Goal: Ask a question

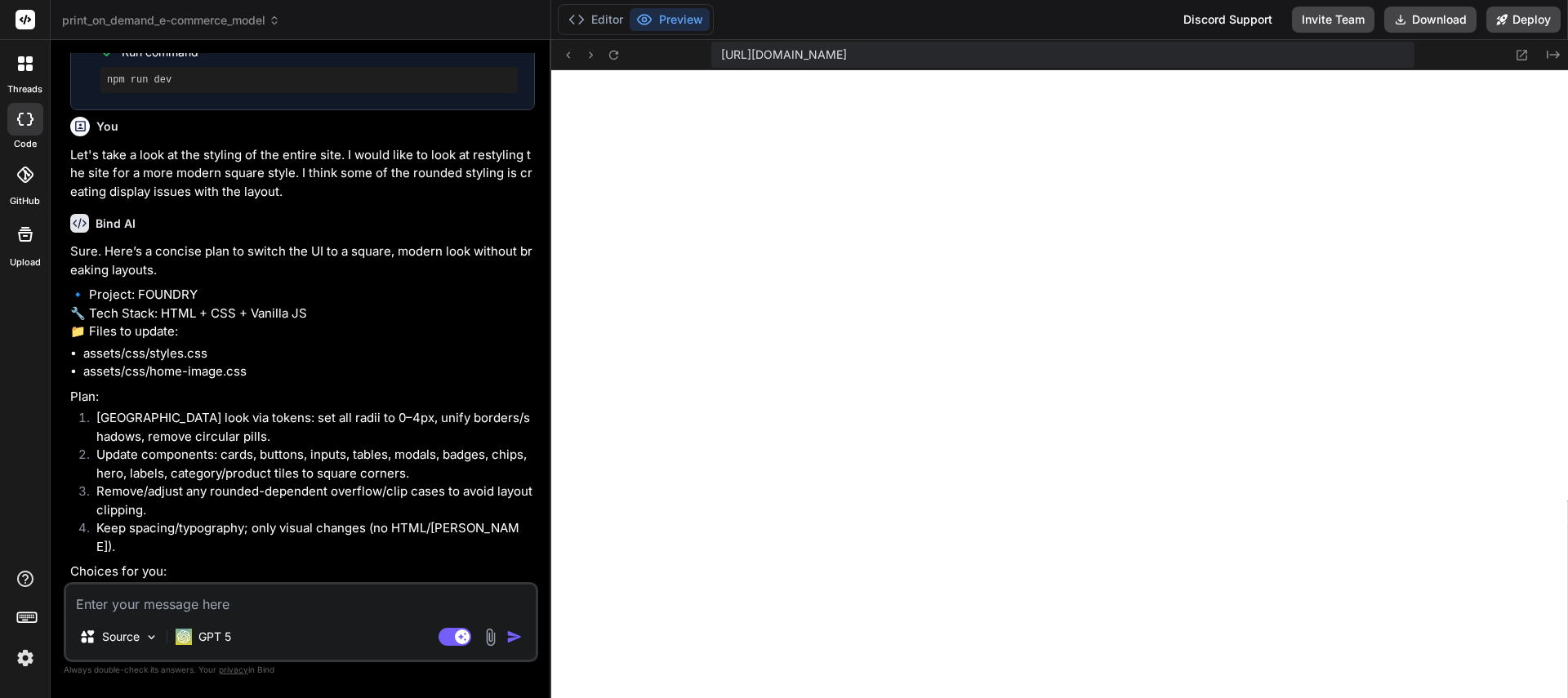
scroll to position [15512, 0]
click at [155, 26] on span "print_on_demand_e-commerce_model" at bounding box center [170, 21] width 218 height 16
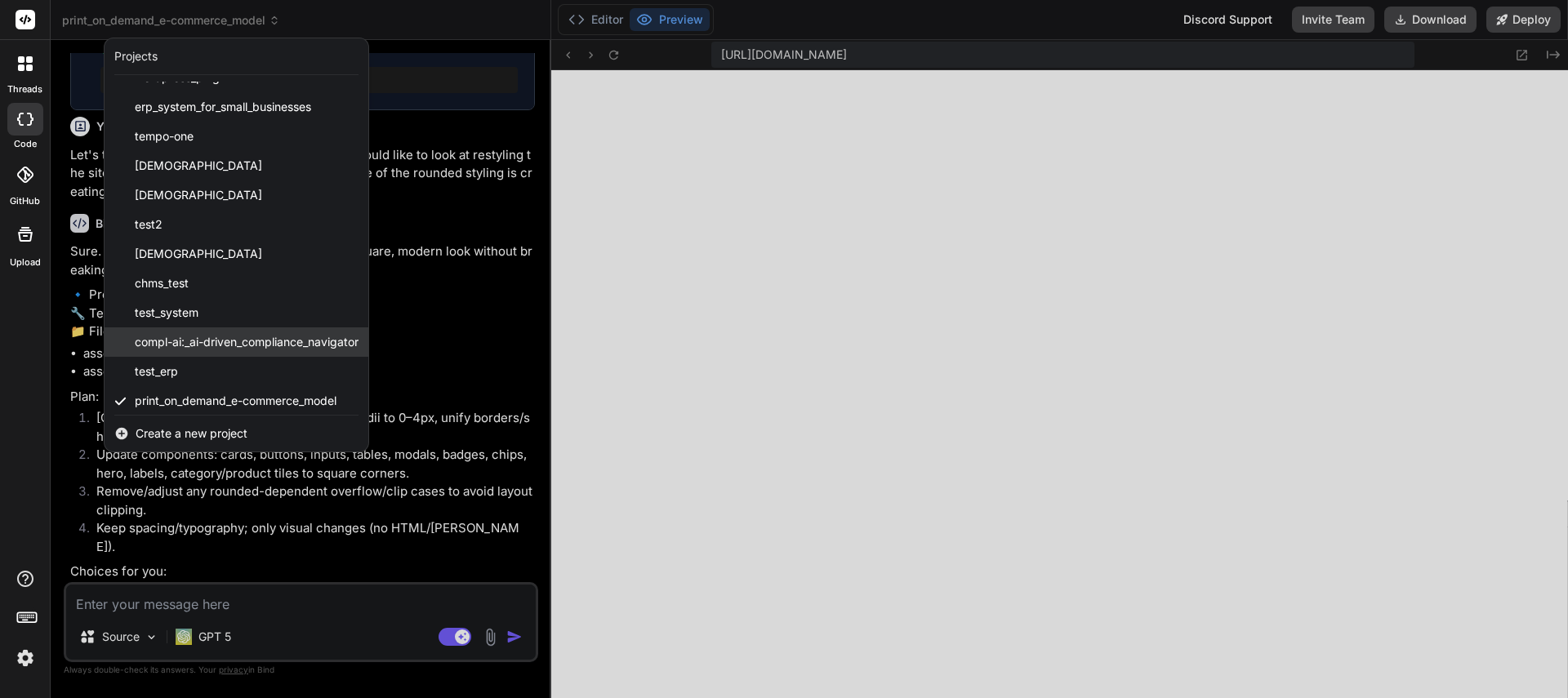
scroll to position [56, 0]
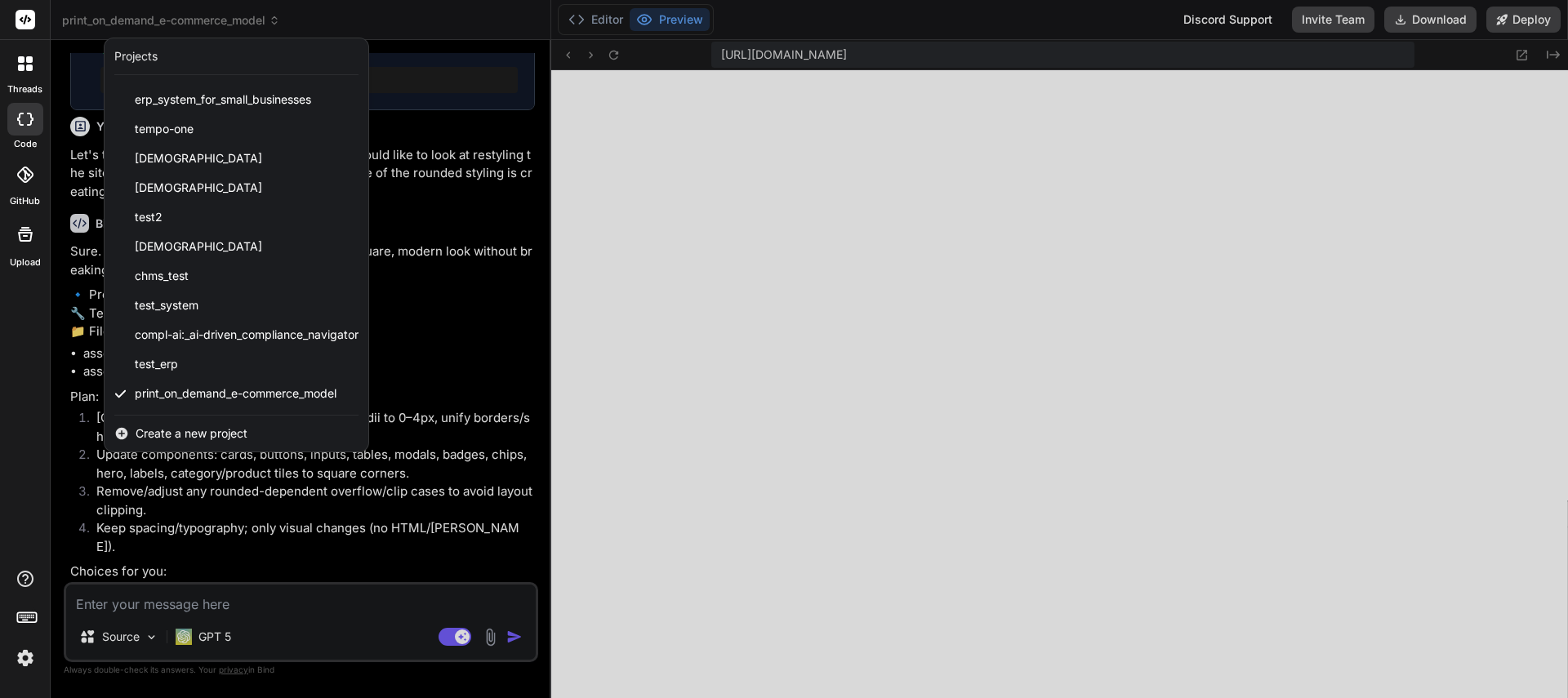
click at [174, 434] on span "Create a new project" at bounding box center [192, 433] width 112 height 16
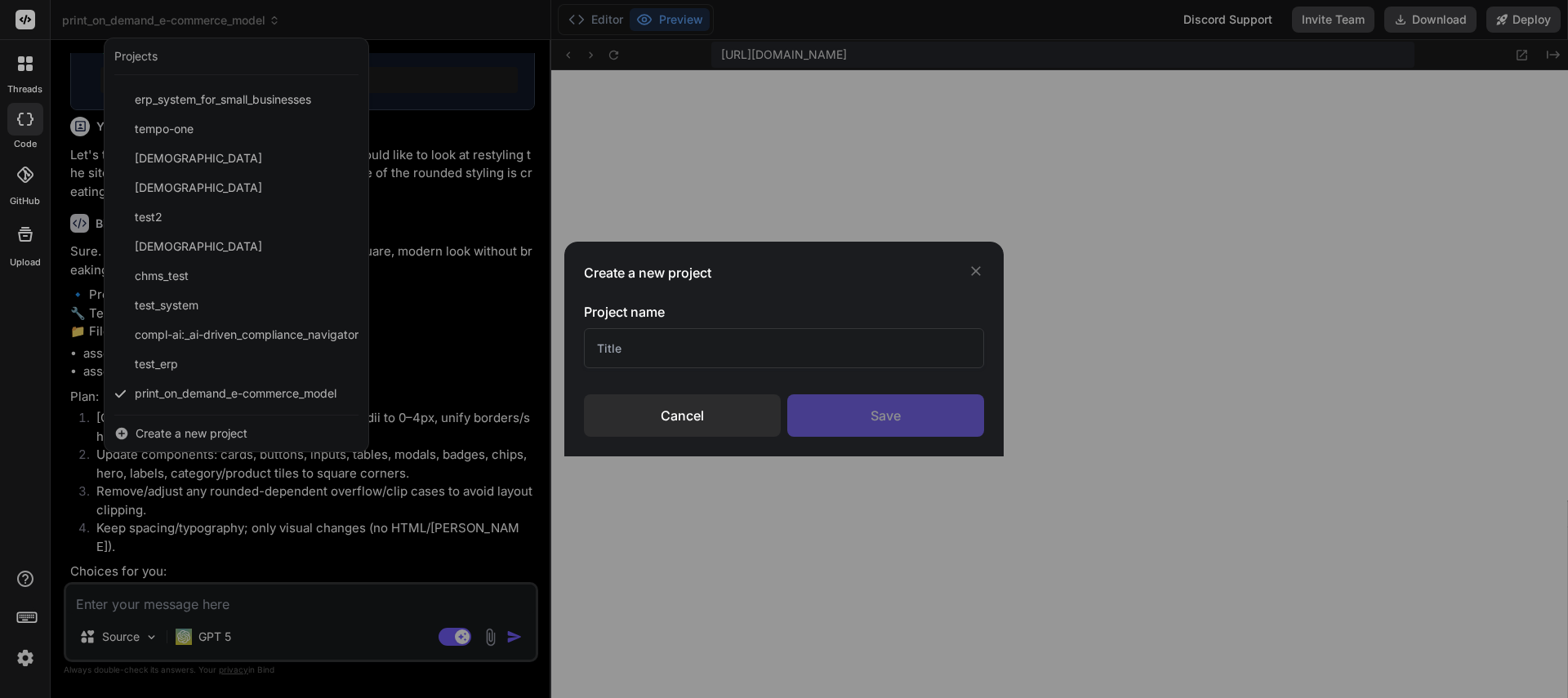
click at [664, 358] on input "text" at bounding box center [784, 348] width 400 height 40
type input "W"
type input "Clothing Website Cloning"
click at [835, 409] on div "Save" at bounding box center [885, 416] width 197 height 43
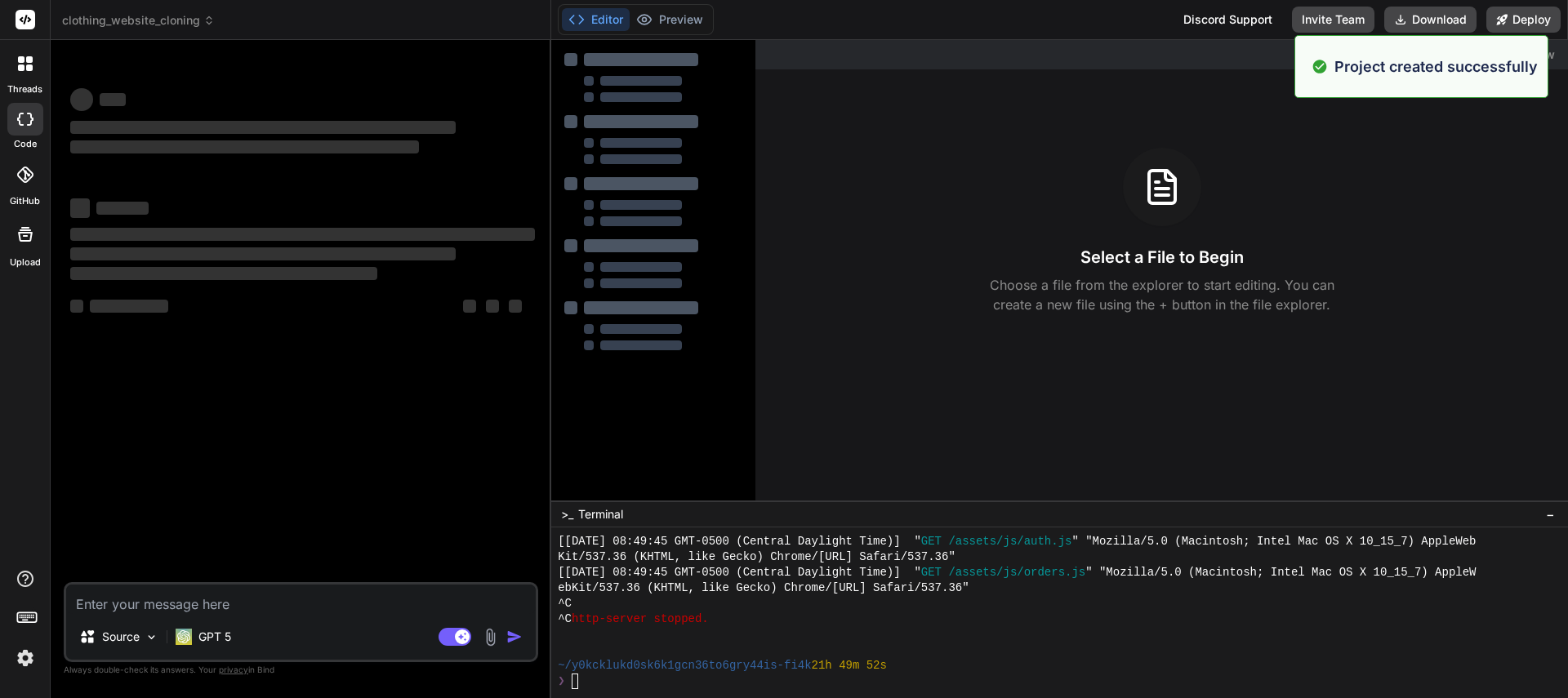
scroll to position [0, 0]
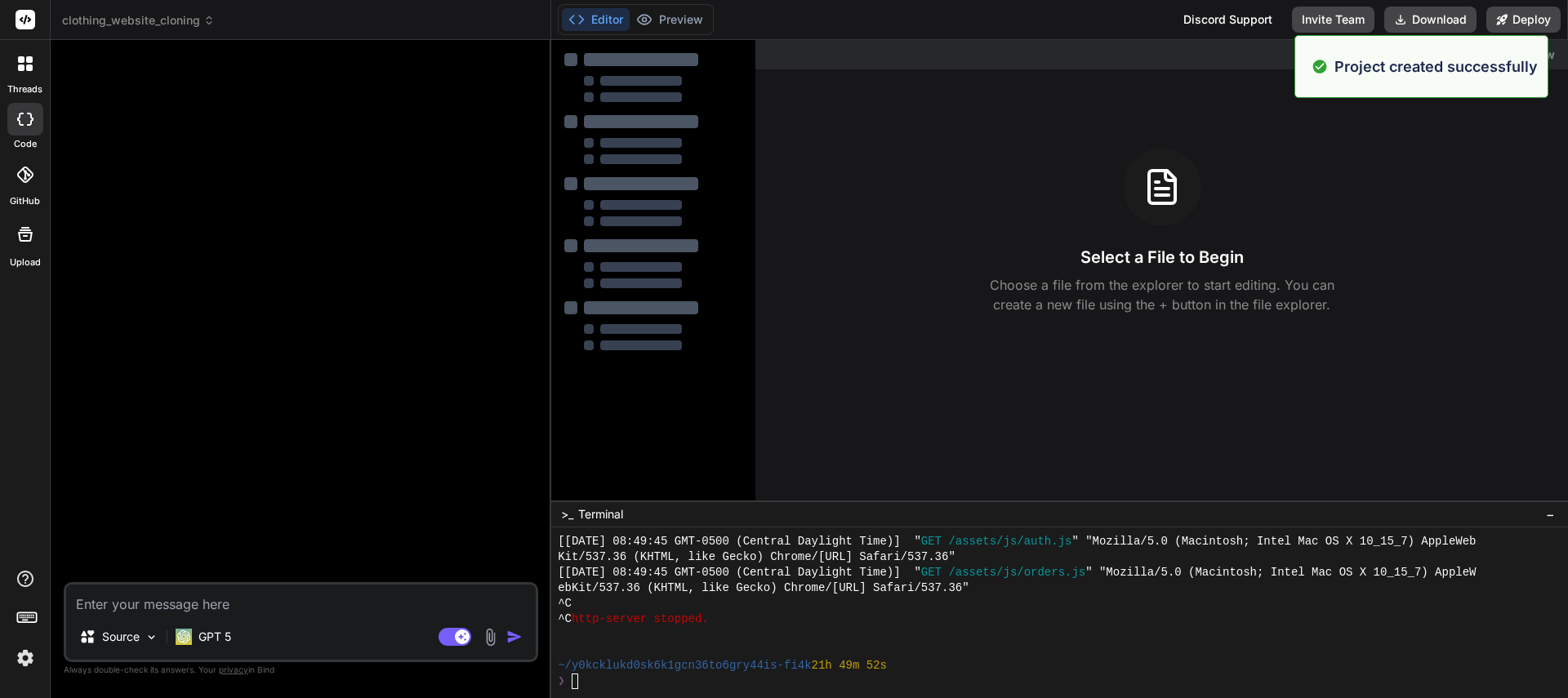
type textarea "x"
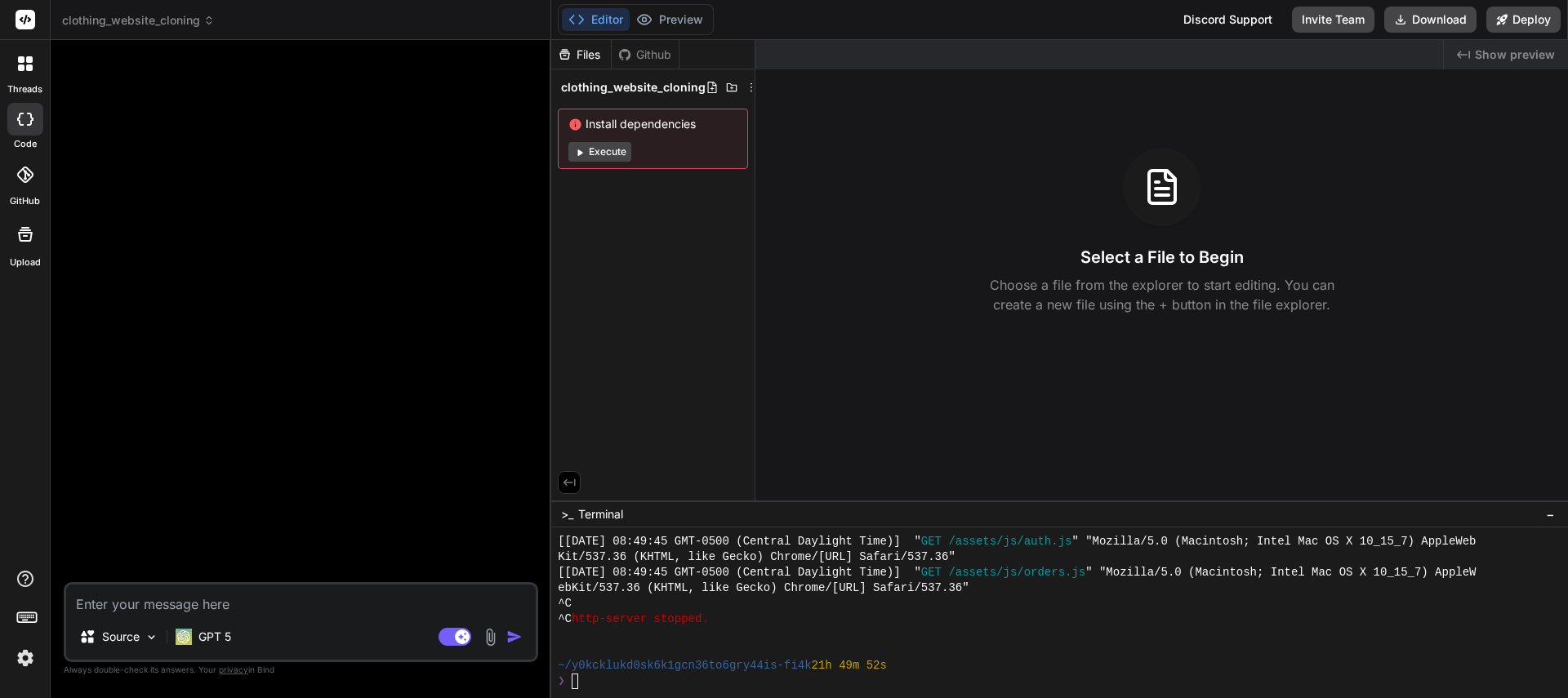
click at [252, 601] on textarea at bounding box center [300, 599] width 469 height 30
type textarea "I"
type textarea "x"
type textarea "If"
type textarea "x"
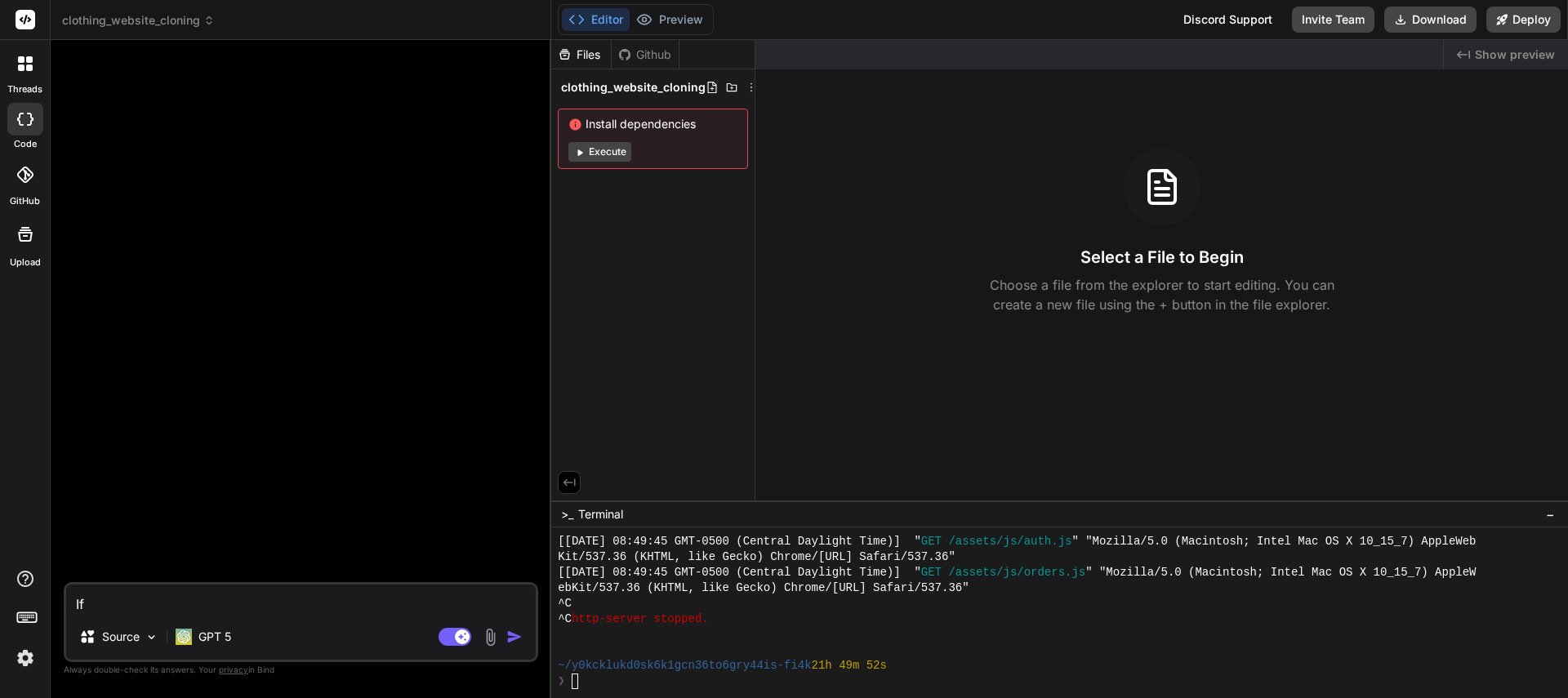
type textarea "If"
type textarea "x"
type textarea "If I"
type textarea "x"
type textarea "If I"
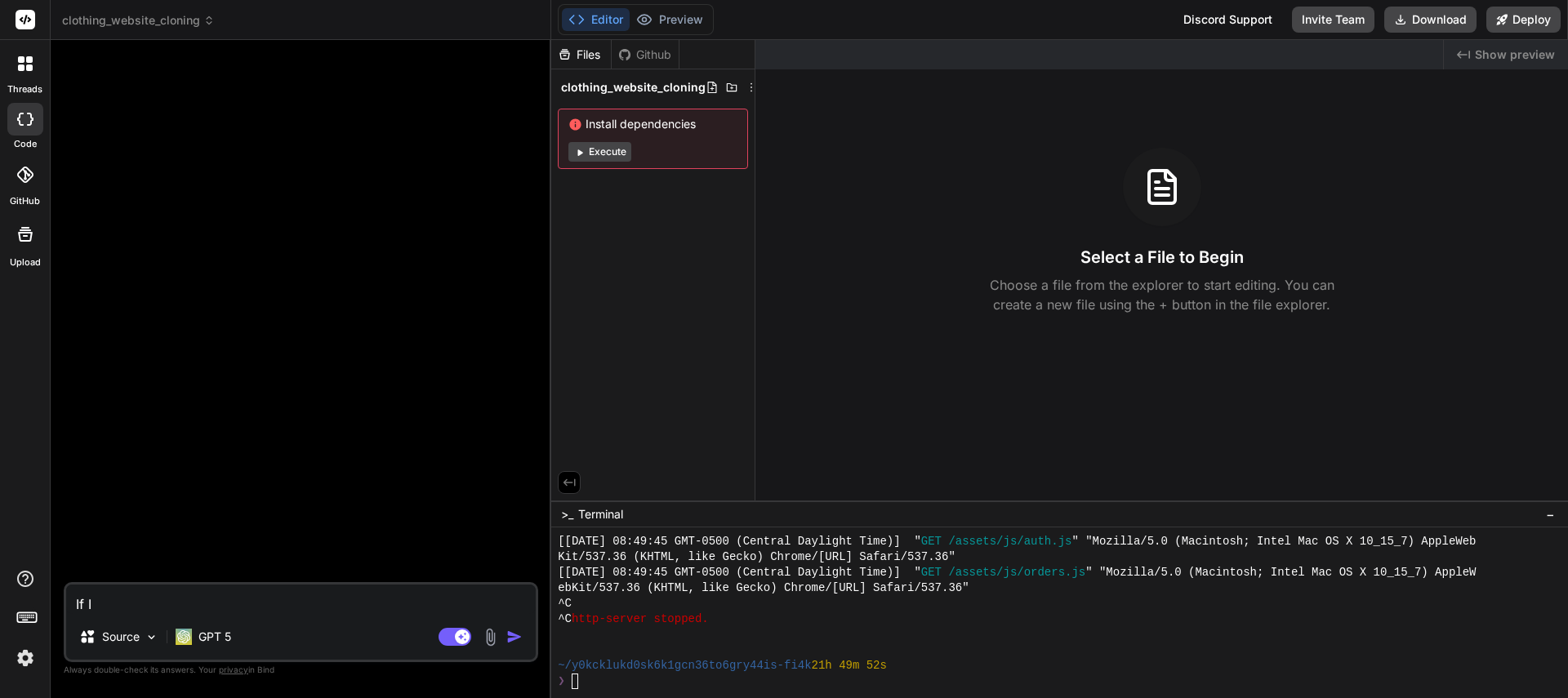
type textarea "x"
type textarea "If I w"
type textarea "x"
type textarea "If I wa"
type textarea "x"
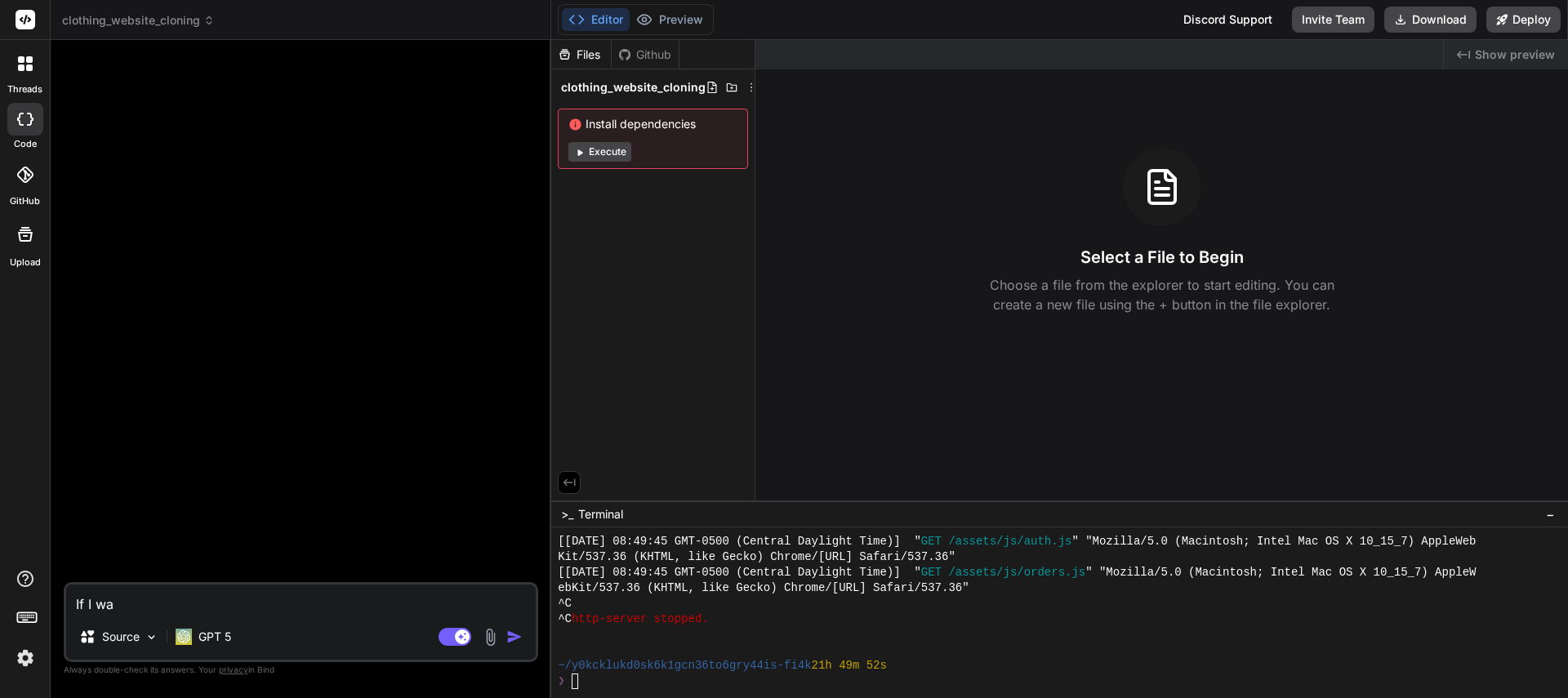
type textarea "If I wan"
type textarea "x"
type textarea "If I want"
type textarea "x"
type textarea "If I want"
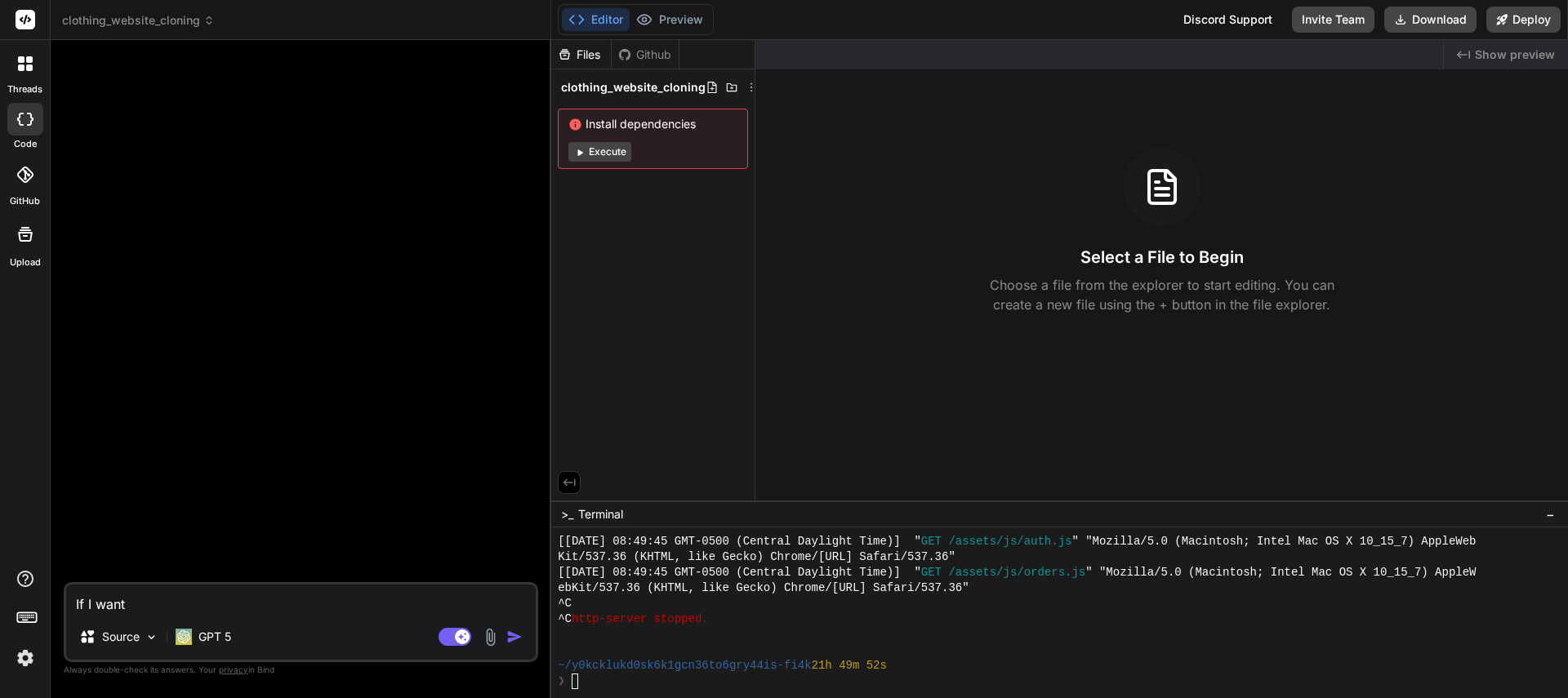
type textarea "x"
type textarea "If I want y"
type textarea "x"
type textarea "If I want yo"
type textarea "x"
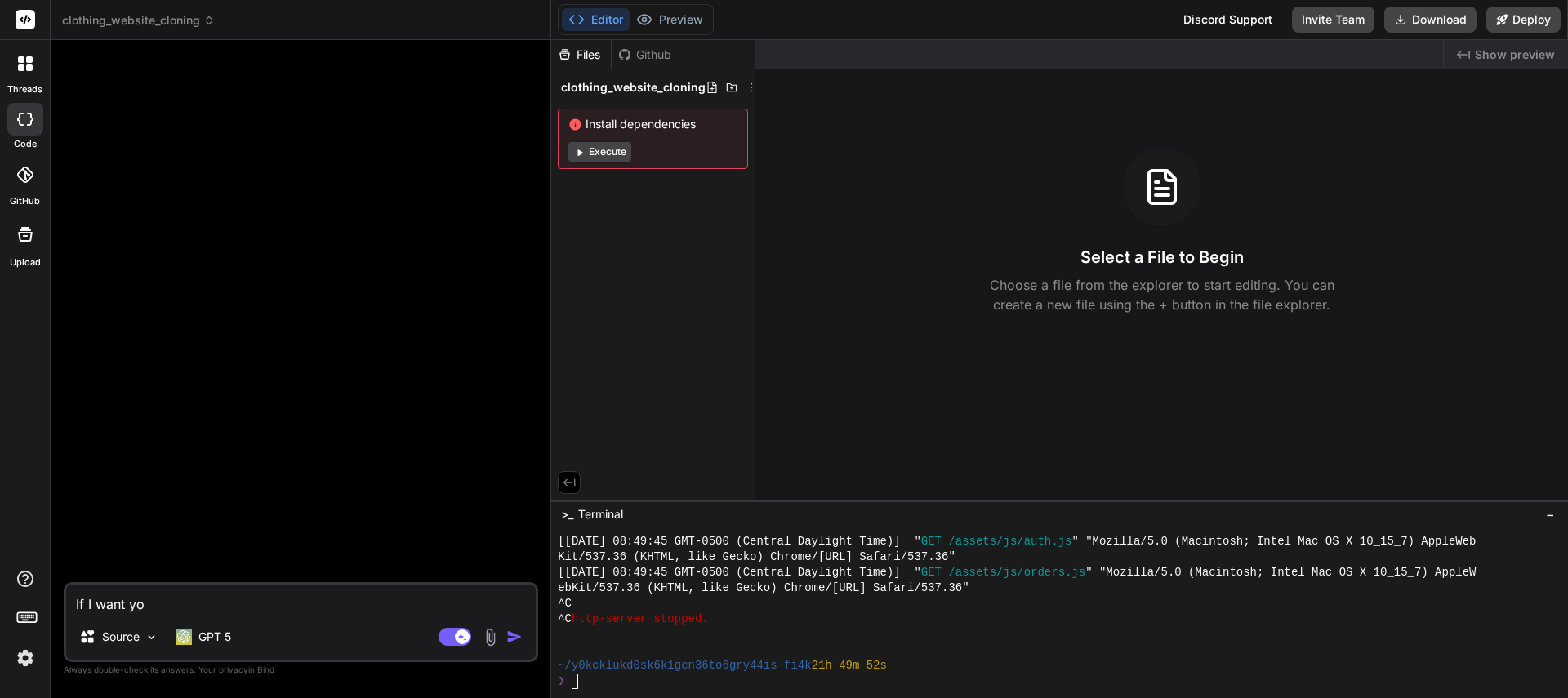
type textarea "If I want you"
type textarea "x"
type textarea "If I want you"
type textarea "x"
type textarea "If I want you t"
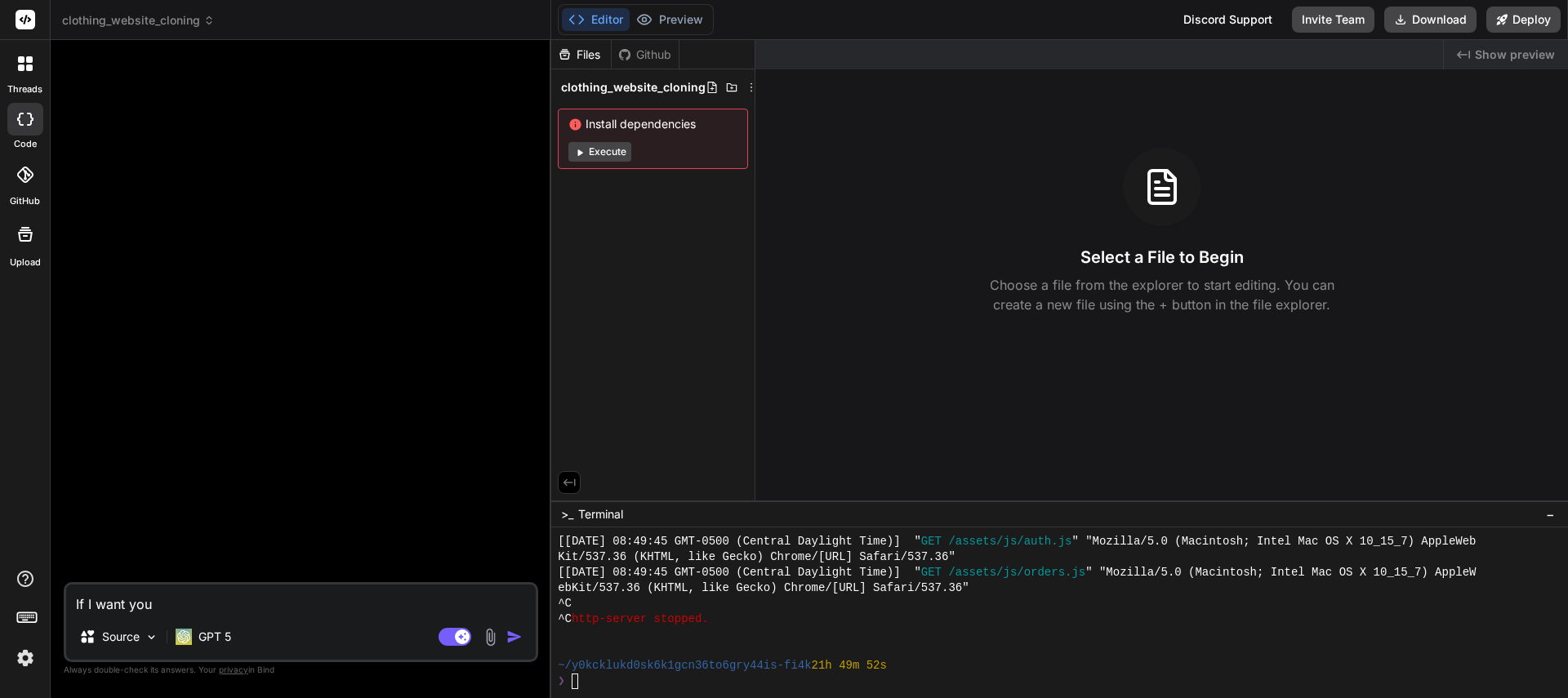
type textarea "x"
type textarea "If I want you to"
type textarea "x"
type textarea "If I want you to"
type textarea "x"
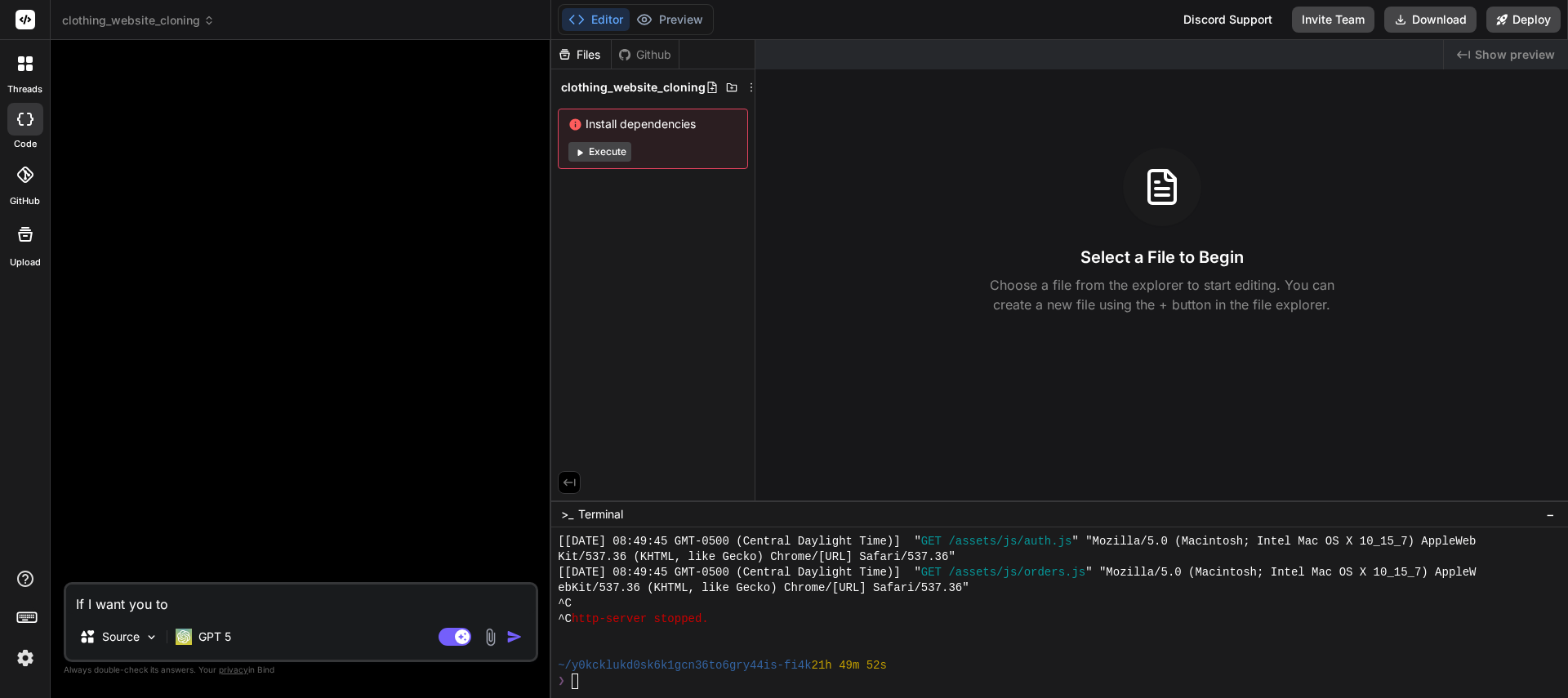
type textarea "If I want you to r"
type textarea "x"
type textarea "If I want you to re"
type textarea "x"
type textarea "If I want you to rec"
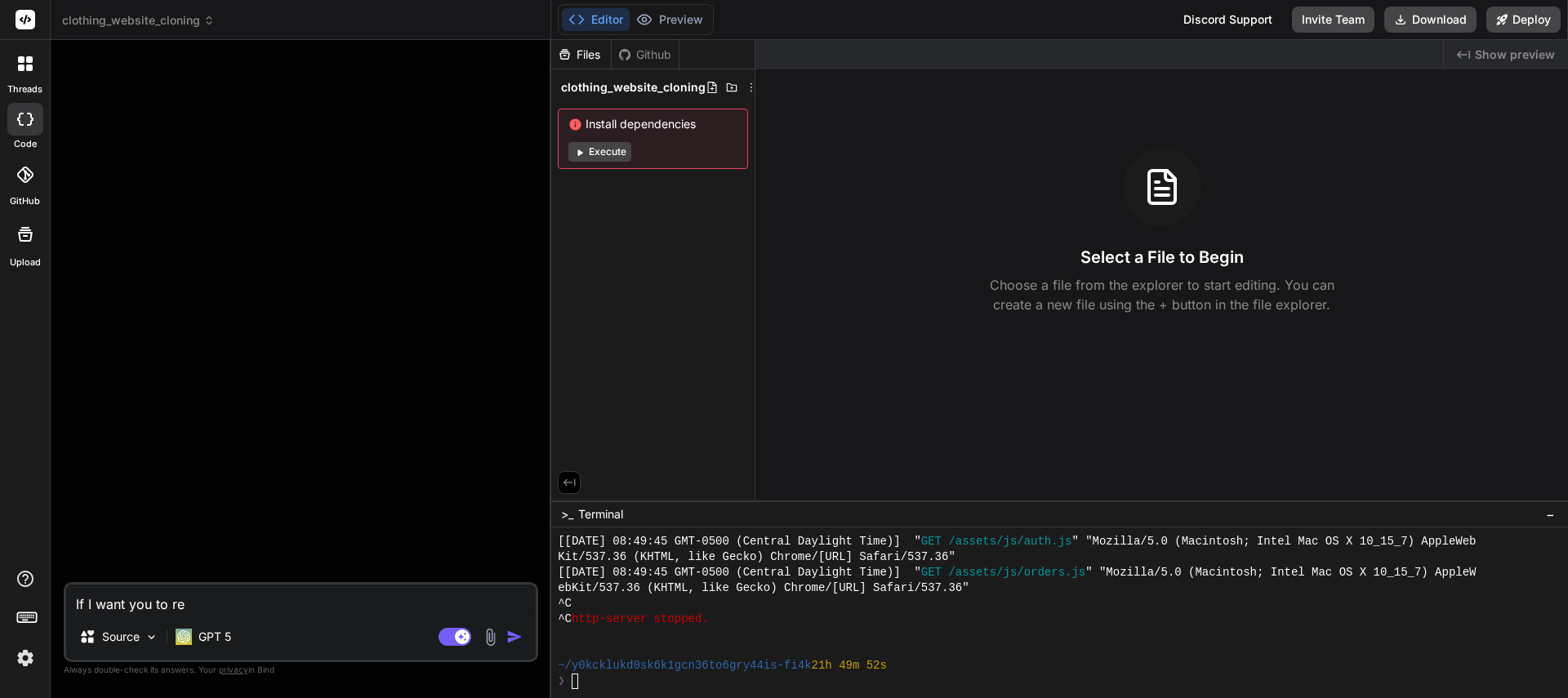
type textarea "x"
type textarea "If I want you to recr"
type textarea "x"
type textarea "If I want you to recre"
type textarea "x"
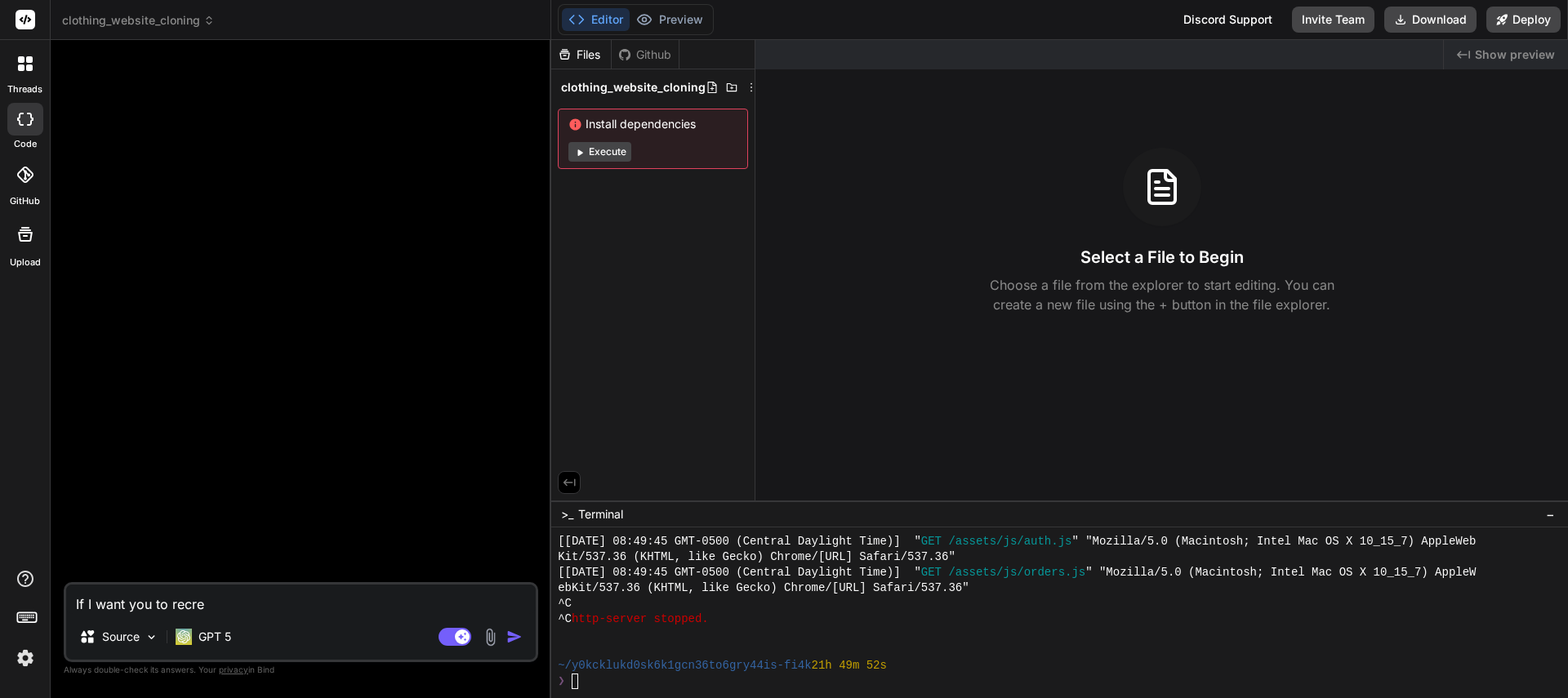
type textarea "If I want you to recrea"
type textarea "x"
type textarea "If I want you to recreat"
type textarea "x"
type textarea "If I want you to recreate"
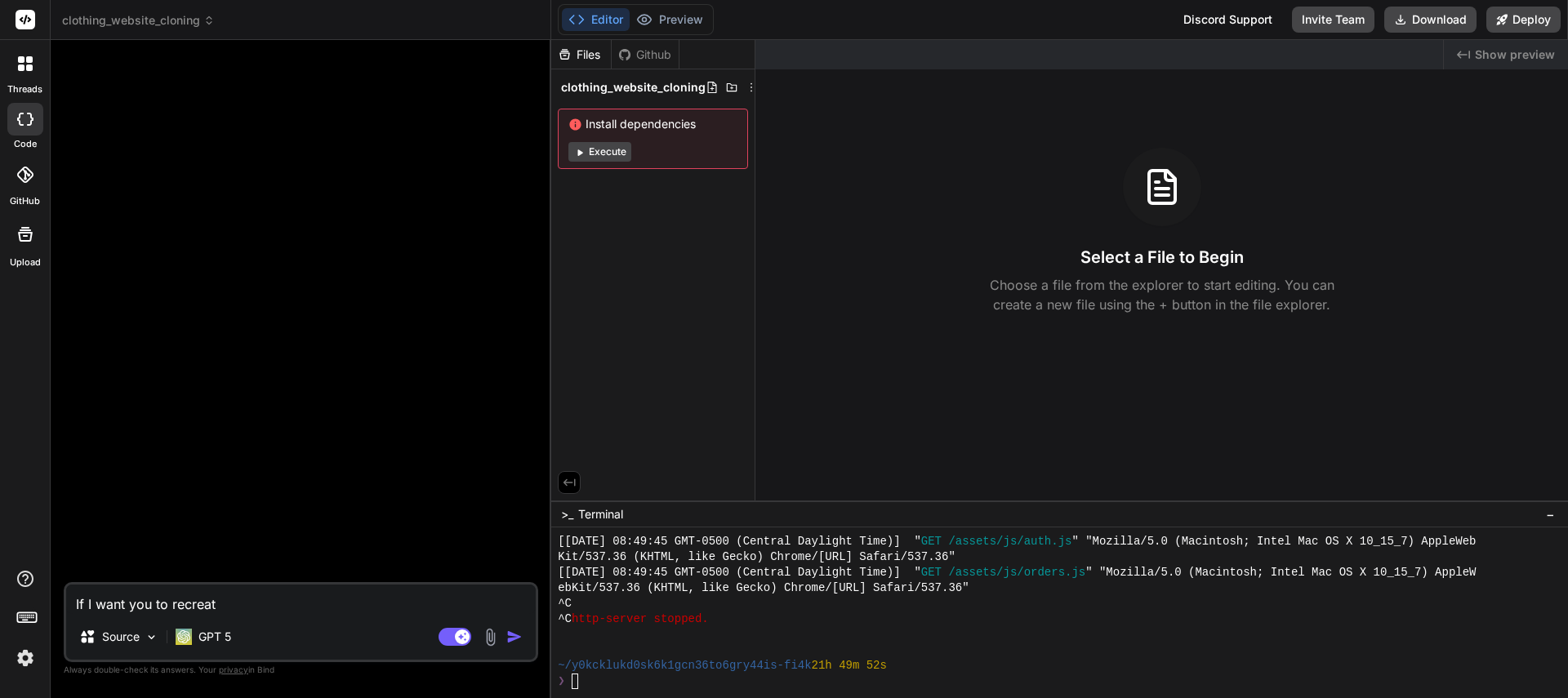
type textarea "x"
type textarea "If I want you to recreate"
type textarea "x"
type textarea "If I want you to recreate t"
type textarea "x"
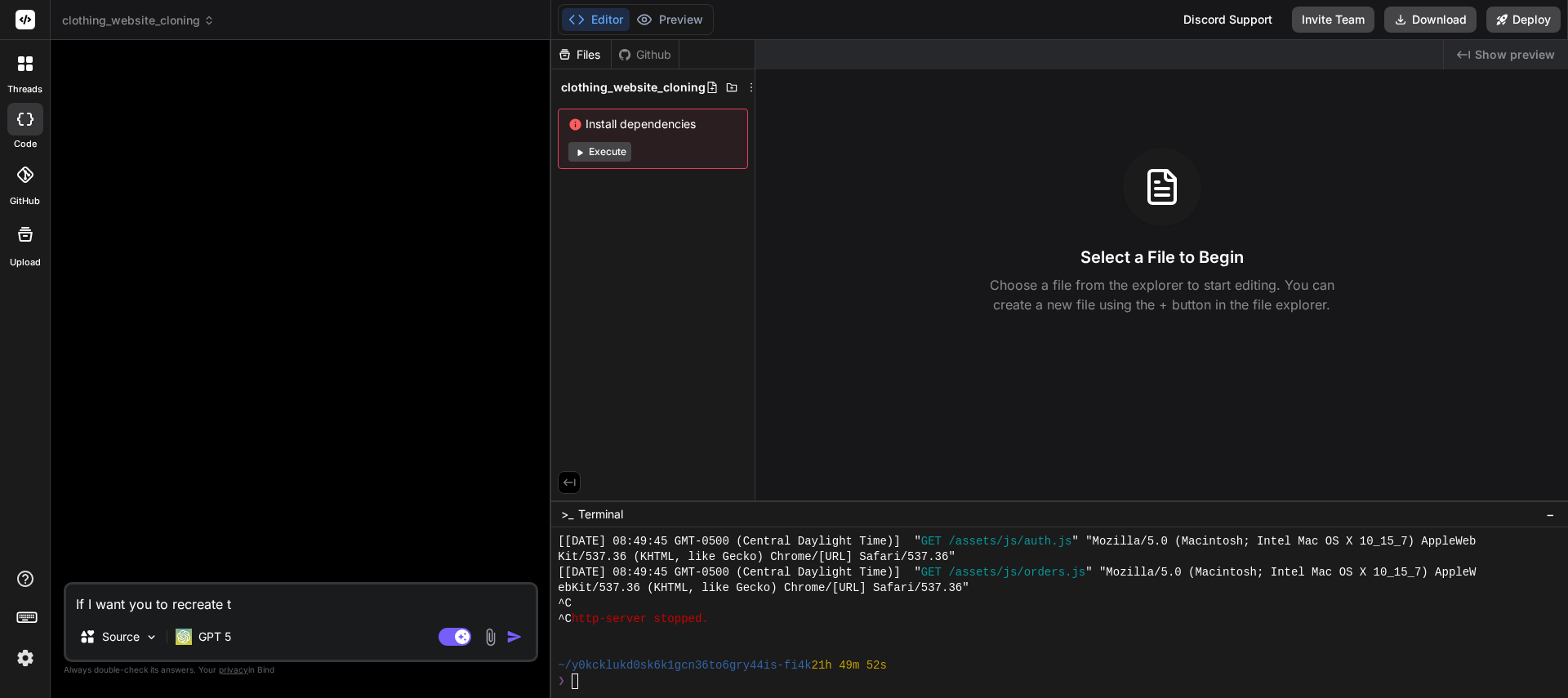
type textarea "If I want you to recreate th"
type textarea "x"
type textarea "If I want you to recreate the"
type textarea "x"
type textarea "If I want you to recreate the"
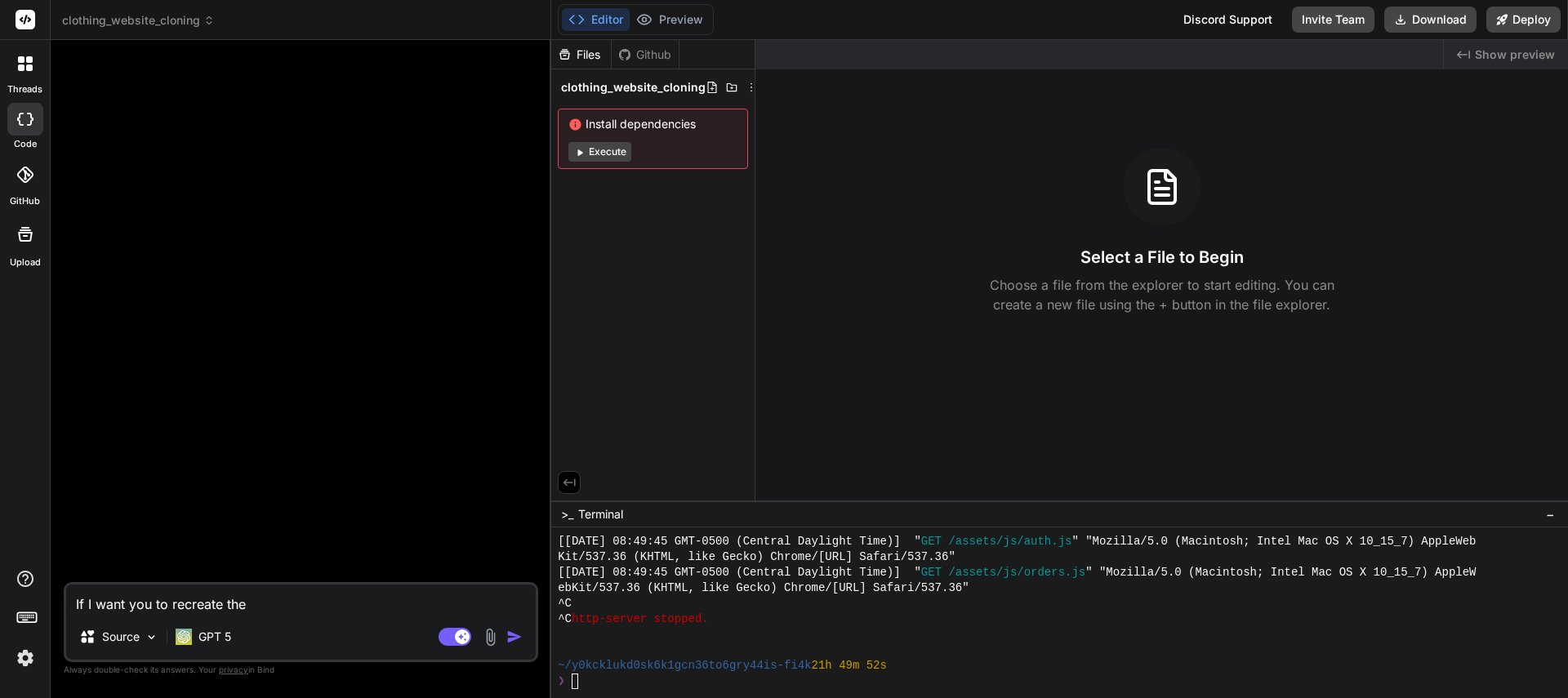
type textarea "x"
type textarea "If I want you to recreate the l"
type textarea "x"
type textarea "If I want you to recreate the lo"
type textarea "x"
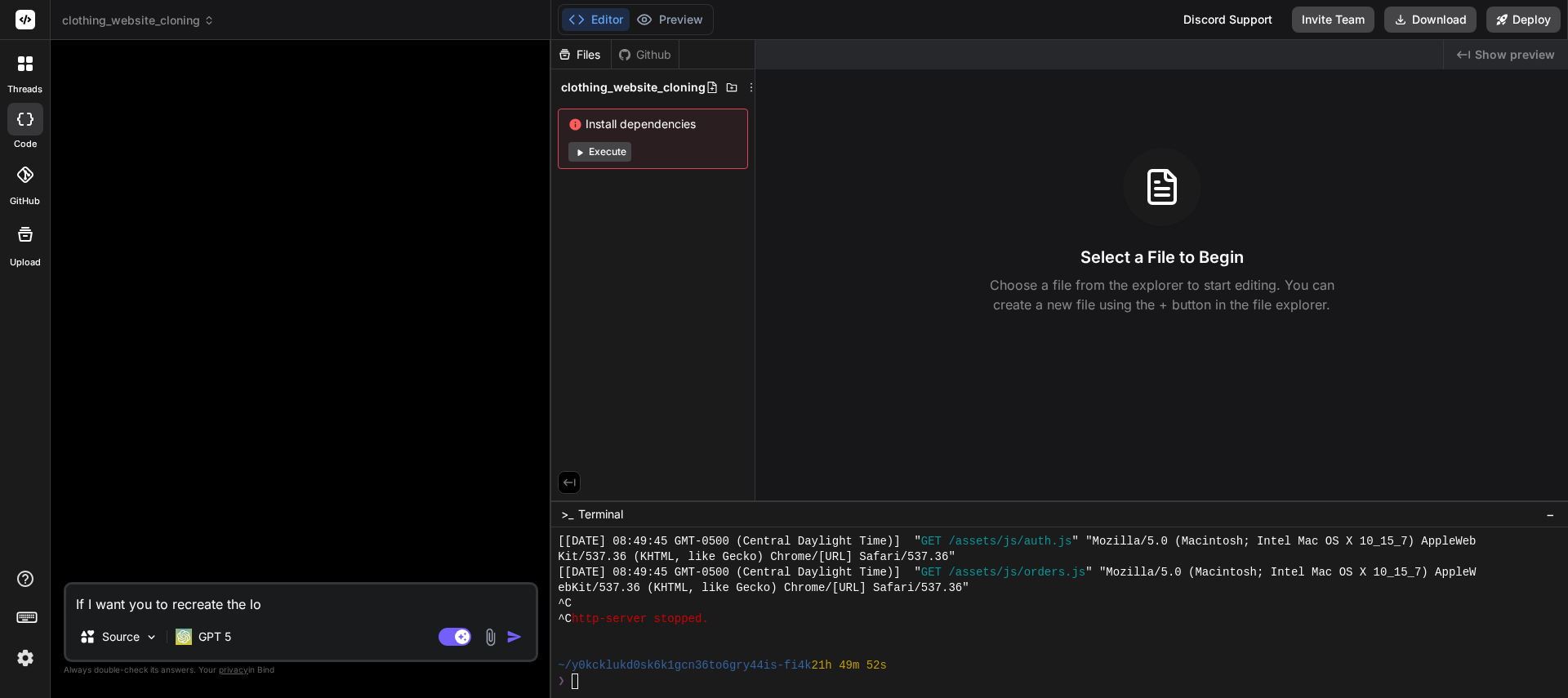
type textarea "If I want you to recreate the loo"
type textarea "x"
type textarea "If I want you to recreate the look"
type textarea "x"
type textarea "If I want you to recreate the look"
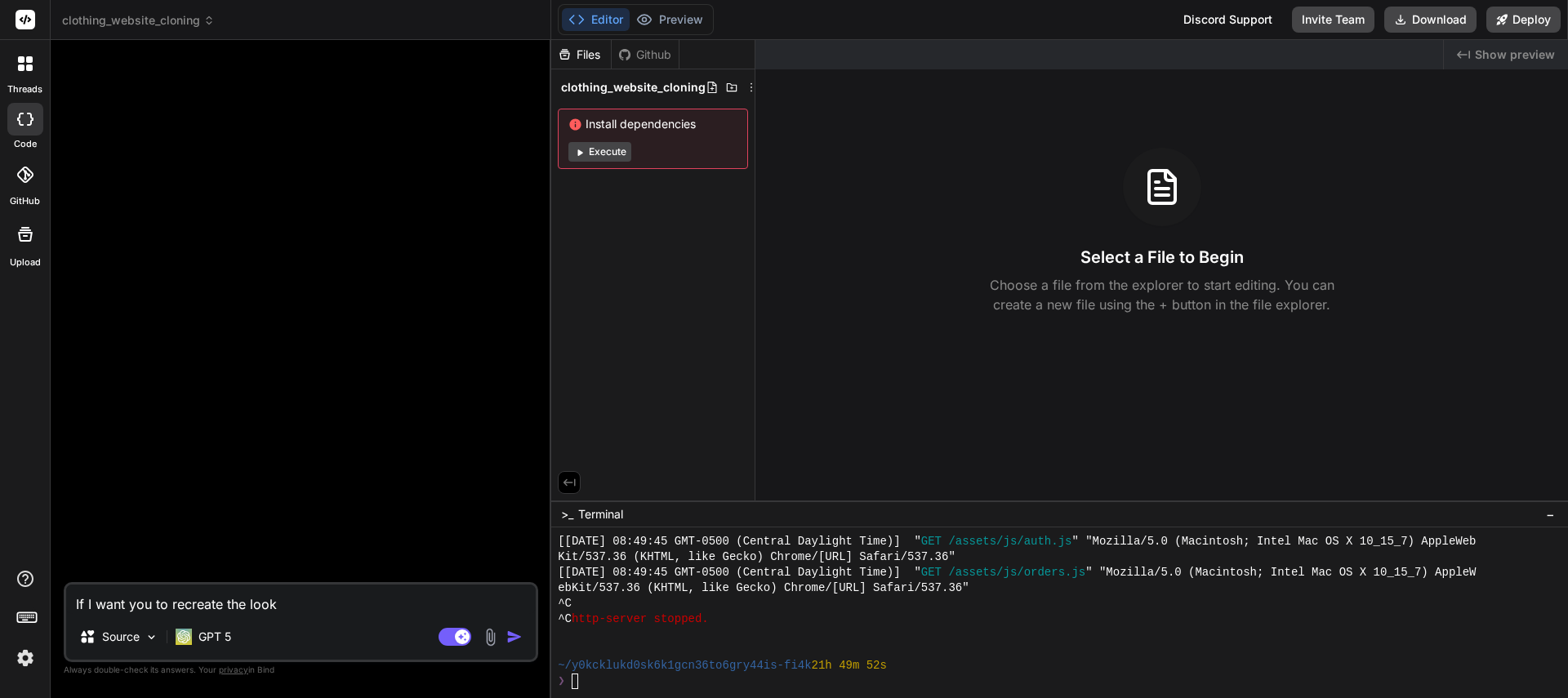
type textarea "x"
type textarea "If I want you to recreate the look o"
type textarea "x"
type textarea "If I want you to recreate the look of"
type textarea "x"
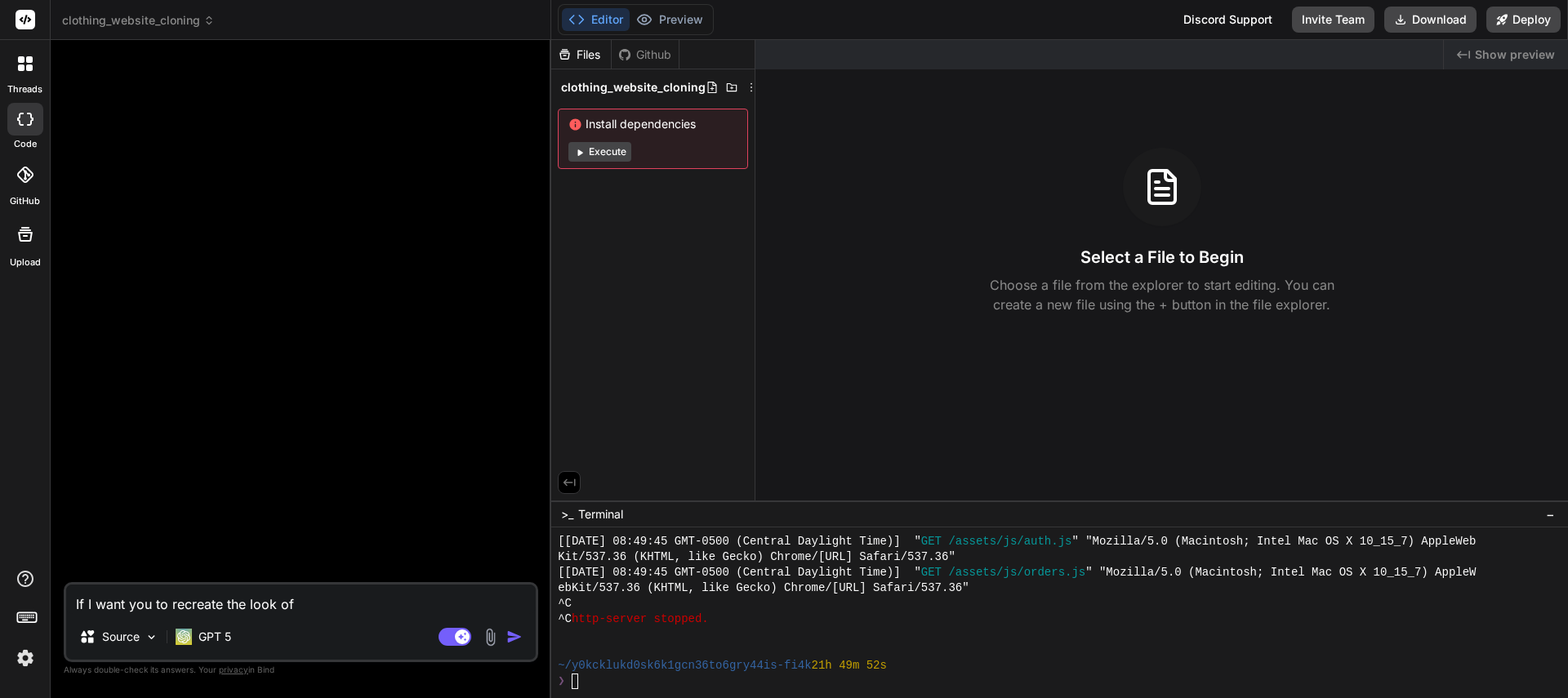
type textarea "If I want you to recreate the look of"
type textarea "x"
type textarea "If I want you to recreate the look of a"
type textarea "x"
type textarea "If I want you to recreate the look of a"
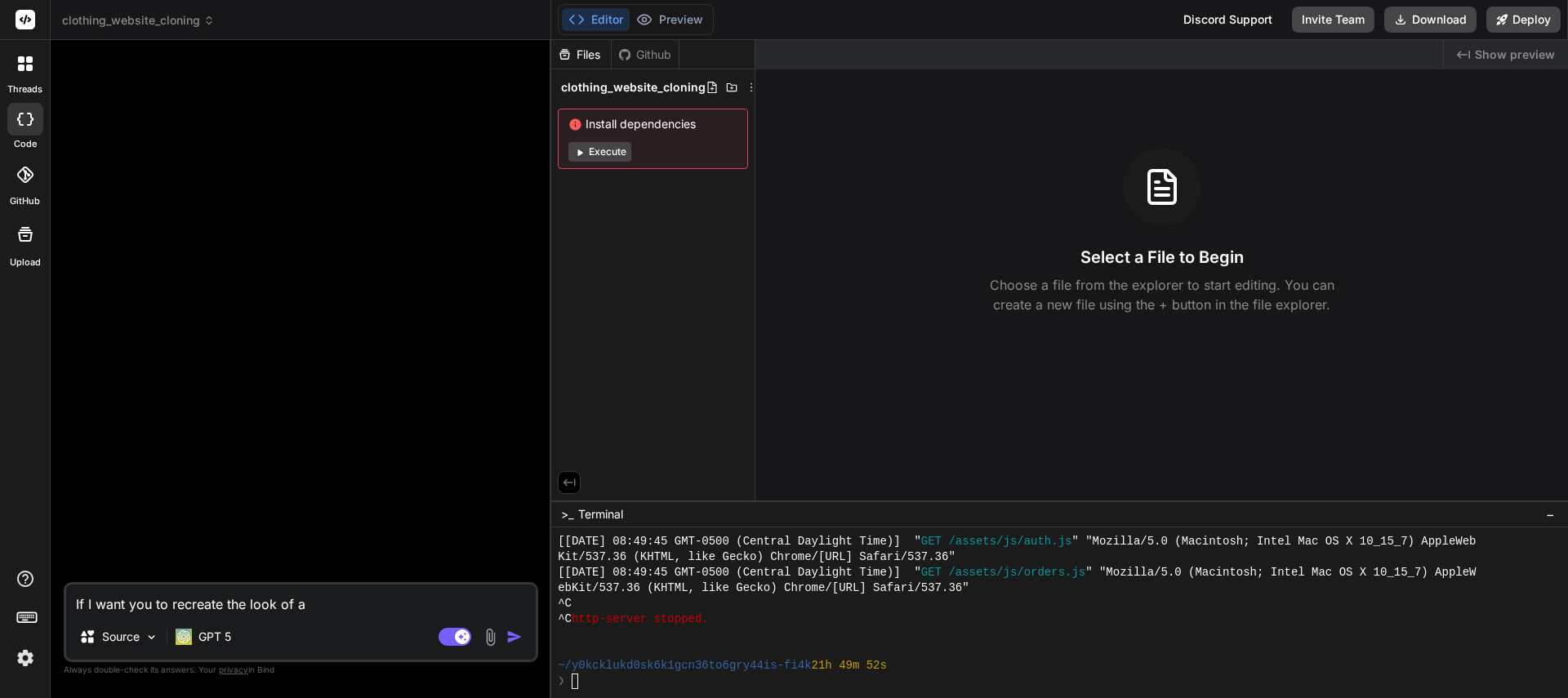
type textarea "x"
type textarea "If I want you to recreate the look of a w"
type textarea "x"
type textarea "If I want you to recreate the look of a we"
type textarea "x"
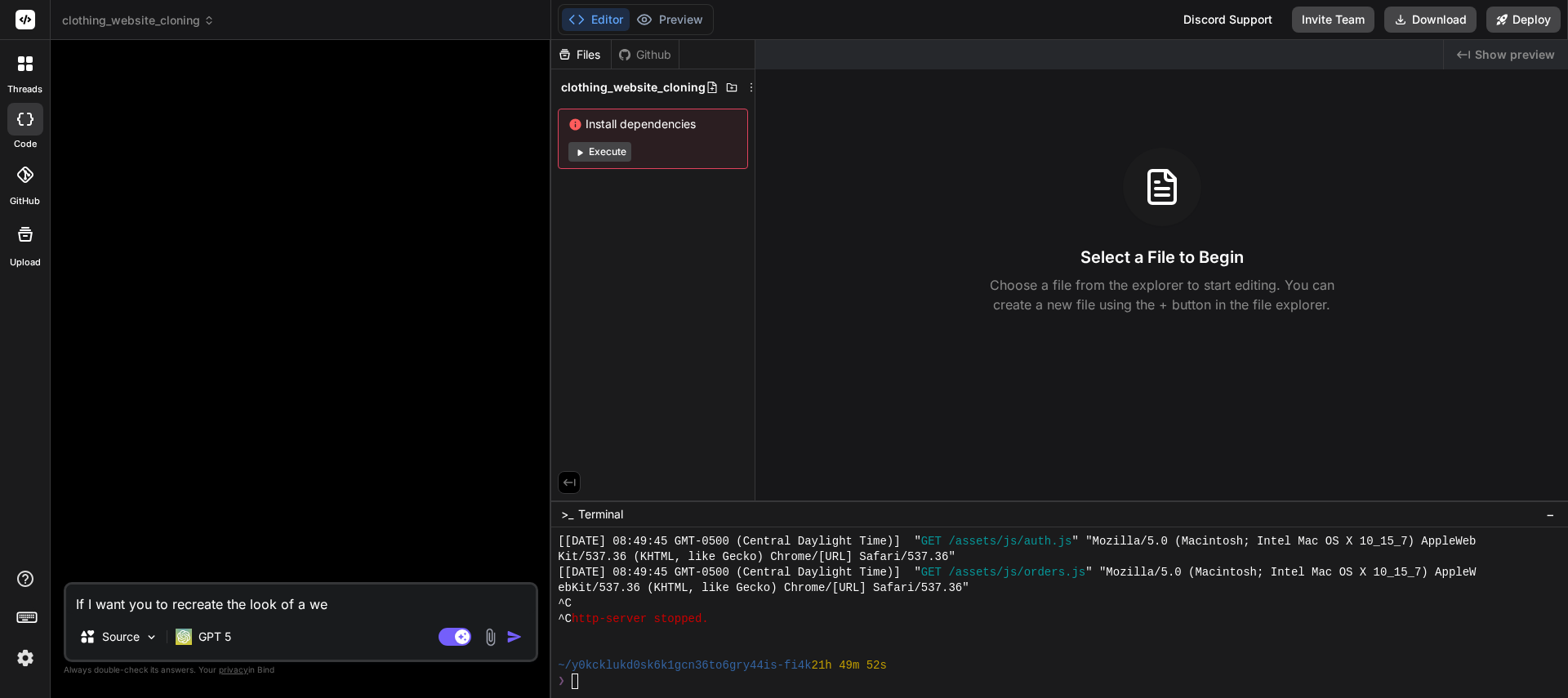
type textarea "If I want you to recreate the look of a web"
type textarea "x"
type textarea "If I want you to recreate the look of a webs"
type textarea "x"
type textarea "If I want you to recreate the look of a websi"
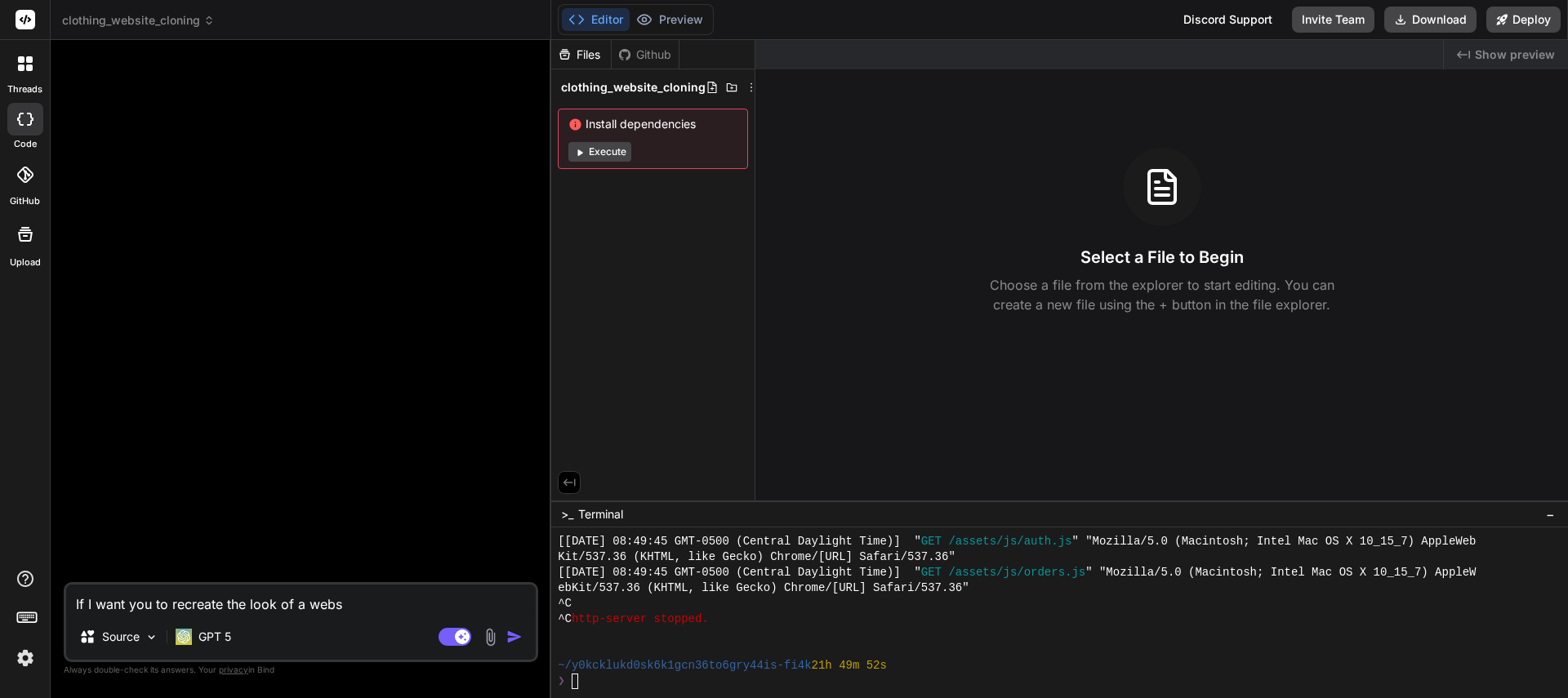
type textarea "x"
type textarea "If I want you to recreate the look of a websit"
type textarea "x"
type textarea "If I want you to recreate the look of a website"
type textarea "x"
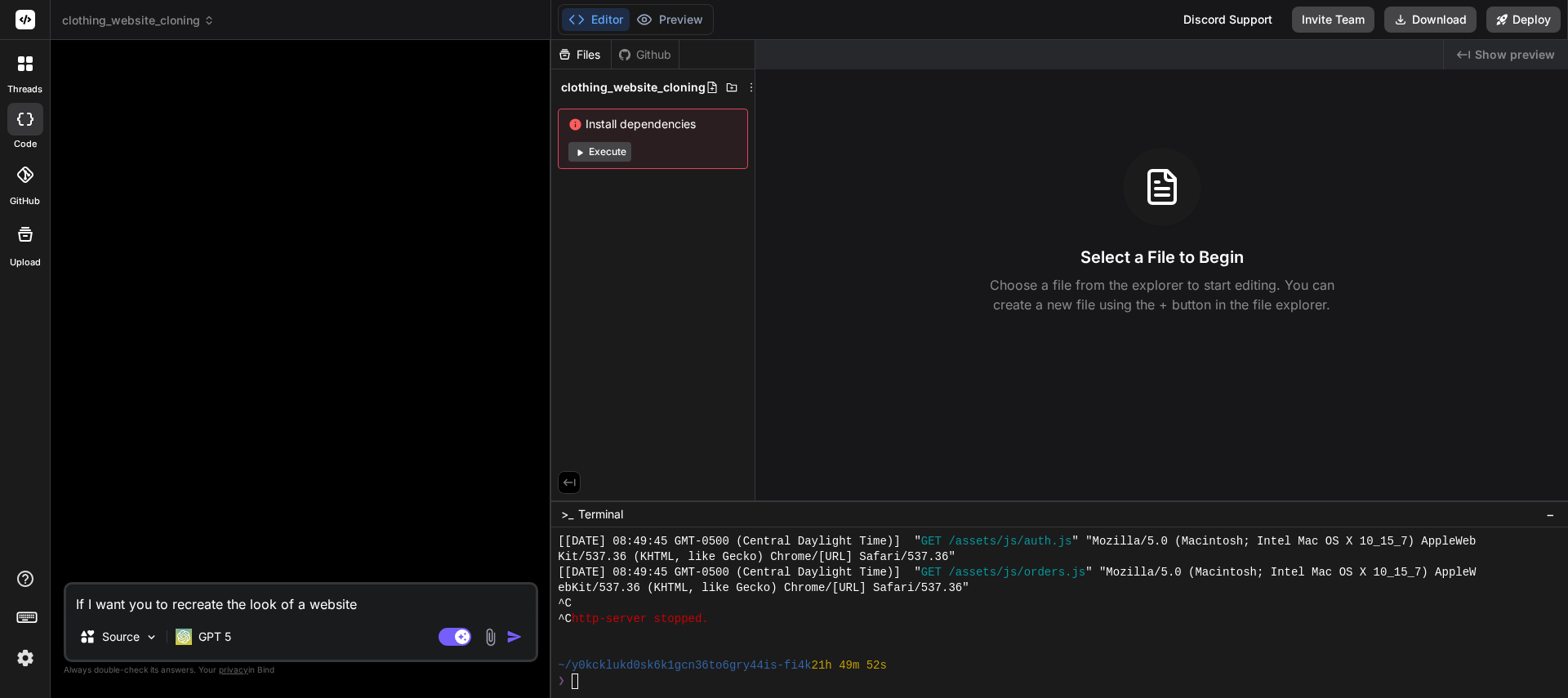
type textarea "If I want you to recreate the look of a website,"
type textarea "x"
type textarea "If I want you to recreate the look of a website,"
type textarea "x"
type textarea "If I want you to recreate the look of a website, h"
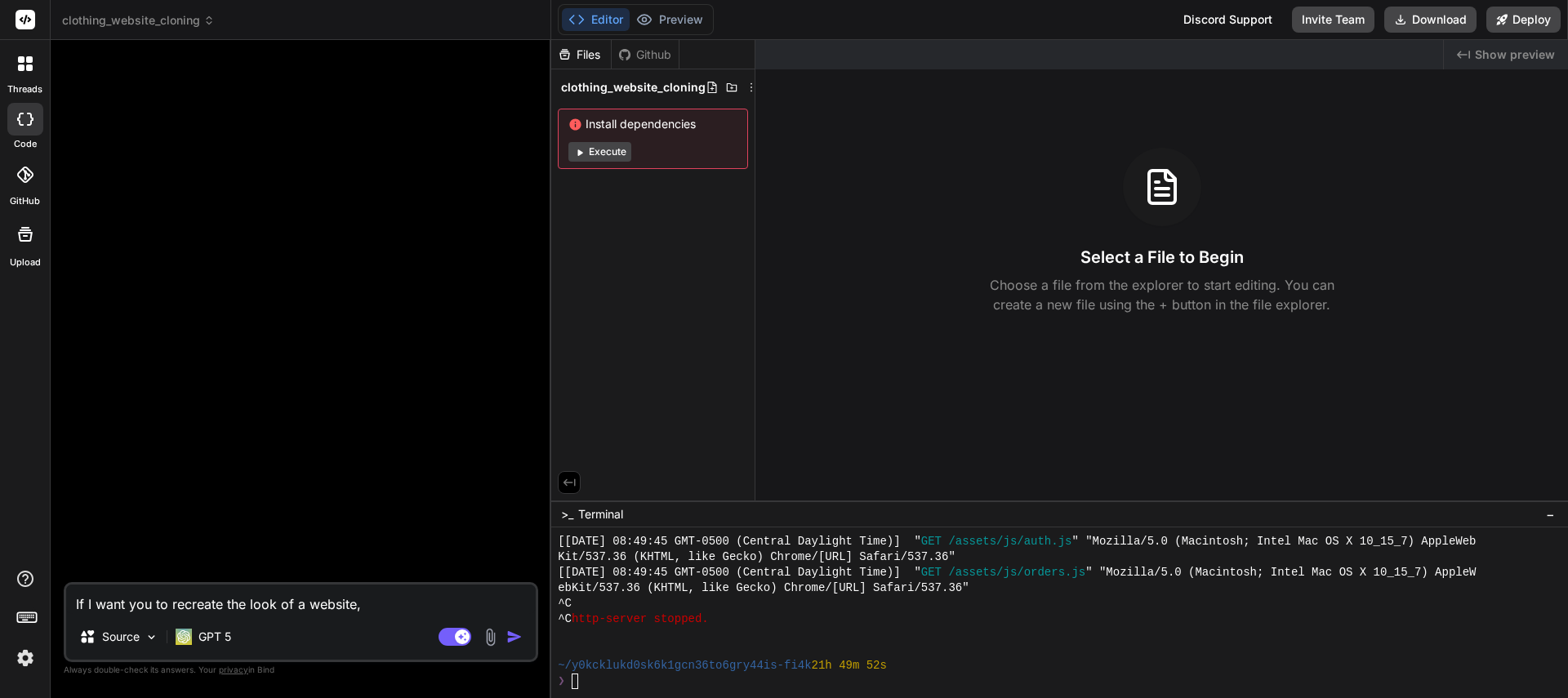
type textarea "x"
type textarea "If I want you to recreate the look of a website, ho"
type textarea "x"
type textarea "If I want you to recreate the look of a website, how"
type textarea "x"
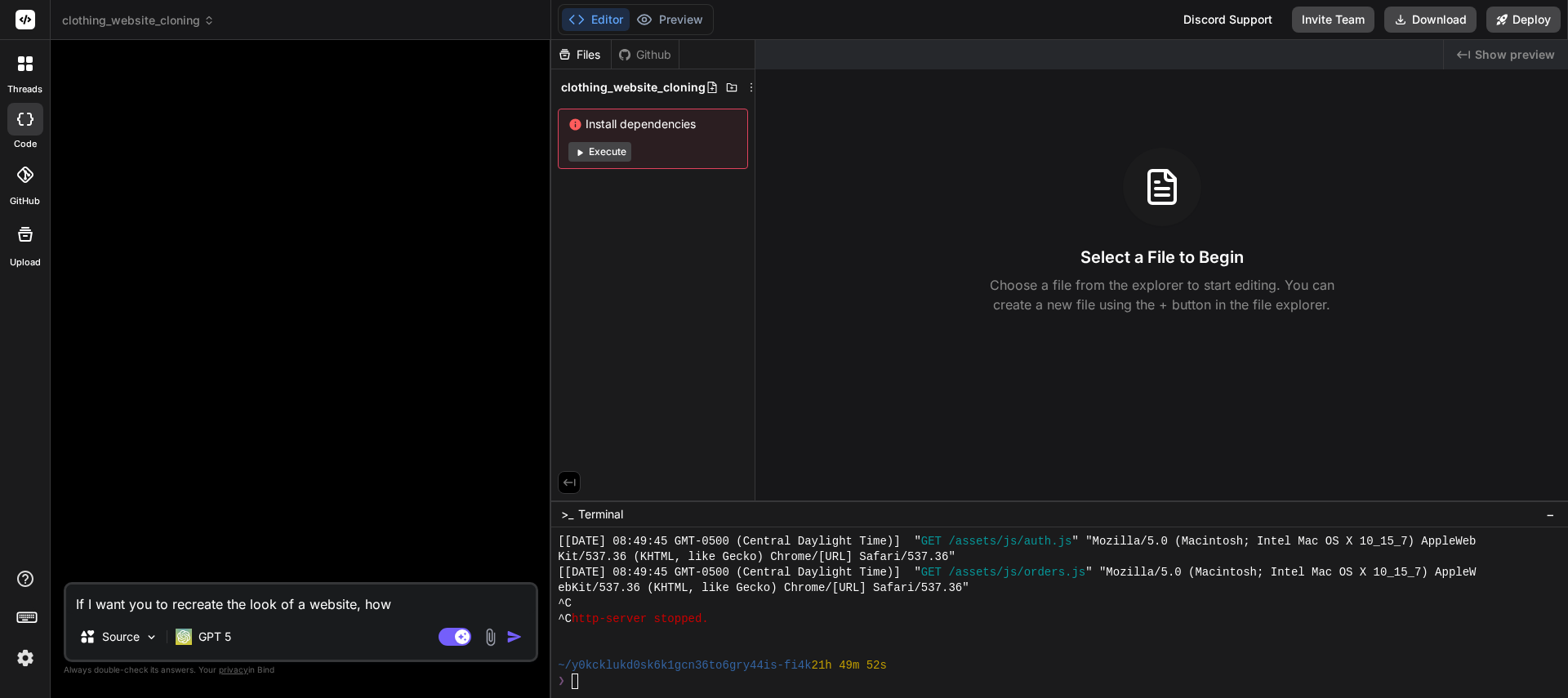
type textarea "If I want you to recreate the look of a website, how"
type textarea "x"
type textarea "If I want you to recreate the look of a website, how c"
type textarea "x"
type textarea "If I want you to recreate the look of a website, how ca"
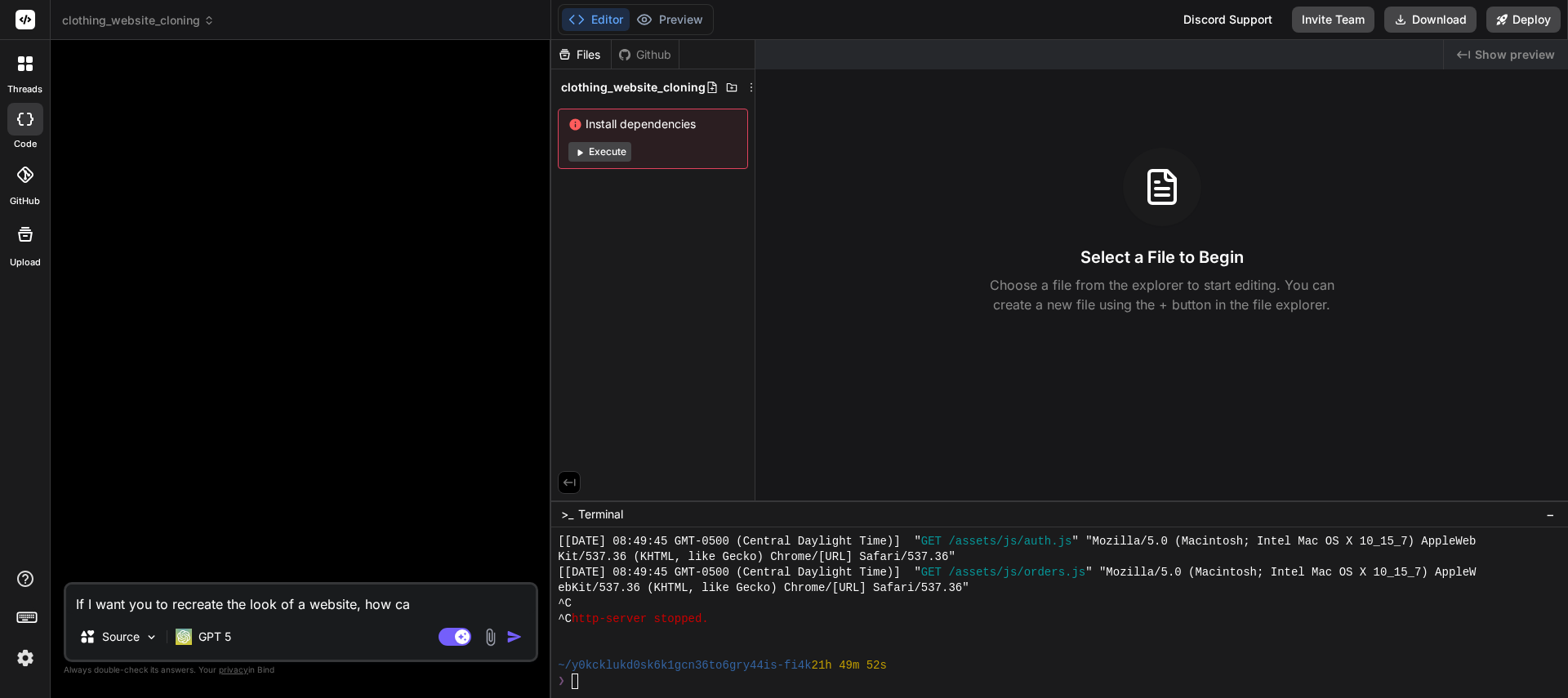
type textarea "x"
type textarea "If I want you to recreate the look of a website, how can"
type textarea "x"
type textarea "If I want you to recreate the look of a website, how can"
type textarea "x"
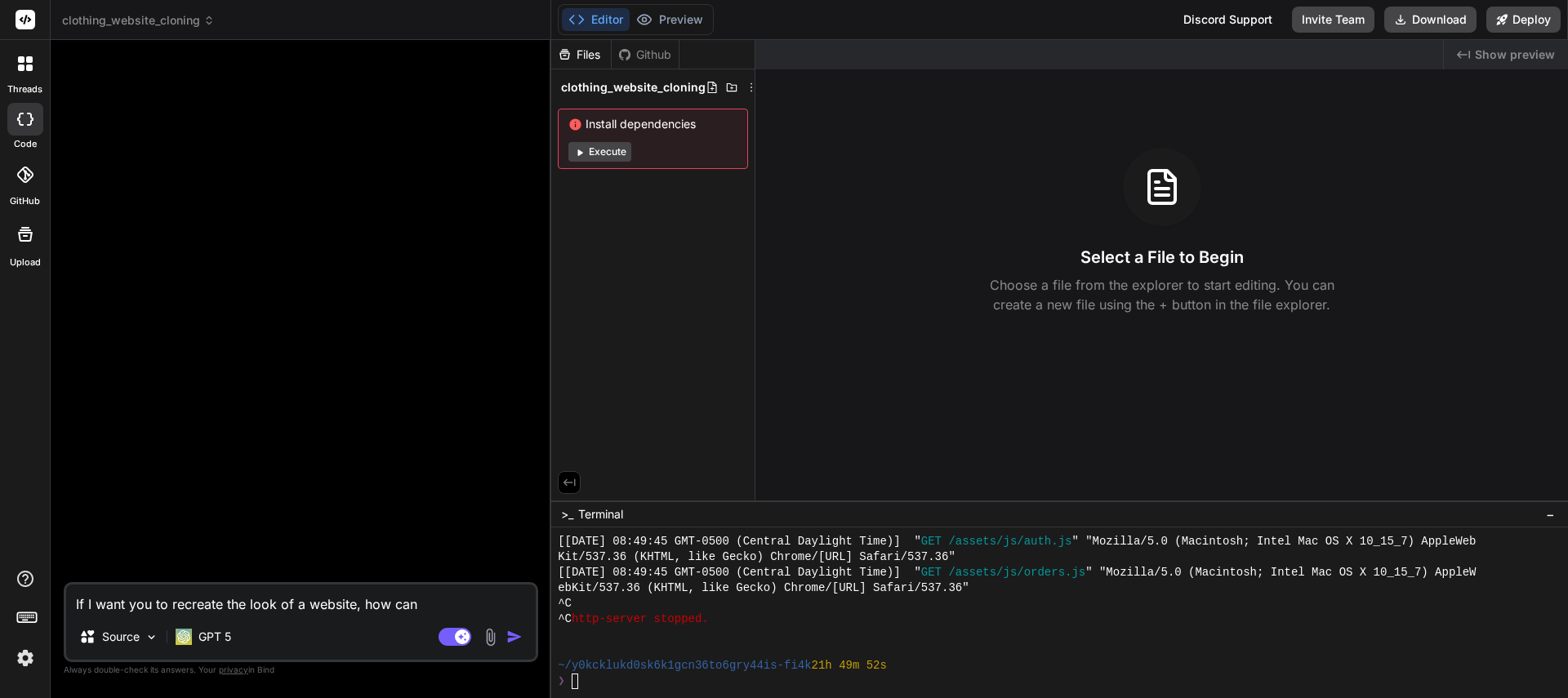
type textarea "If I want you to recreate the look of a website, how can I"
type textarea "x"
type textarea "If I want you to recreate the look of a website, how can I"
type textarea "x"
type textarea "If I want you to recreate the look of a website, how can I g"
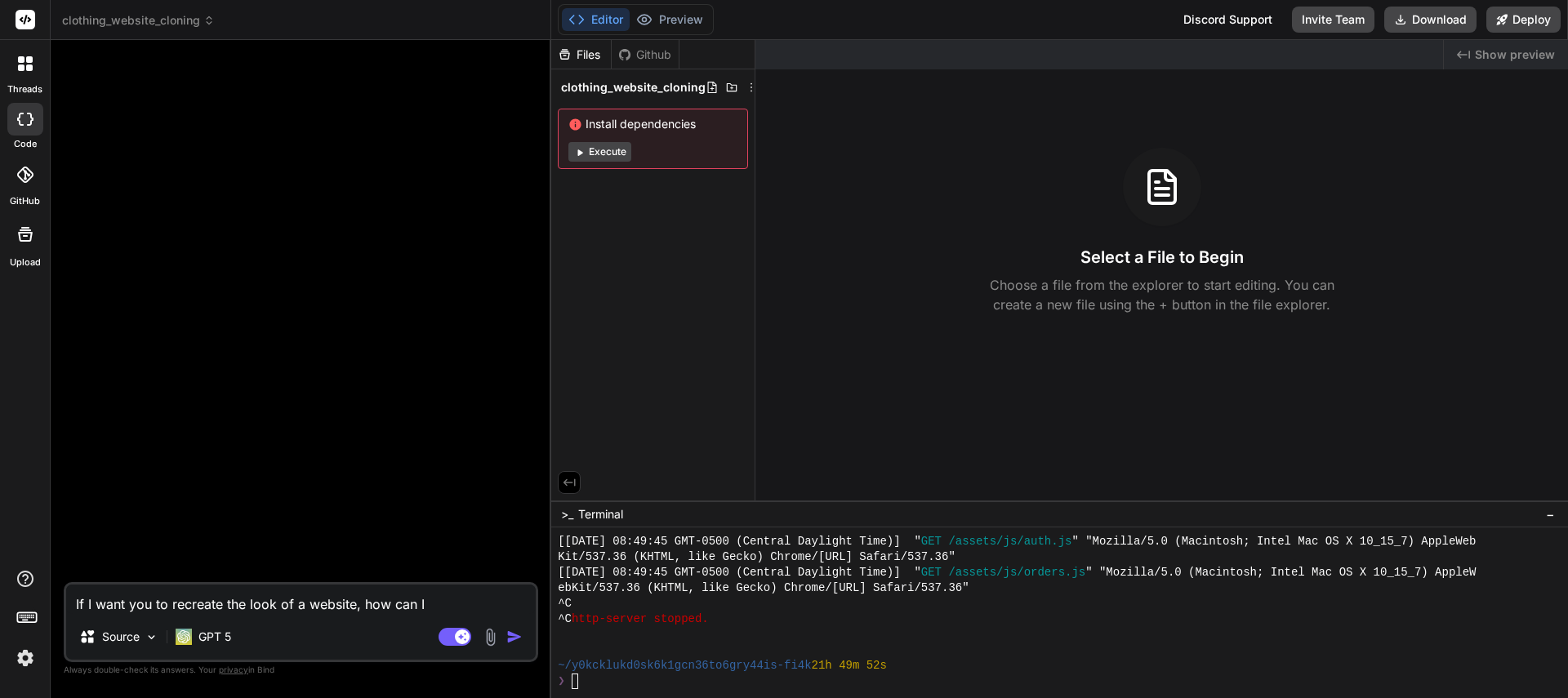
type textarea "x"
type textarea "If I want you to recreate the look of a website, how can I gi"
type textarea "x"
type textarea "If I want you to recreate the look of a website, how can I giv"
type textarea "x"
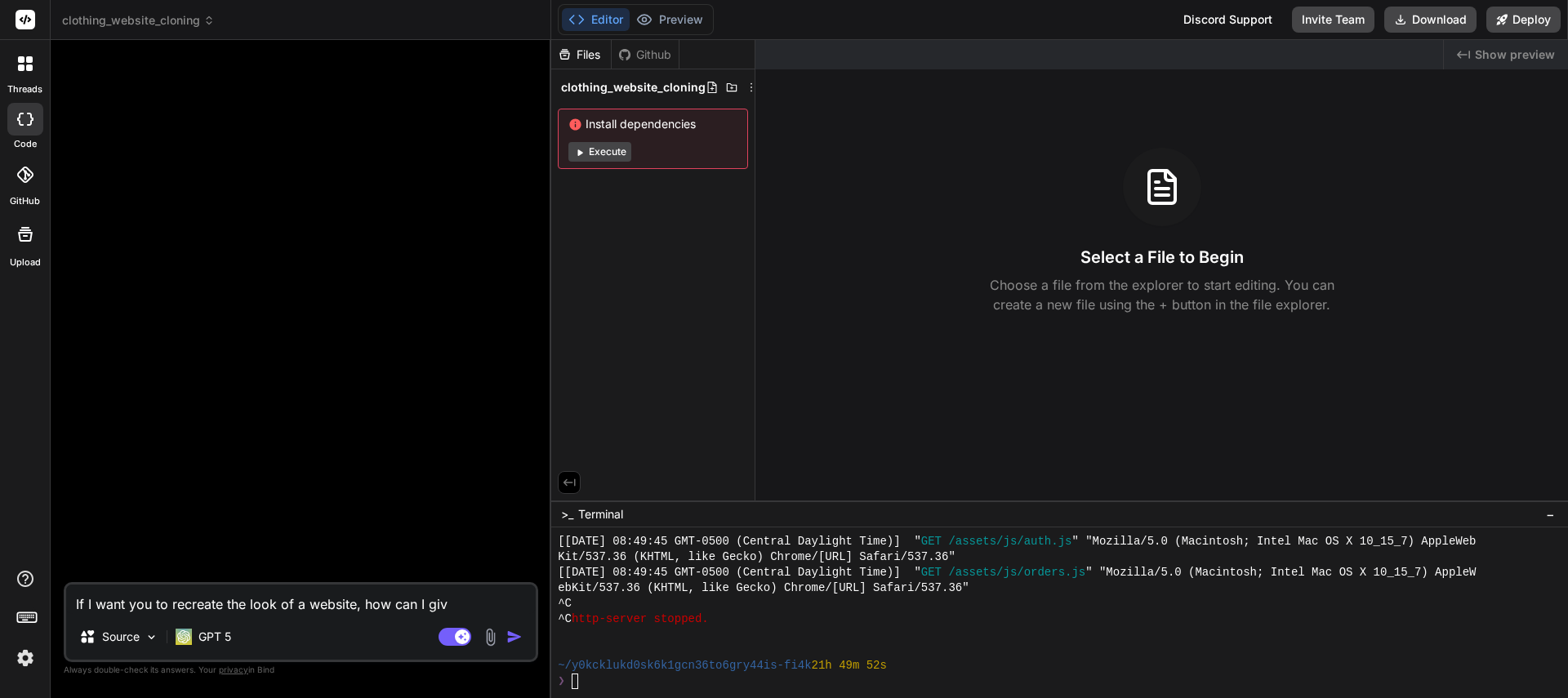
type textarea "If I want you to recreate the look of a website, how can I give"
type textarea "x"
type textarea "If I want you to recreate the look of a website, how can I give"
type textarea "x"
type textarea "If I want you to recreate the look of a website, how can I give y"
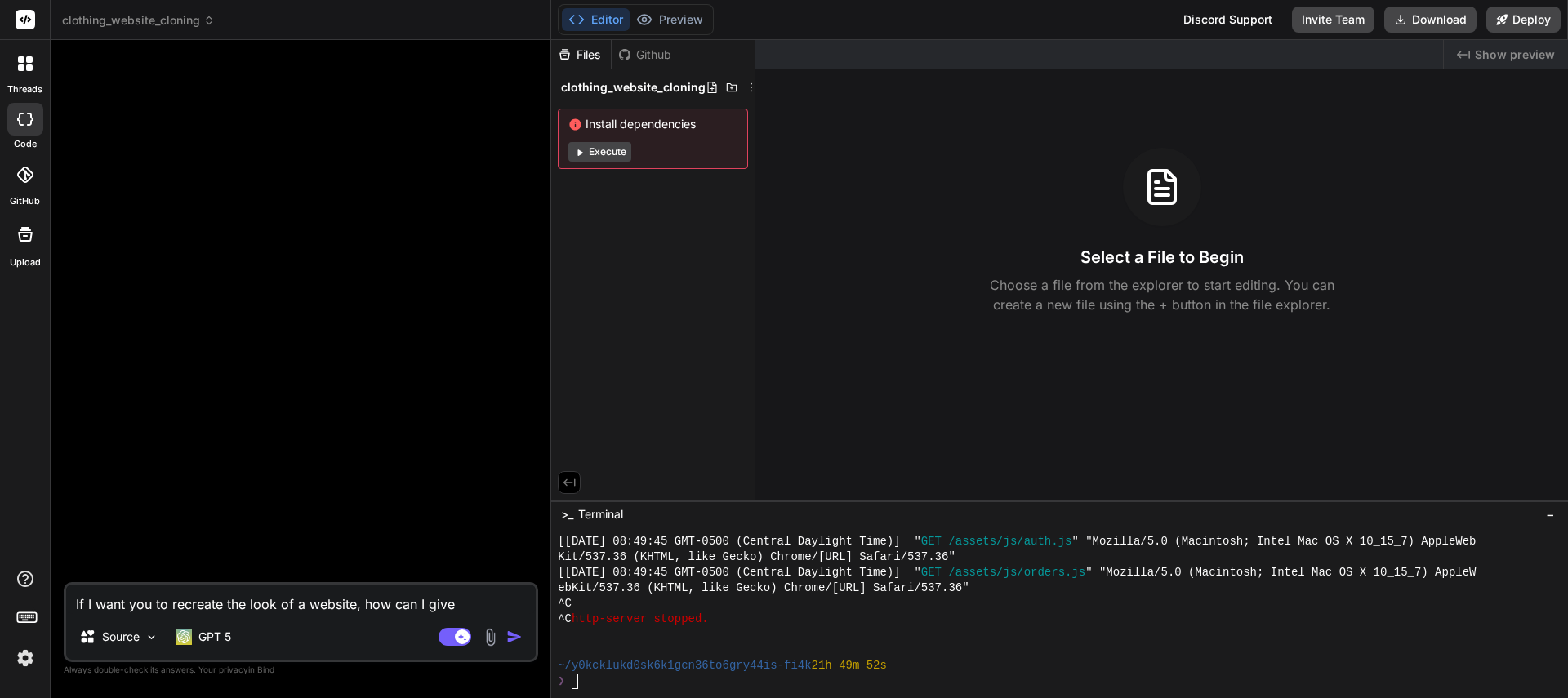
type textarea "x"
type textarea "If I want you to recreate the look of a website, how can I give yo"
type textarea "x"
type textarea "If I want you to recreate the look of a website, how can I give you"
type textarea "x"
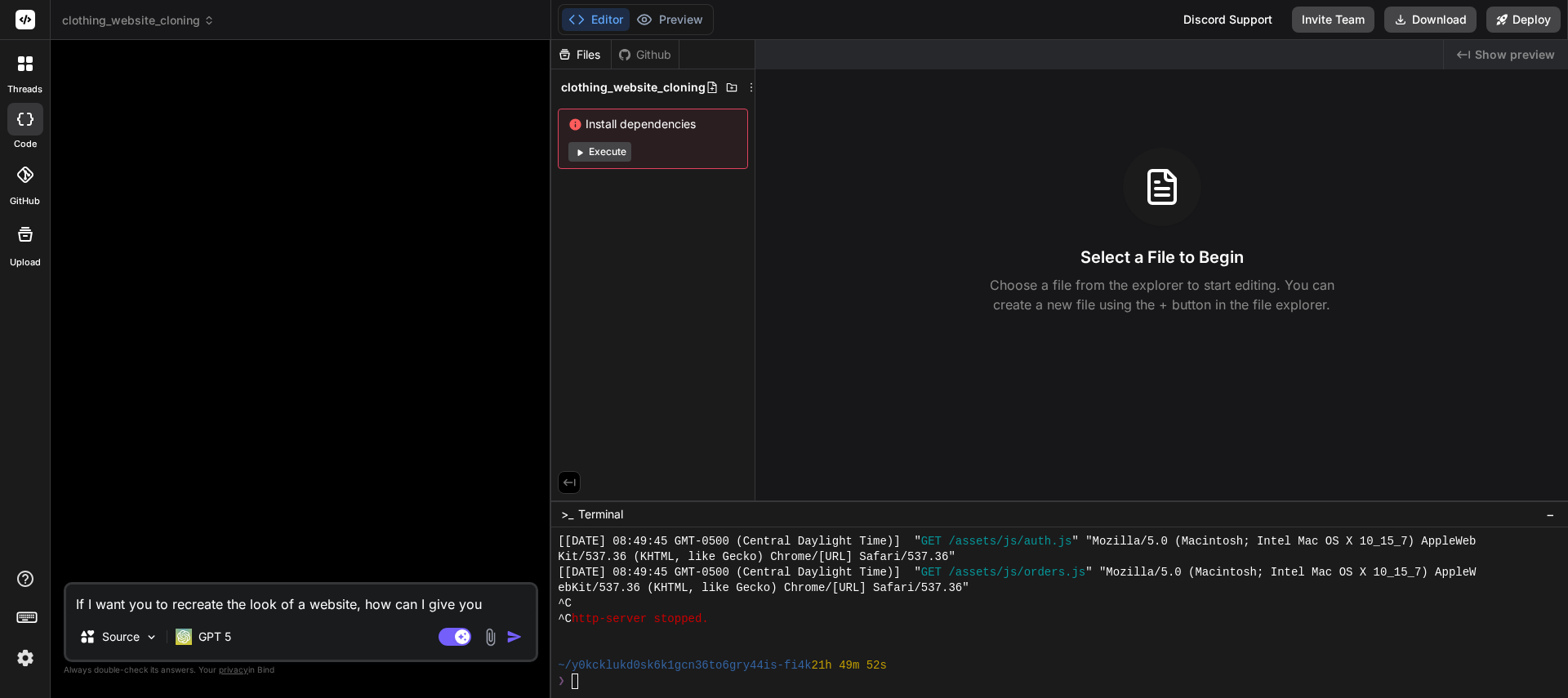
type textarea "If I want you to recreate the look of a website, how can I give you"
type textarea "x"
type textarea "If I want you to recreate the look of a website, how can I give you t"
type textarea "x"
type textarea "If I want you to recreate the look of a website, how can I give you th"
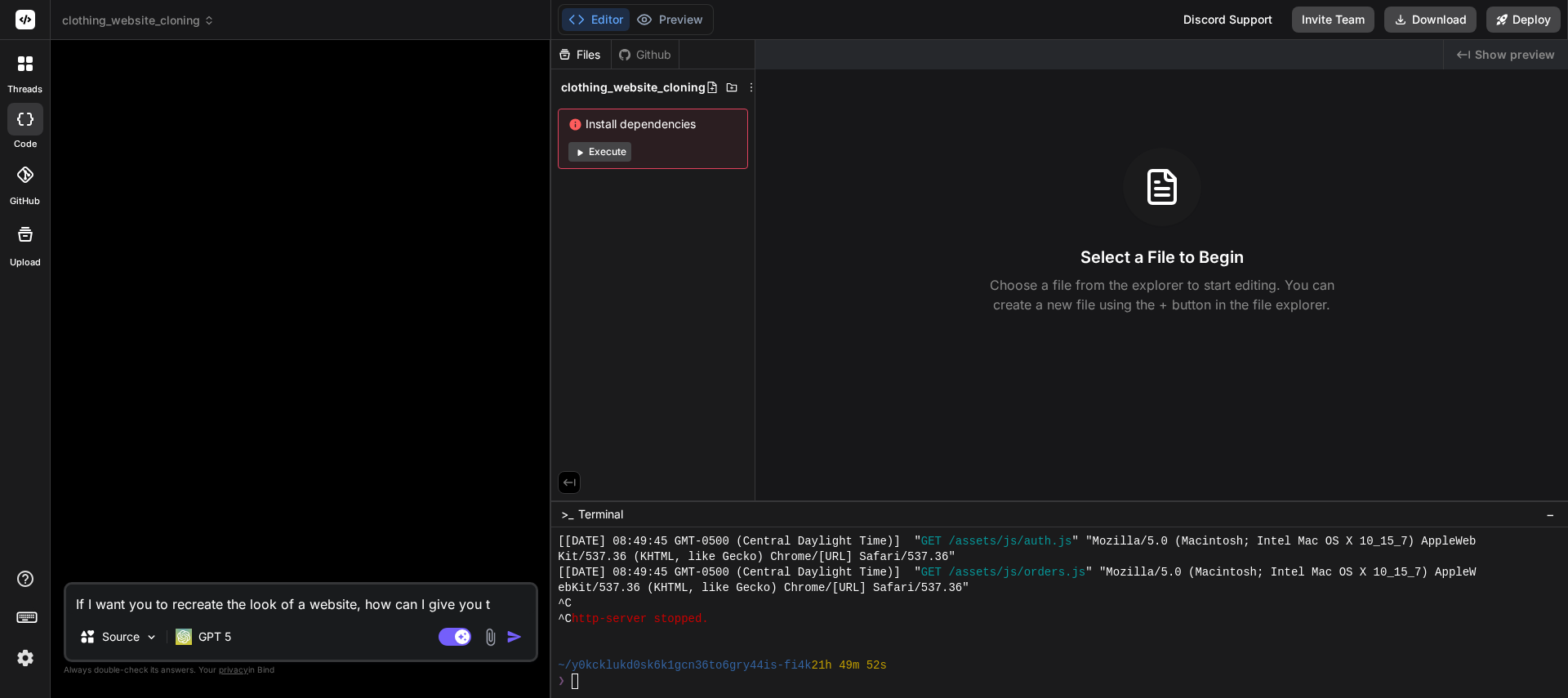
type textarea "x"
type textarea "If I want you to recreate the look of a website, how can I give you the"
type textarea "x"
type textarea "If I want you to recreate the look of a website, how can I give you the"
type textarea "x"
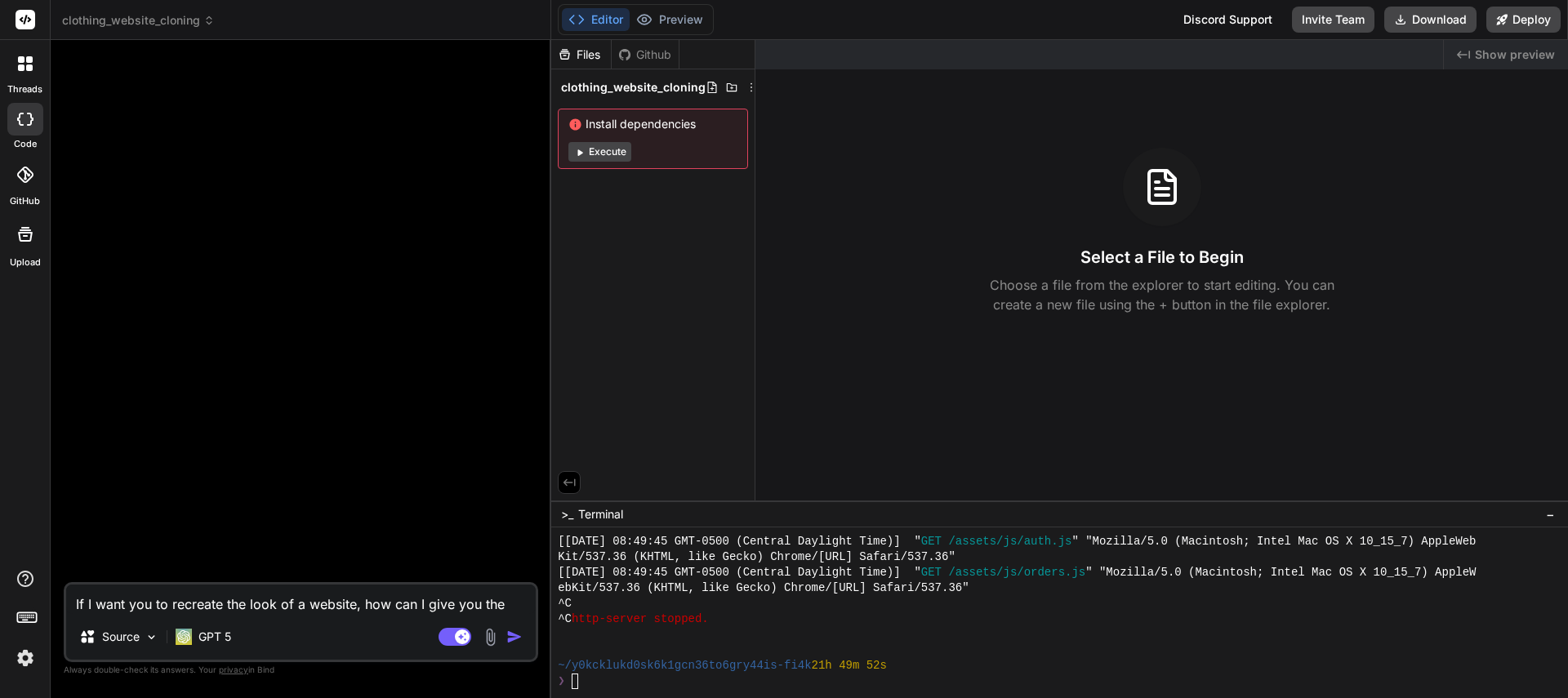
type textarea "If I want you to recreate the look of a website, how can I give you the r"
type textarea "x"
type textarea "If I want you to recreate the look of a website, how can I give you the re"
type textarea "x"
type textarea "If I want you to recreate the look of a website, how can I give you the ref"
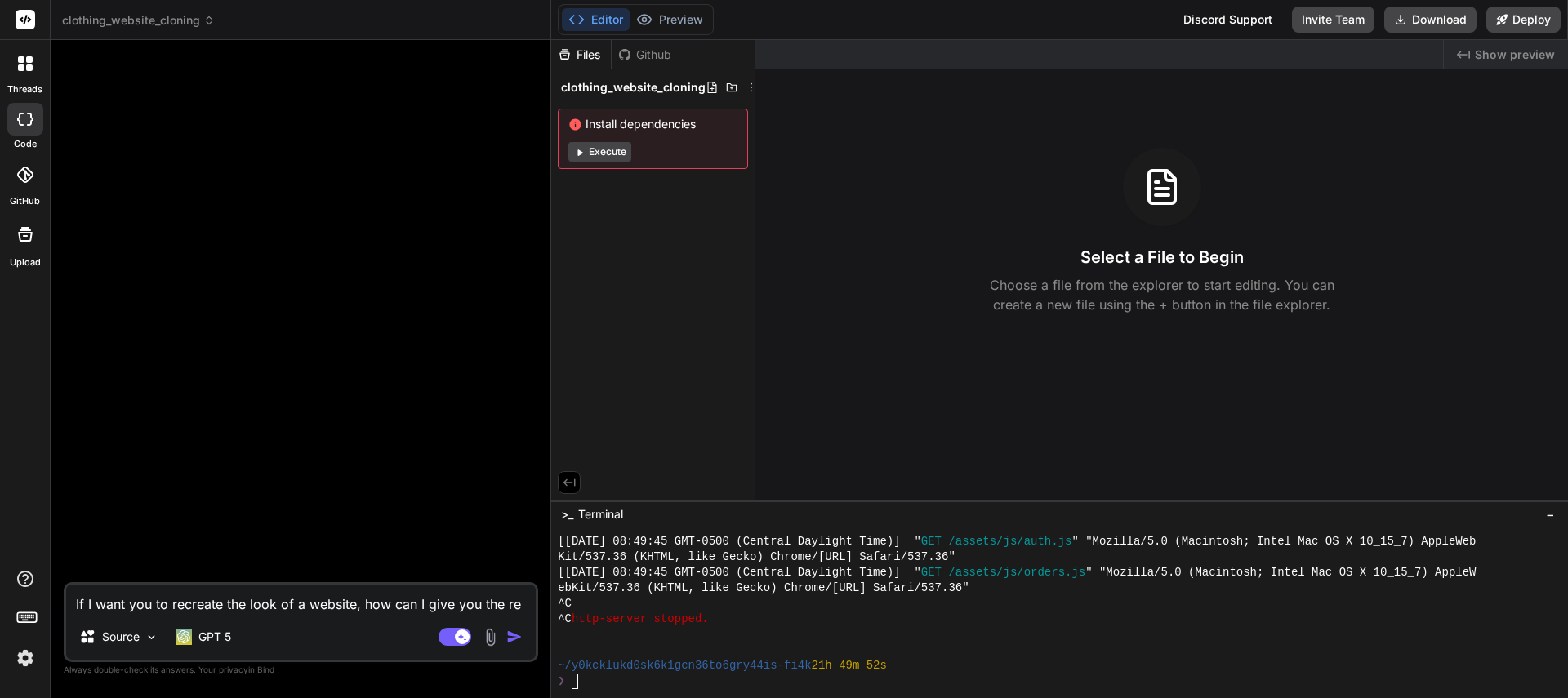
type textarea "x"
type textarea "If I want you to recreate the look of a website, how can I give you the refe"
type textarea "x"
type textarea "If I want you to recreate the look of a website, how can I give you the refer"
type textarea "x"
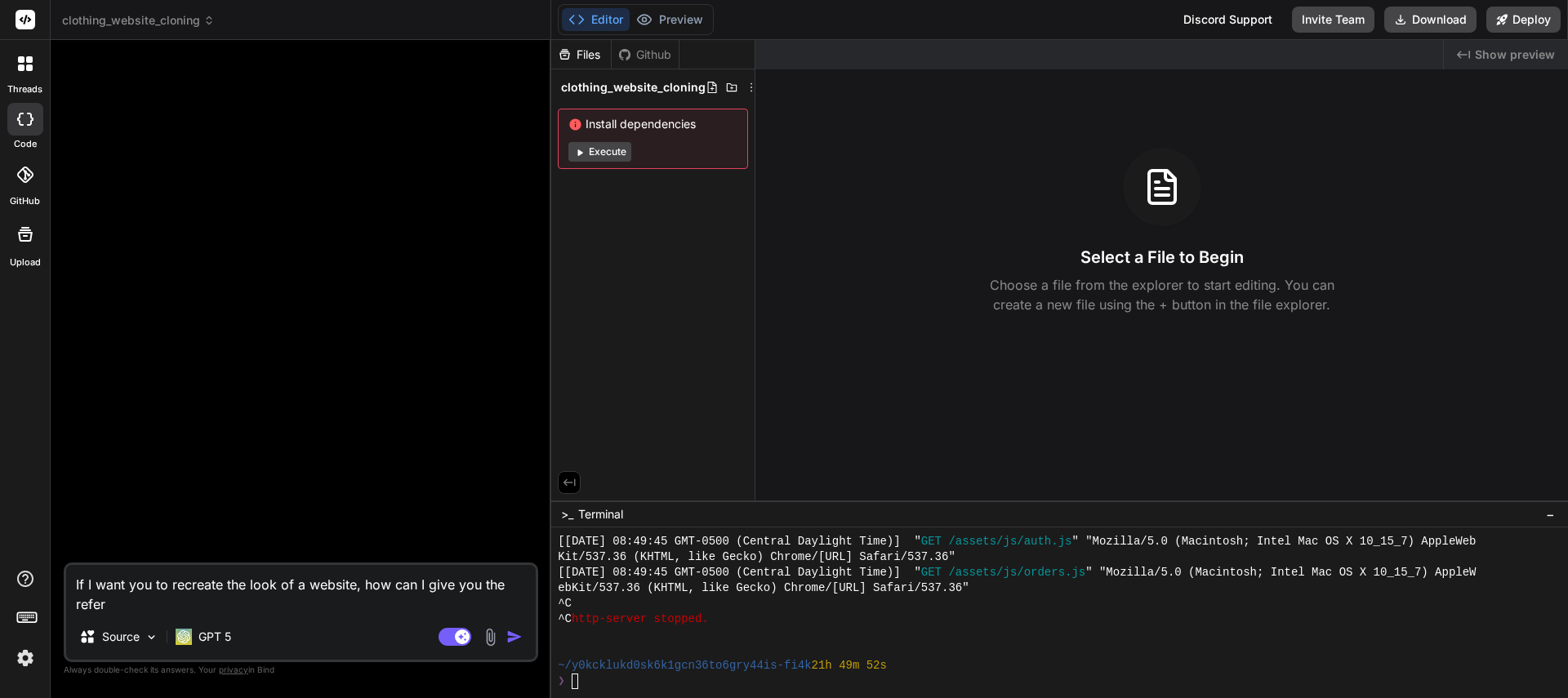
type textarea "If I want you to recreate the look of a website, how can I give you the refere"
type textarea "x"
type textarea "If I want you to recreate the look of a website, how can I give you the referen"
type textarea "x"
type textarea "If I want you to recreate the look of a website, how can I give you the referenc"
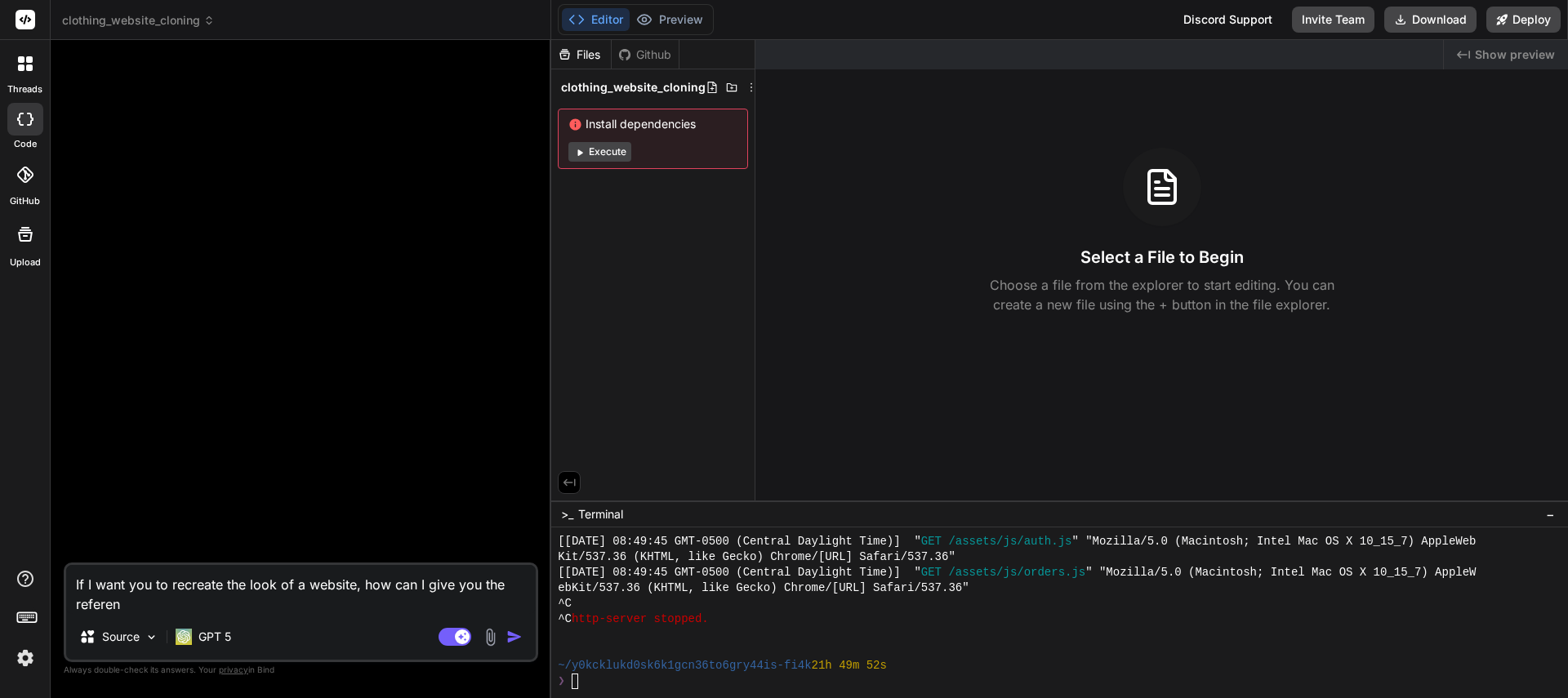
type textarea "x"
type textarea "If I want you to recreate the look of a website, how can I give you the referen…"
type textarea "x"
type textarea "If I want you to recreate the look of a website, how can I give you the referen…"
type textarea "x"
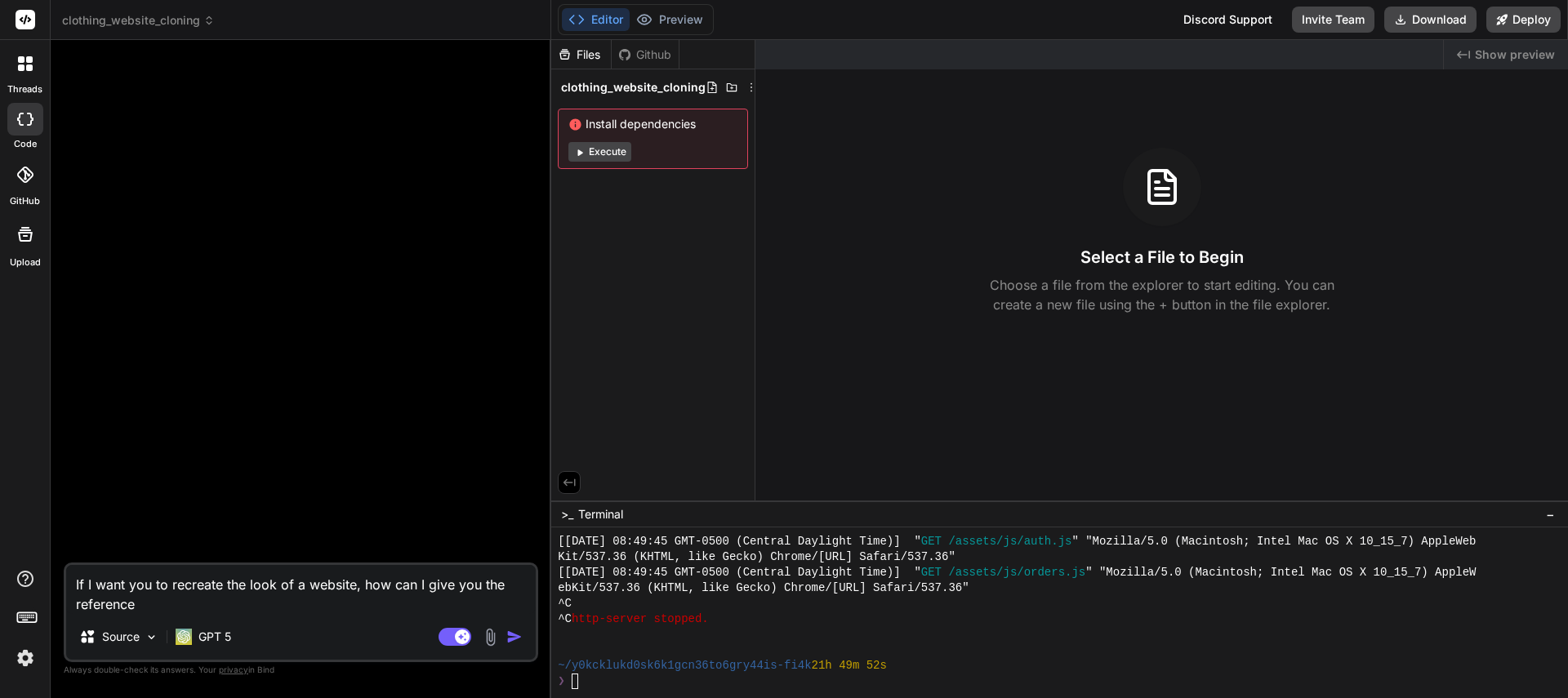
type textarea "If I want you to recreate the look of a website, how can I give you the referen…"
type textarea "x"
type textarea "If I want you to recreate the look of a website, how can I give you the referen…"
type textarea "x"
type textarea "If I want you to recreate the look of a website, how can I give you the referen…"
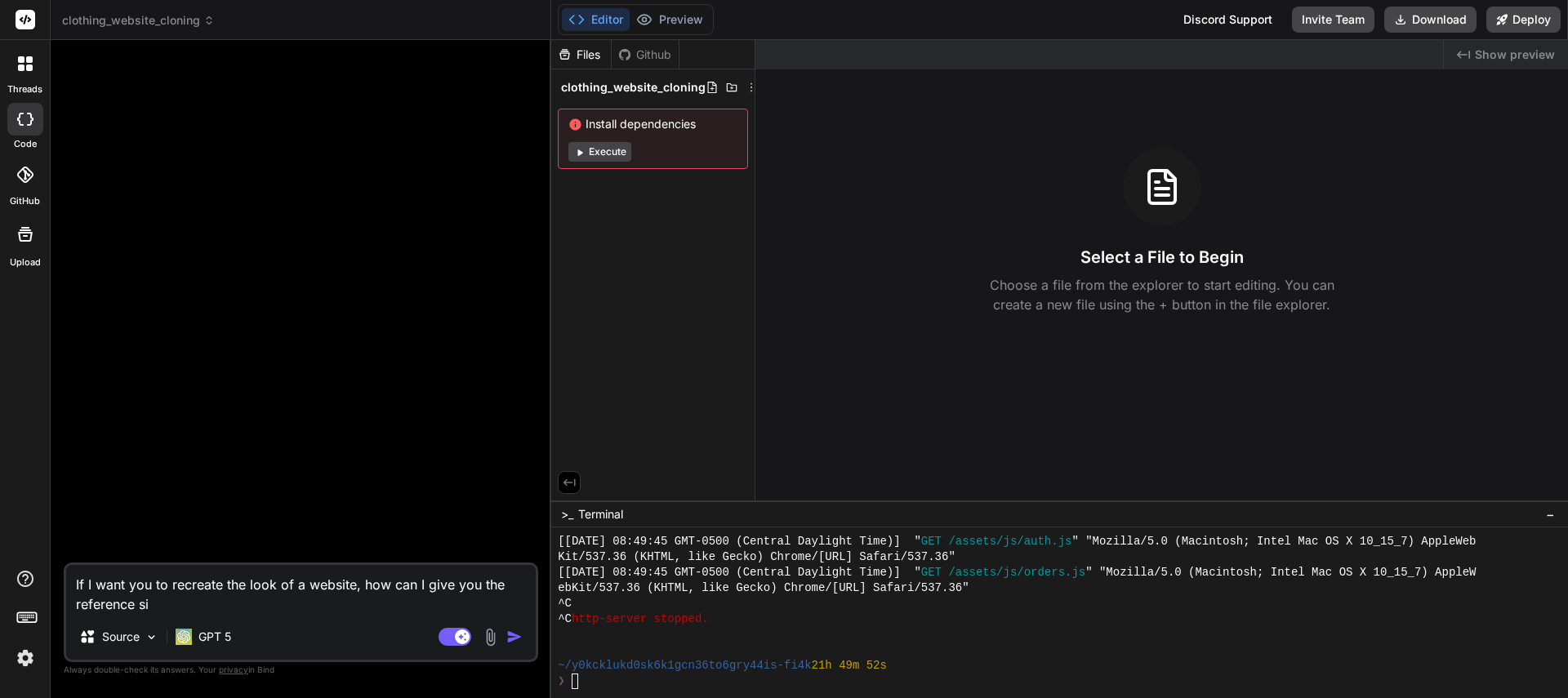
type textarea "x"
type textarea "If I want you to recreate the look of a website, how can I give you the referen…"
type textarea "x"
type textarea "If I want you to recreate the look of a website, how can I give you the referen…"
type textarea "x"
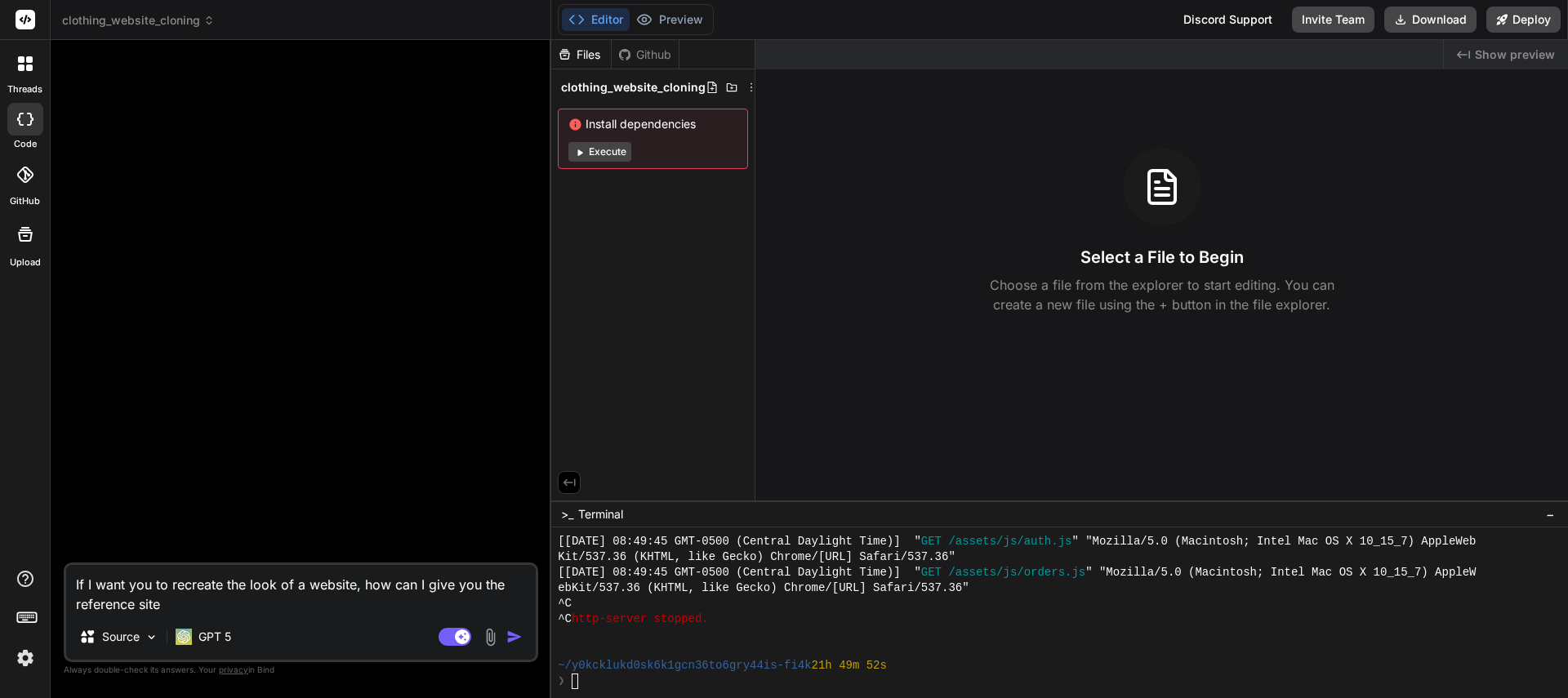
type textarea "If I want you to recreate the look of a website, how can I give you the referen…"
type textarea "x"
type textarea "If I want you to recreate the look of a website, how can I give you the referen…"
type textarea "x"
type textarea "If I want you to recreate the look of a website, how can I give you the referen…"
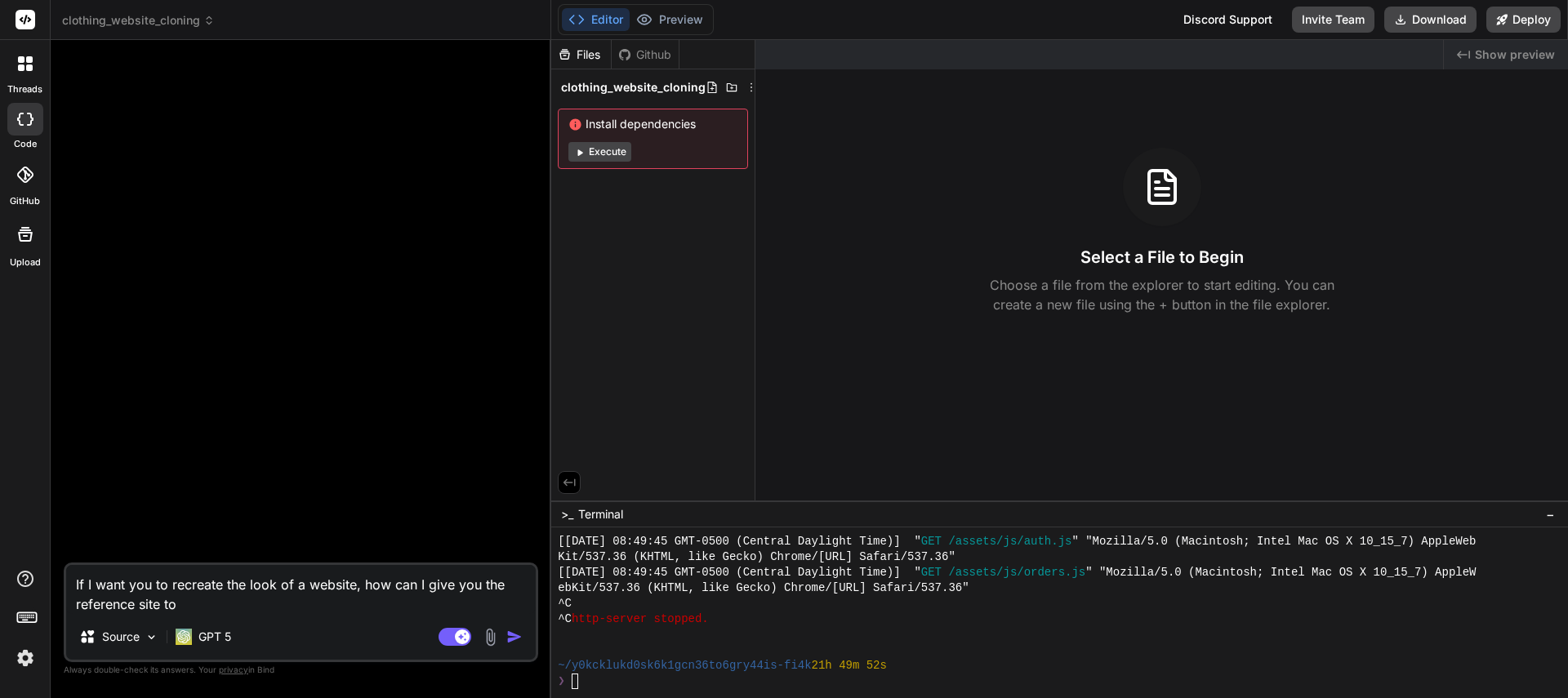
type textarea "x"
type textarea "If I want you to recreate the look of a website, how can I give you the referen…"
type textarea "x"
type textarea "If I want you to recreate the look of a website, how can I give you the referen…"
type textarea "x"
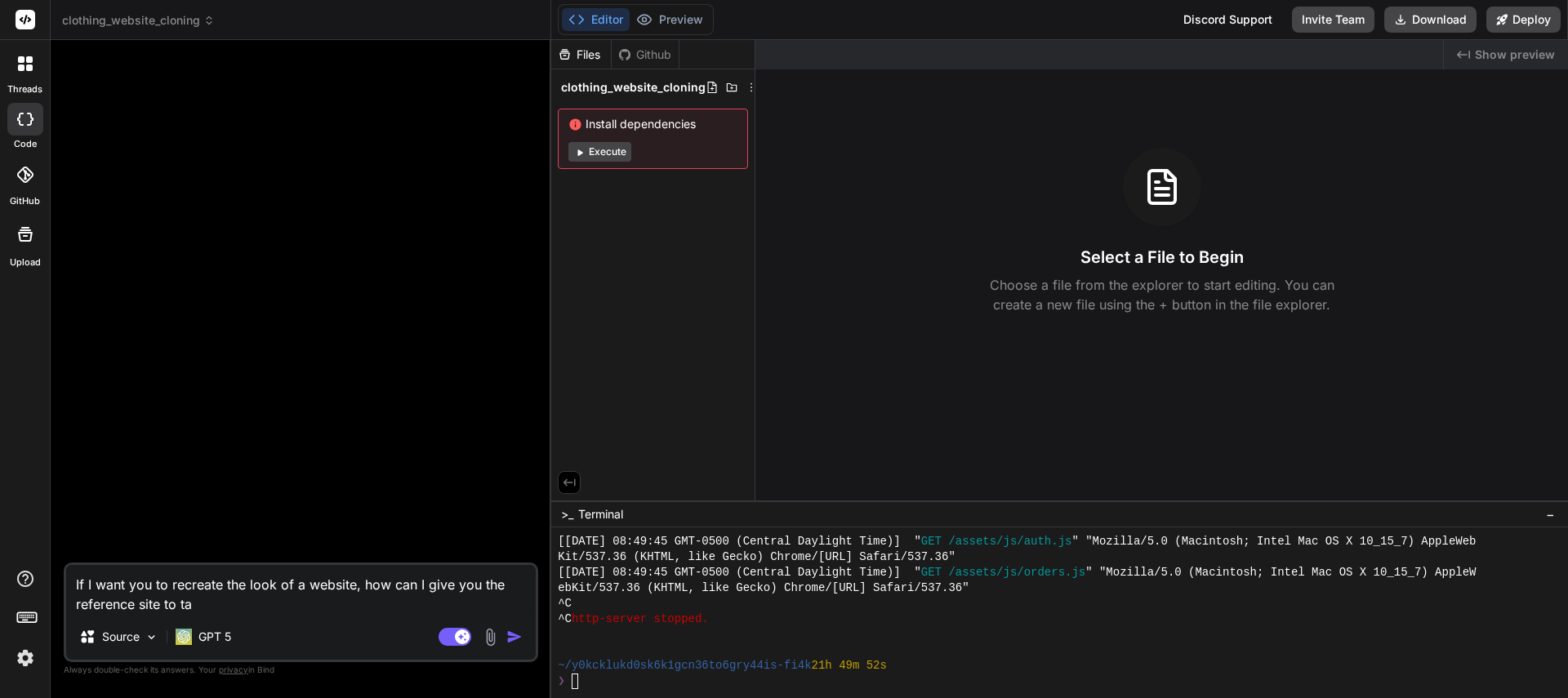
type textarea "If I want you to recreate the look of a website, how can I give you the referen…"
type textarea "x"
type textarea "If I want you to recreate the look of a website, how can I give you the referen…"
type textarea "x"
type textarea "If I want you to recreate the look of a website, how can I give you the referen…"
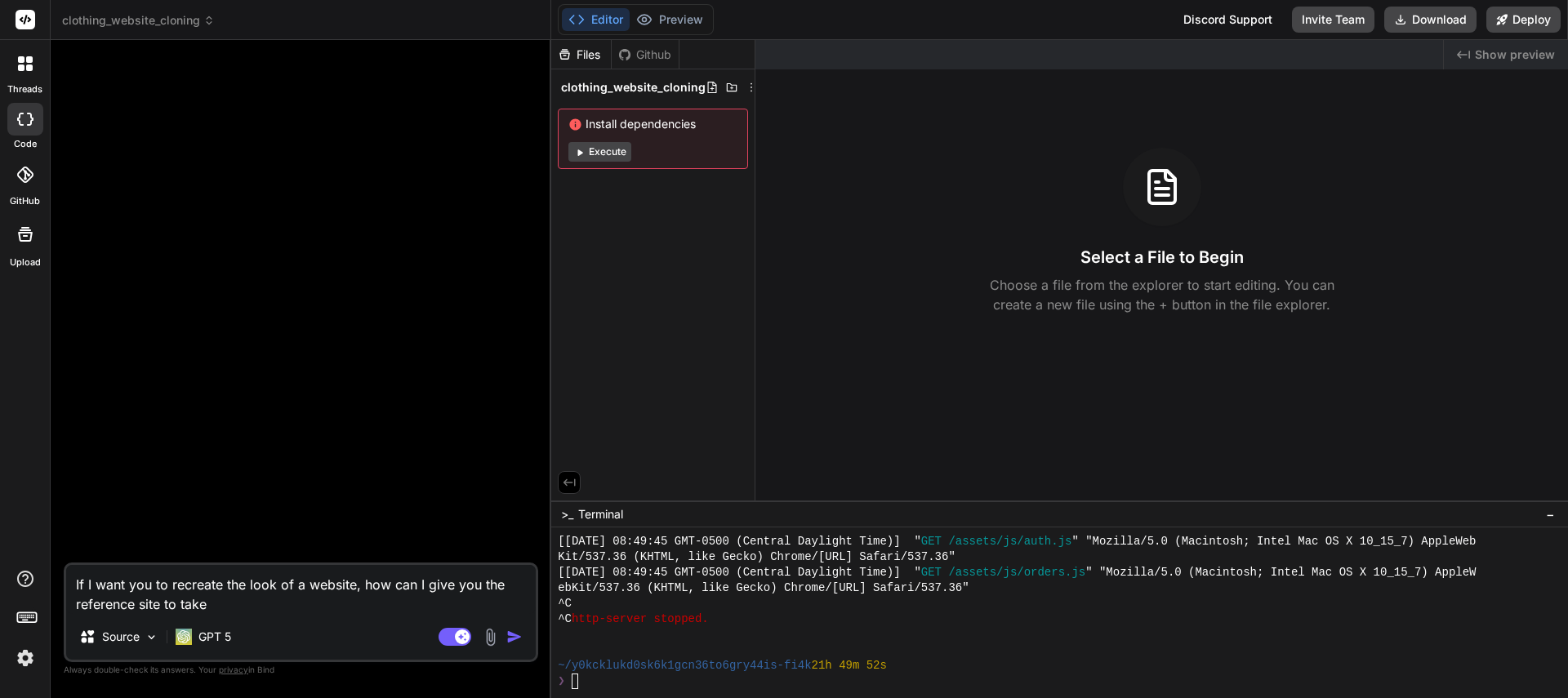
type textarea "x"
type textarea "If I want you to recreate the look of a website, how can I give you the referen…"
type textarea "x"
type textarea "If I want you to recreate the look of a website, how can I give you the referen…"
type textarea "x"
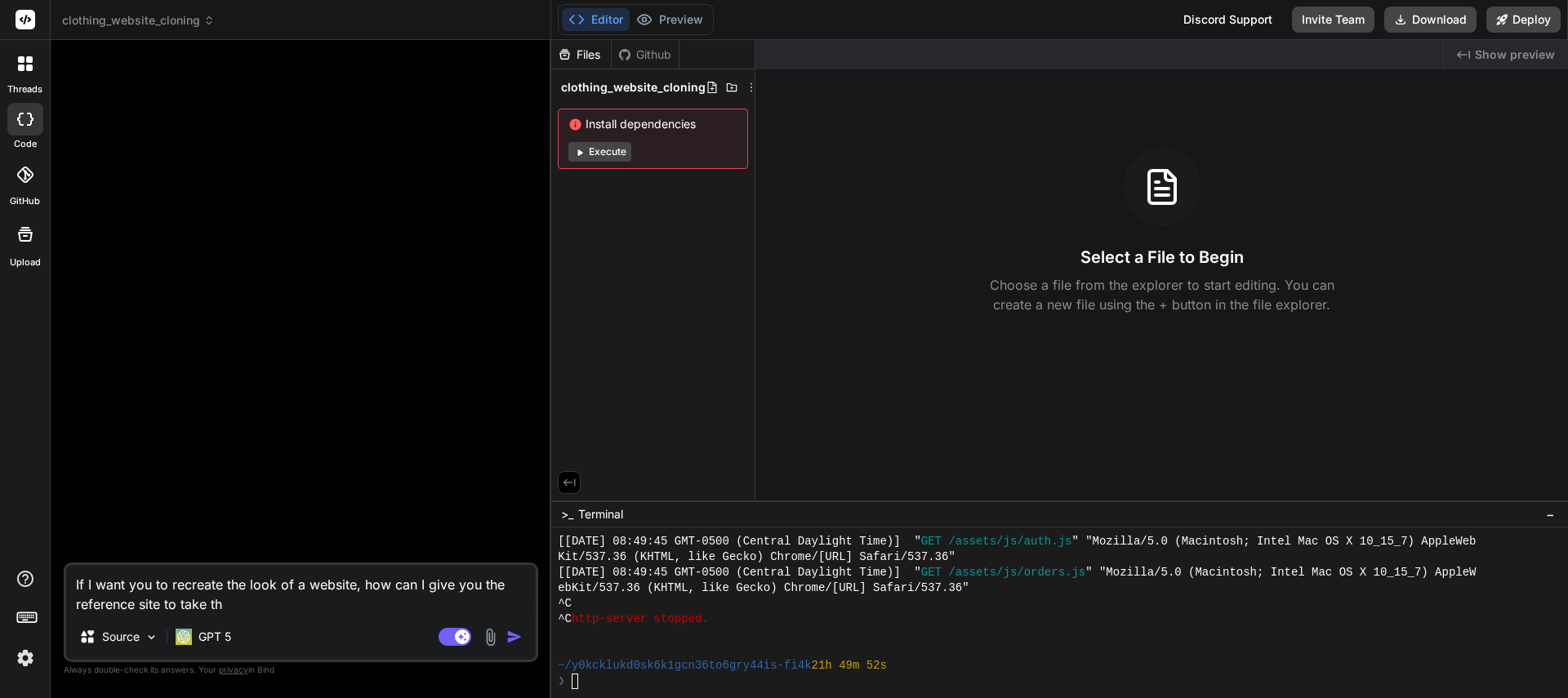
type textarea "If I want you to recreate the look of a website, how can I give you the referen…"
type textarea "x"
type textarea "If I want you to recreate the look of a website, how can I give you the referen…"
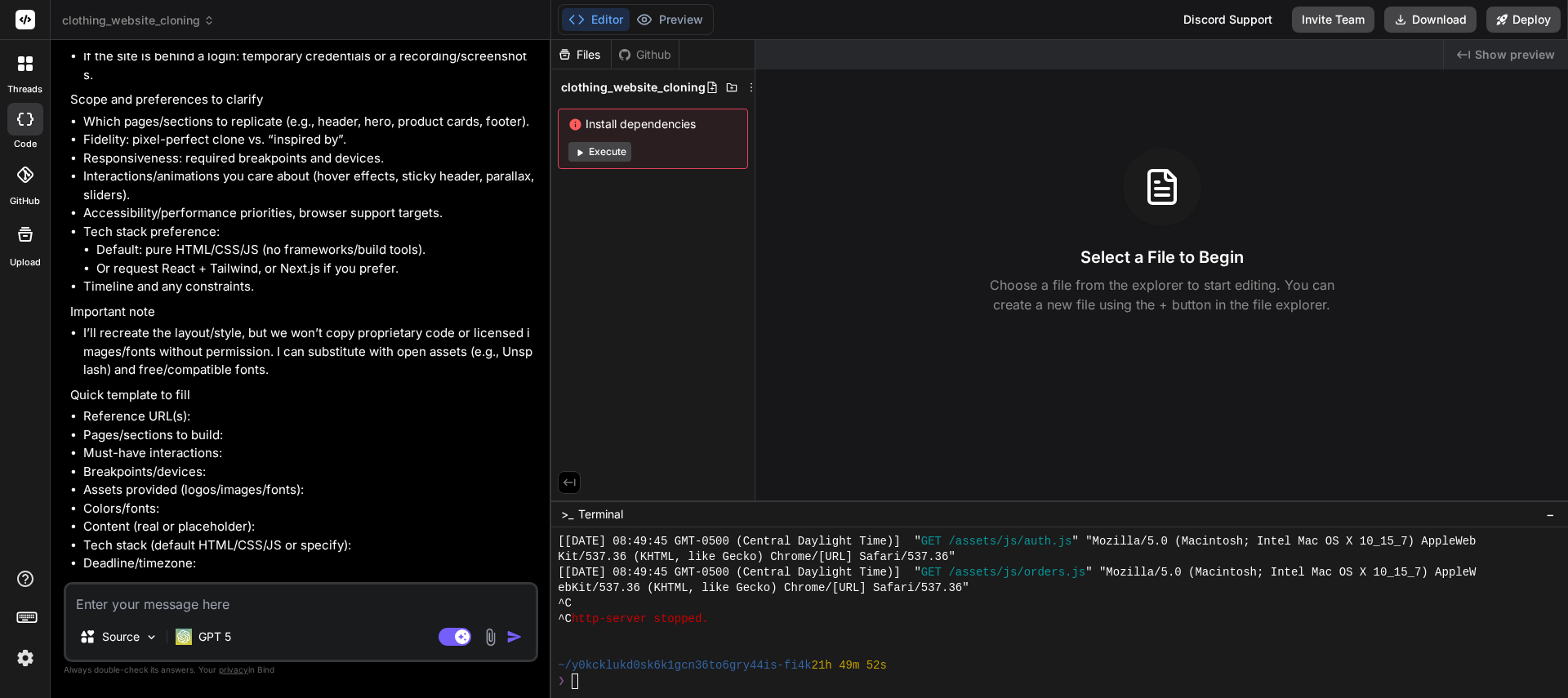
scroll to position [479, 0]
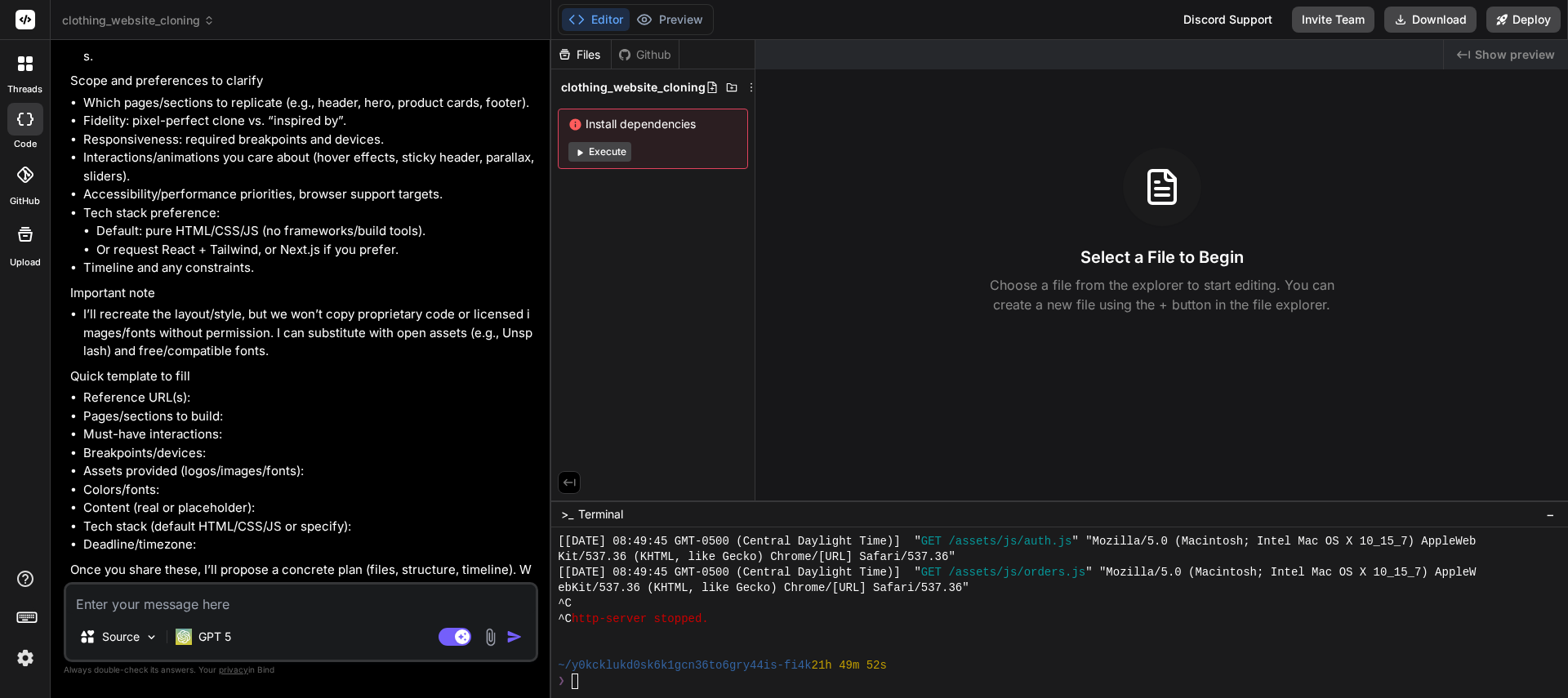
click at [179, 595] on textarea at bounding box center [300, 599] width 469 height 30
paste textarea "[URL][DOMAIN_NAME]"
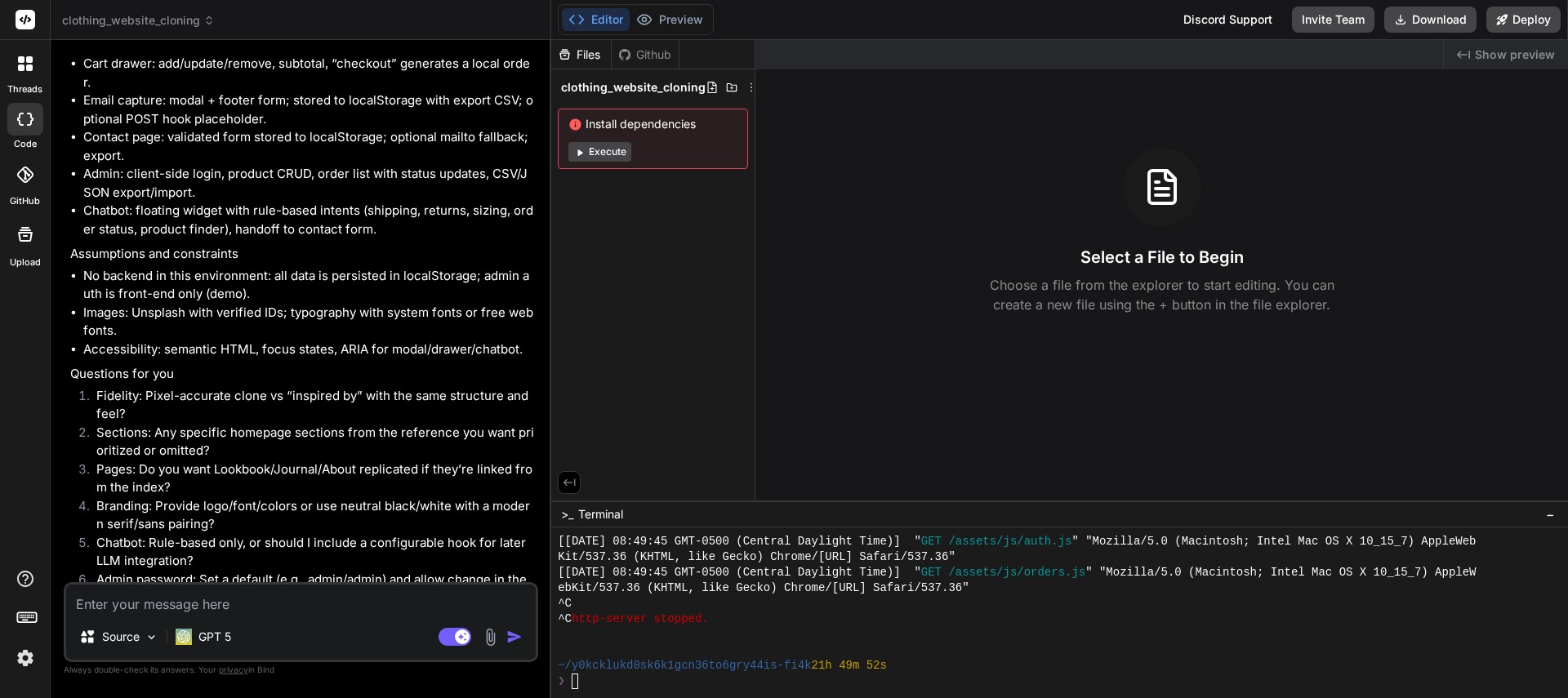
scroll to position [2178, 0]
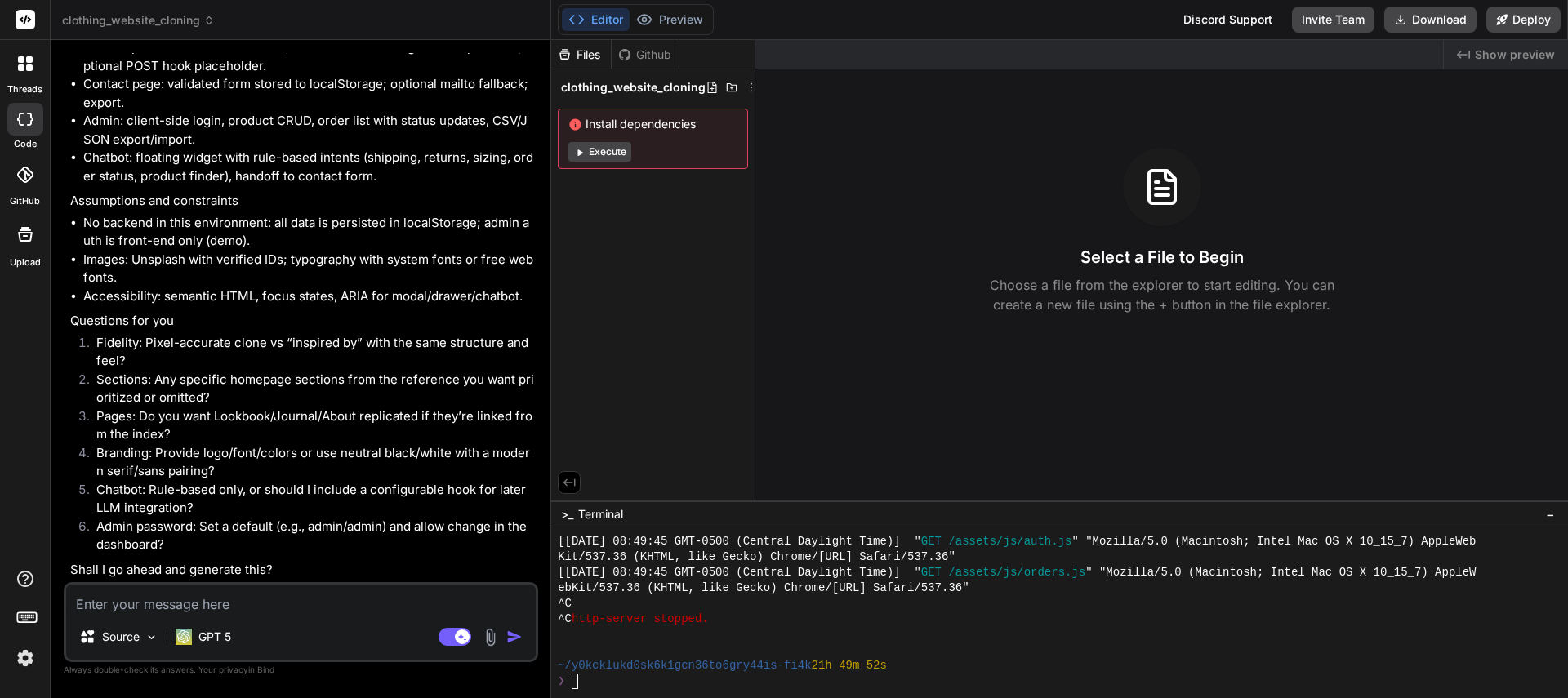
click at [131, 603] on textarea at bounding box center [300, 599] width 469 height 30
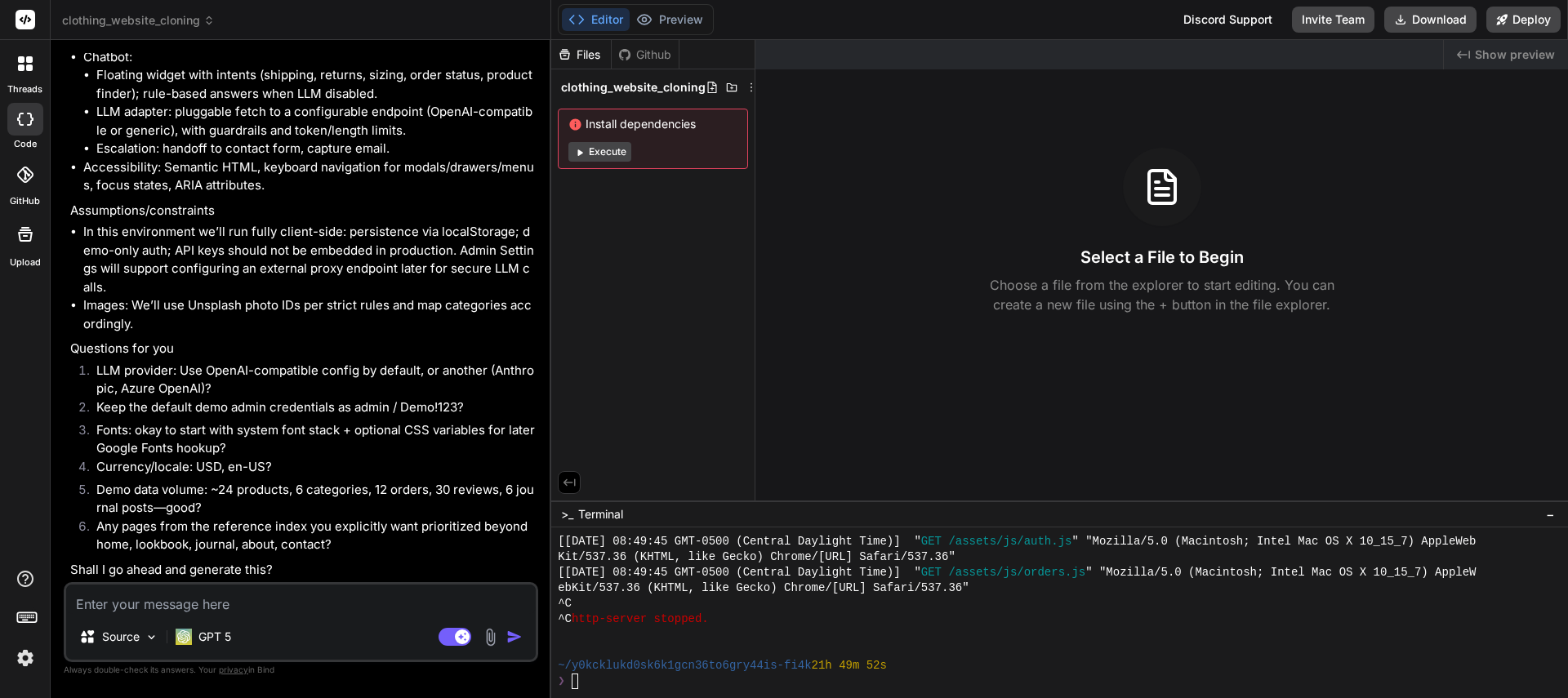
scroll to position [4666, 0]
click at [164, 608] on textarea at bounding box center [300, 599] width 469 height 30
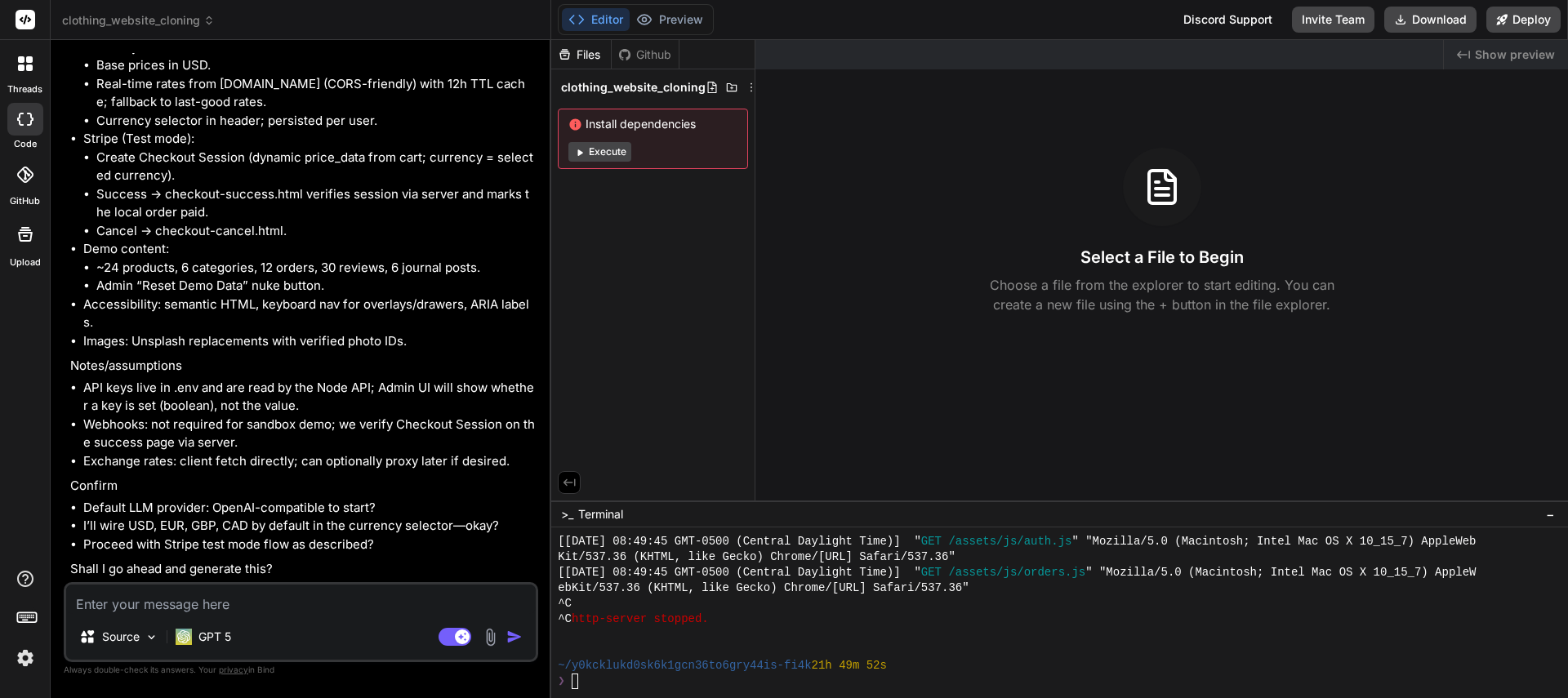
scroll to position [6910, 0]
click at [244, 599] on textarea at bounding box center [300, 599] width 469 height 30
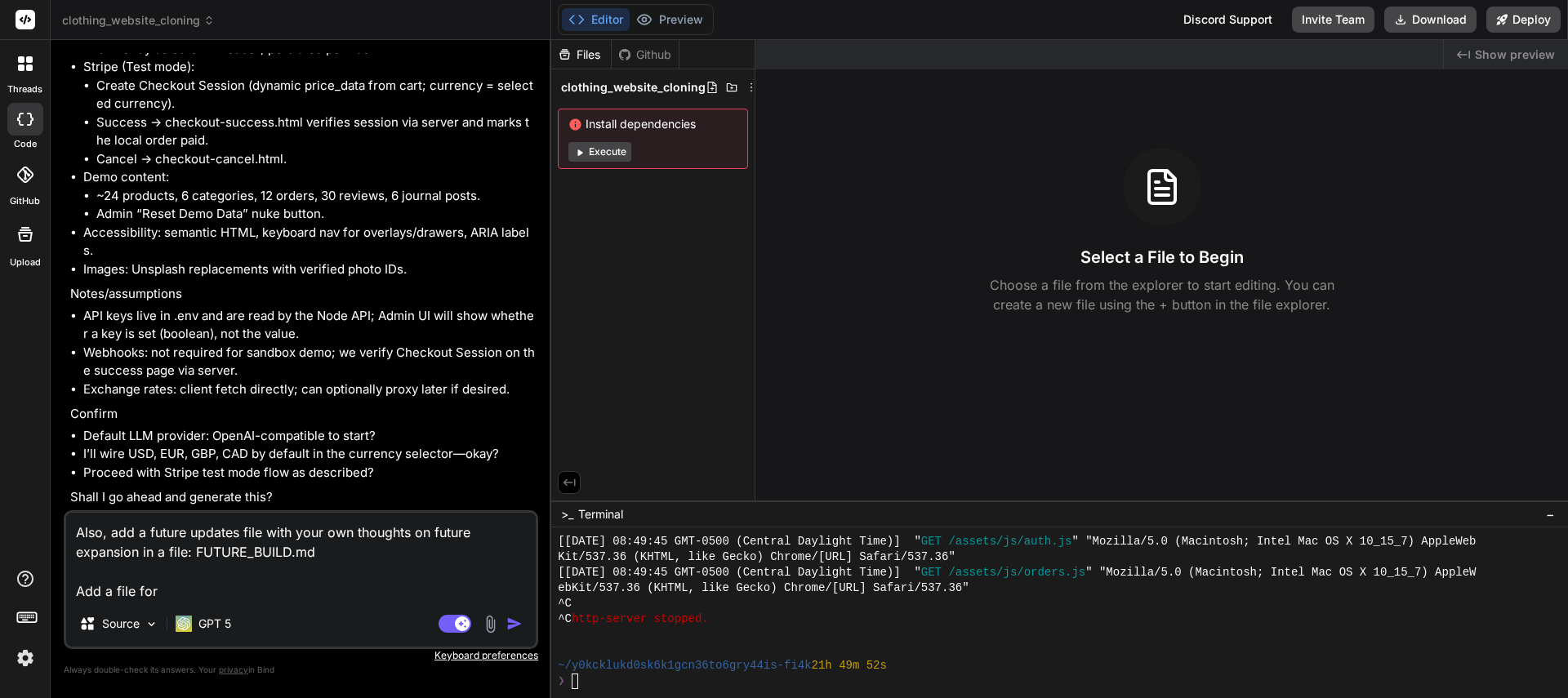
scroll to position [6995, 0]
click at [151, 24] on span "clothing_website_cloning" at bounding box center [138, 21] width 153 height 16
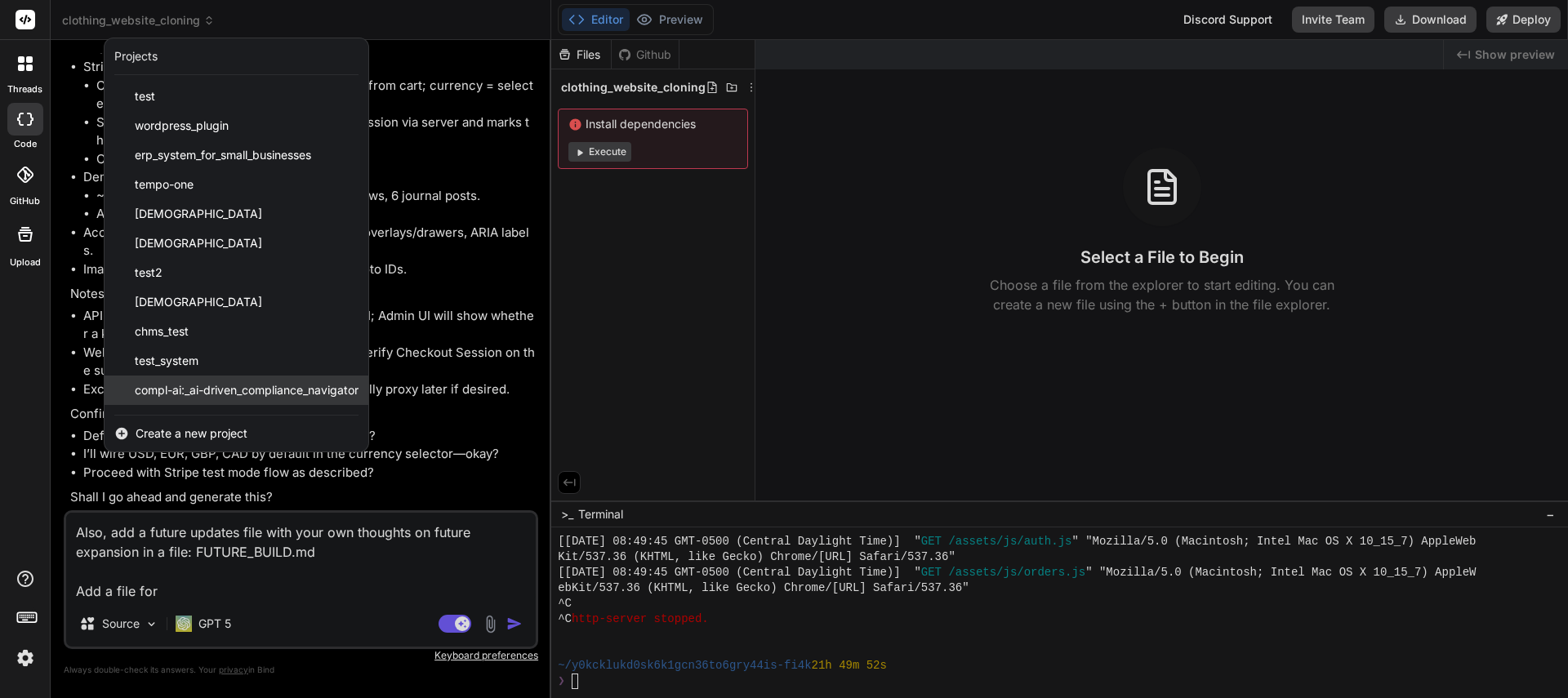
scroll to position [85, 0]
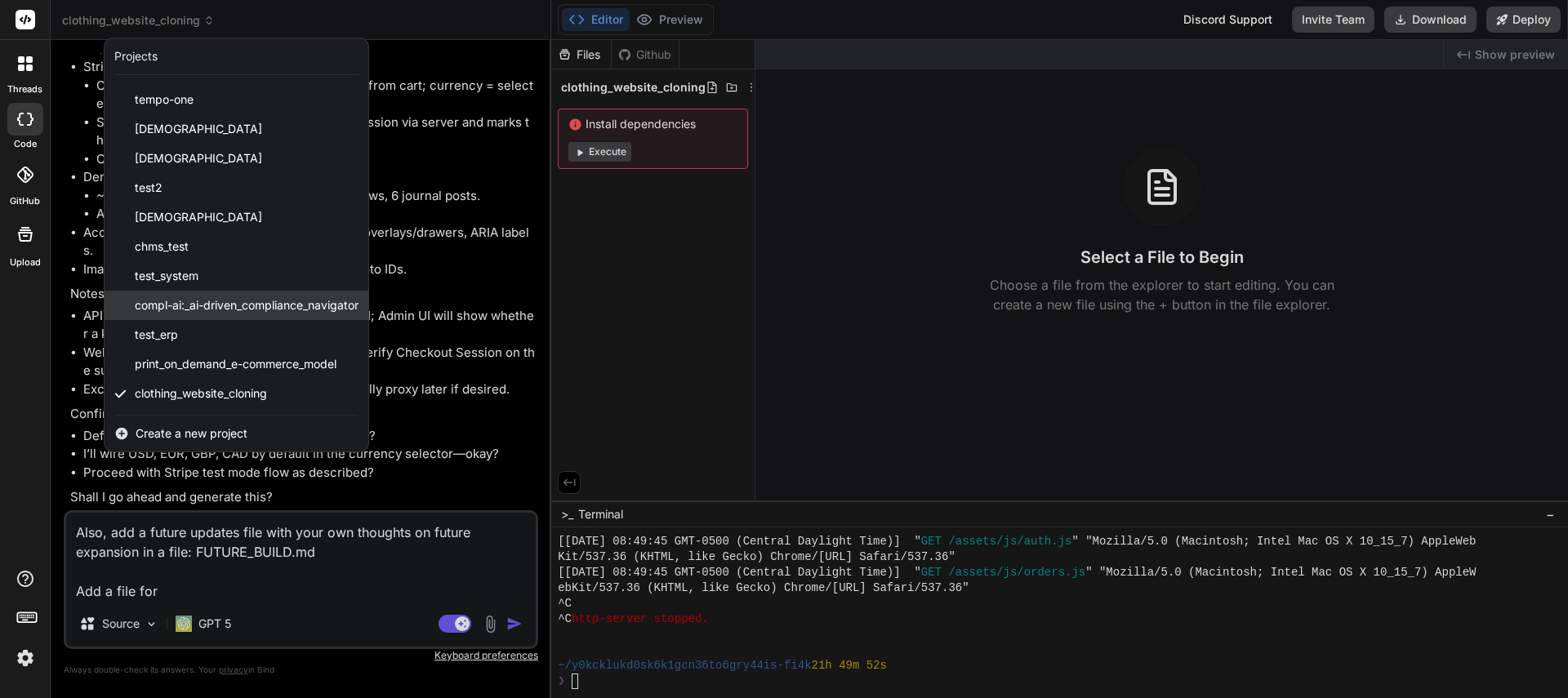
click at [206, 309] on span "compl-ai:_ai-driven_compliance_navigator" at bounding box center [247, 305] width 224 height 16
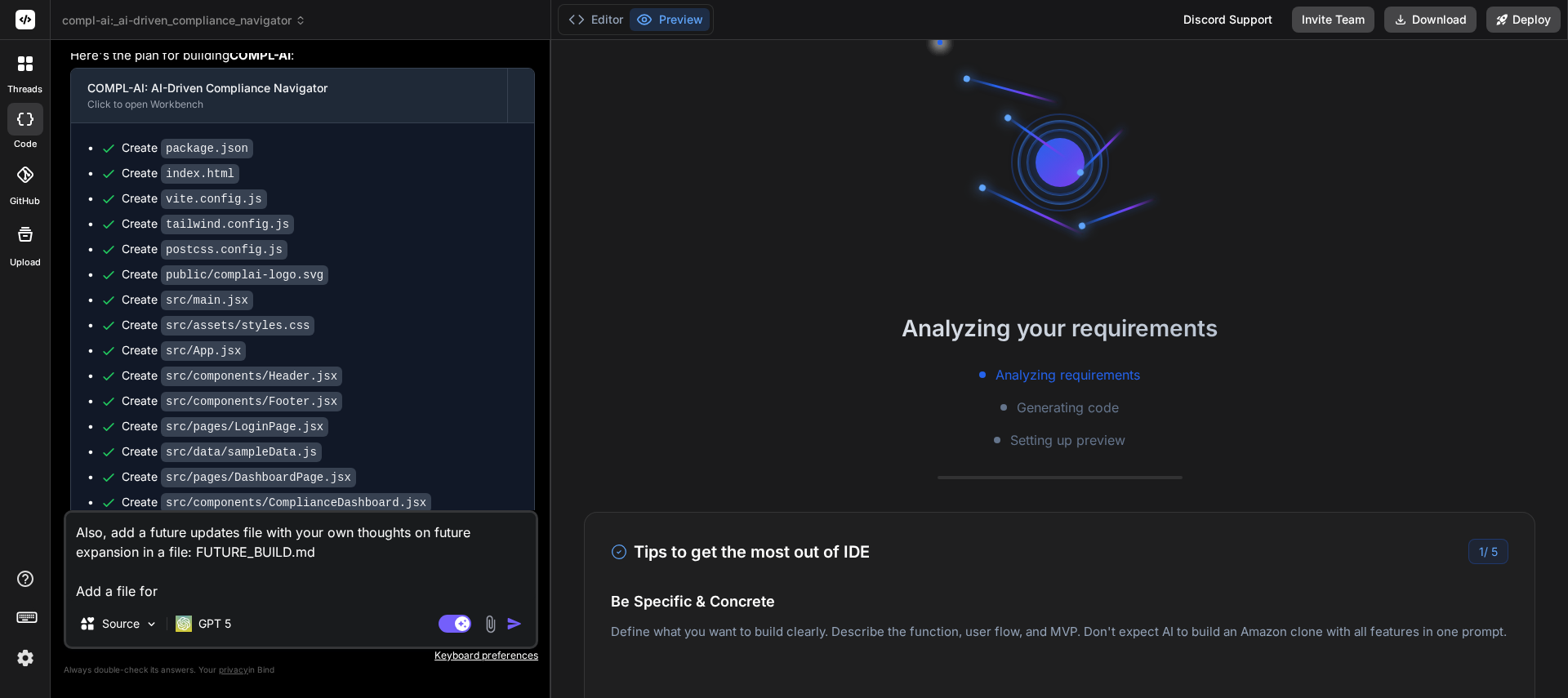
scroll to position [3452, 0]
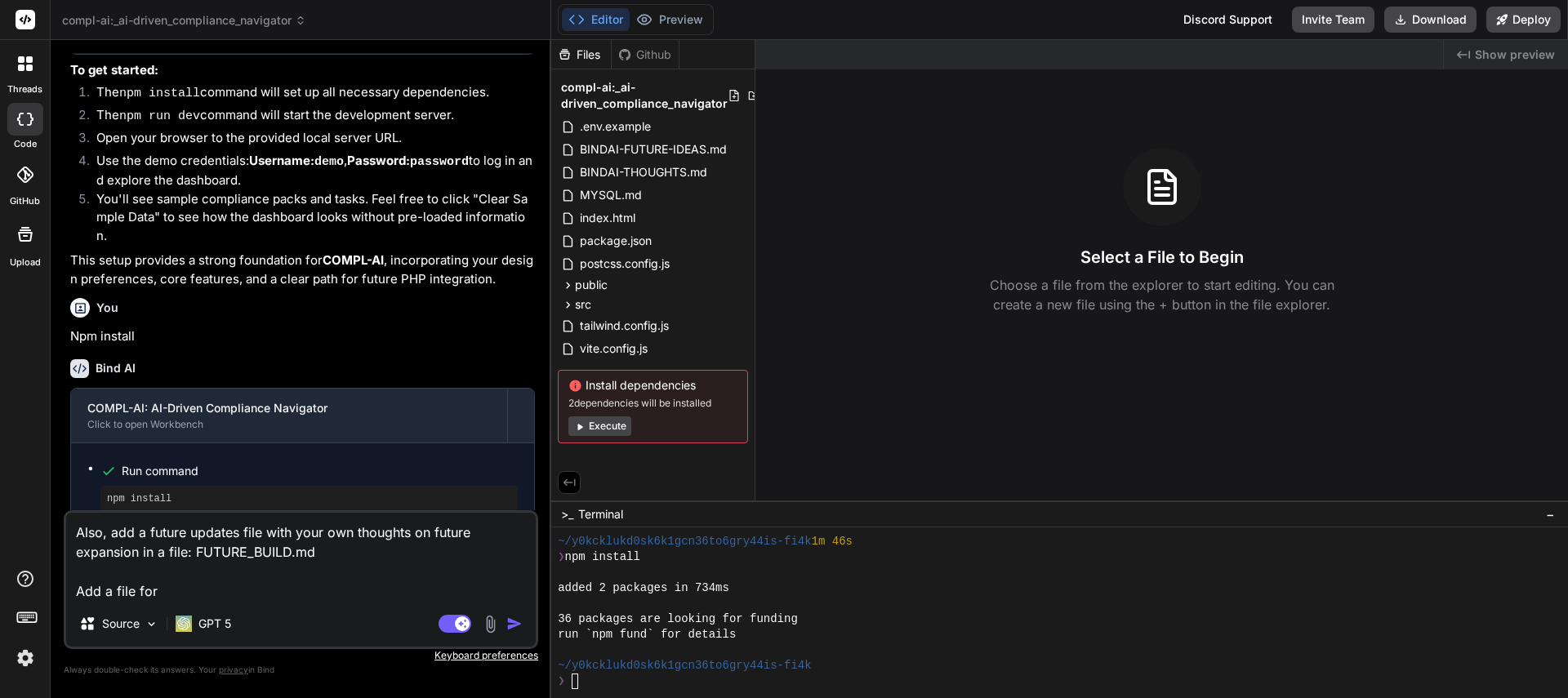
click at [215, 585] on textarea "Also, add a future updates file with your own thoughts on future expansion in a…" at bounding box center [300, 557] width 469 height 88
click at [140, 16] on span "compl-ai:_ai-driven_compliance_navigator" at bounding box center [183, 21] width 244 height 16
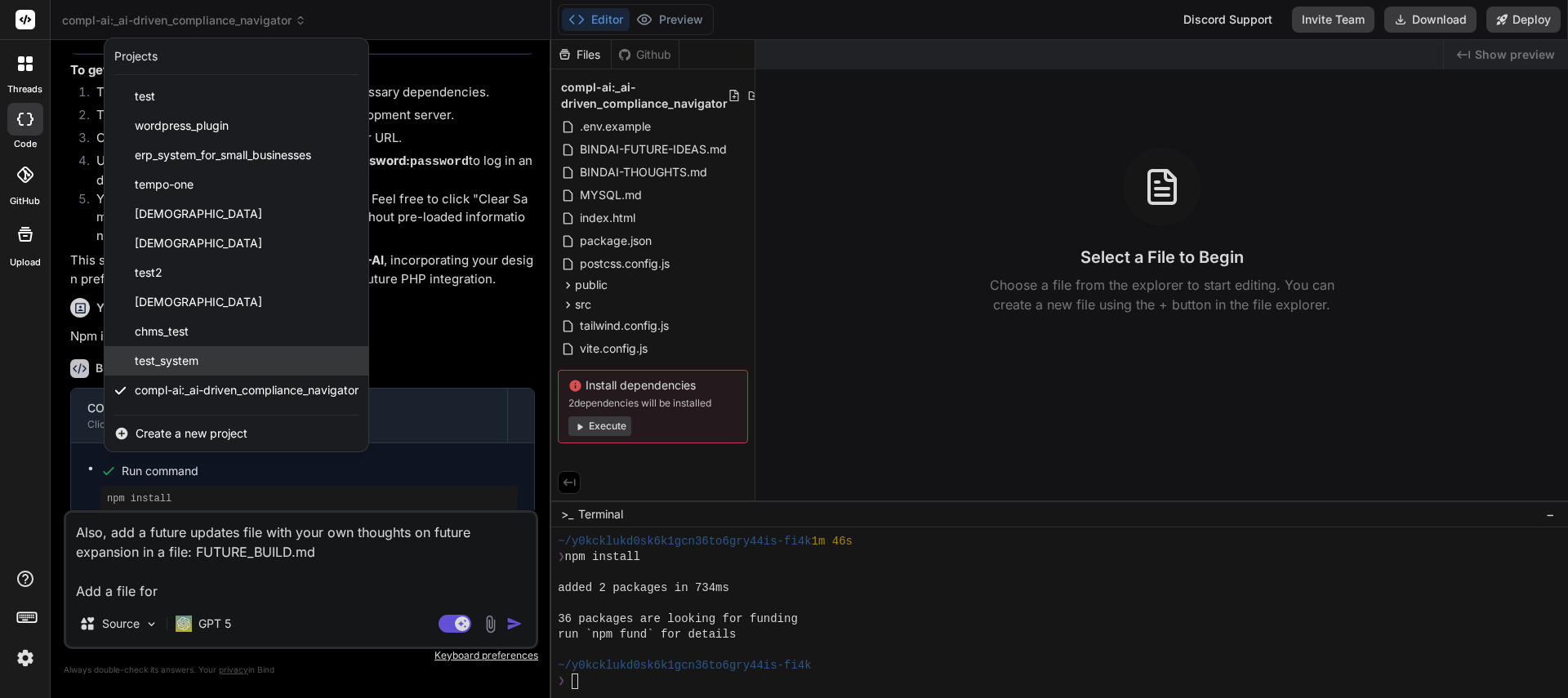
scroll to position [85, 0]
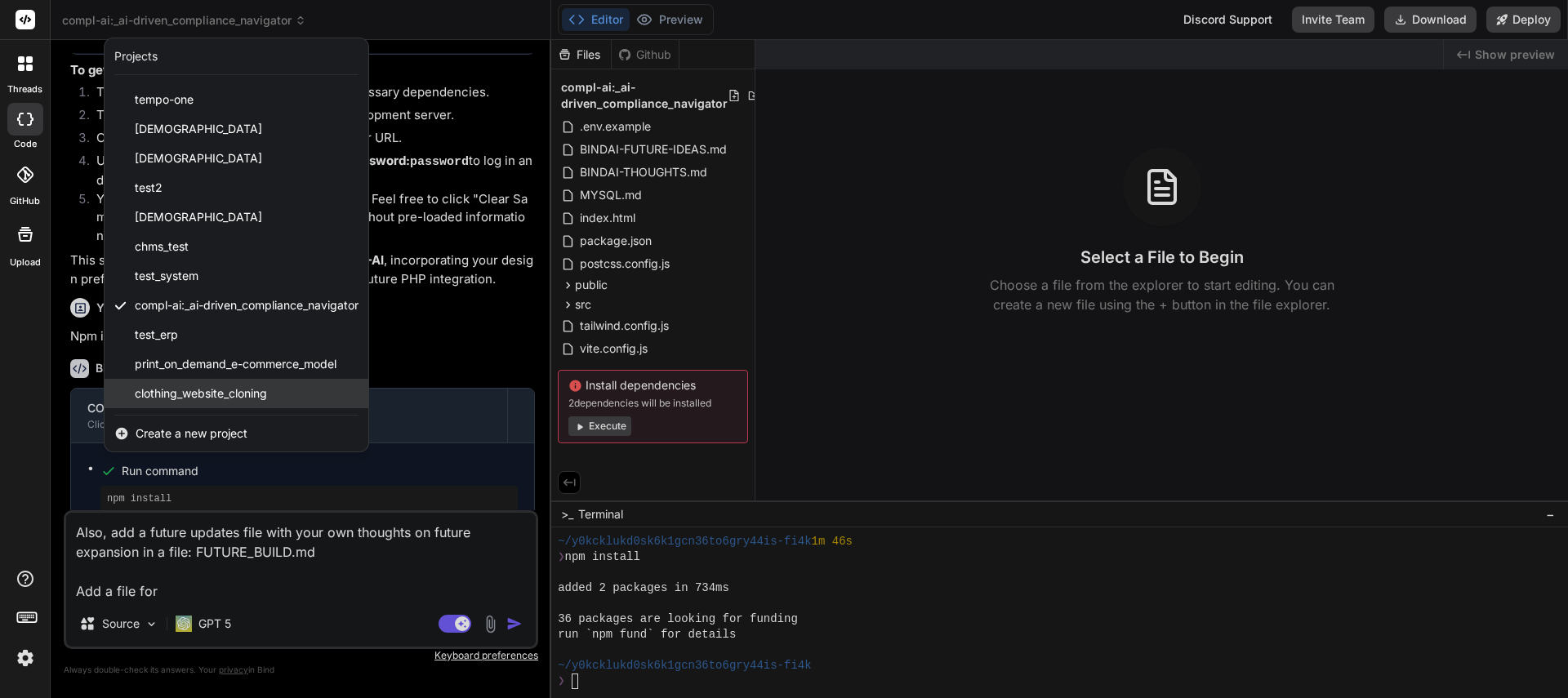
click at [243, 395] on span "clothing_website_cloning" at bounding box center [201, 394] width 132 height 16
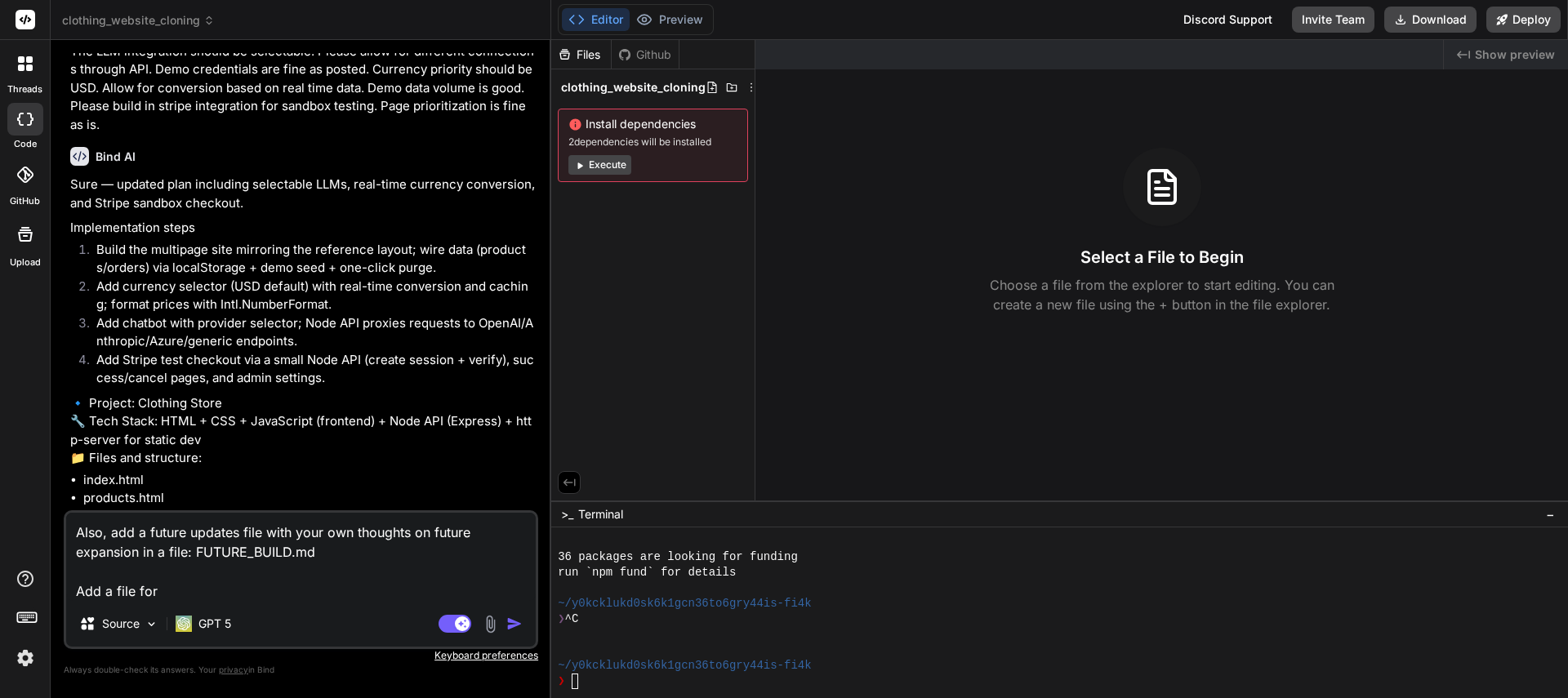
scroll to position [5184, 0]
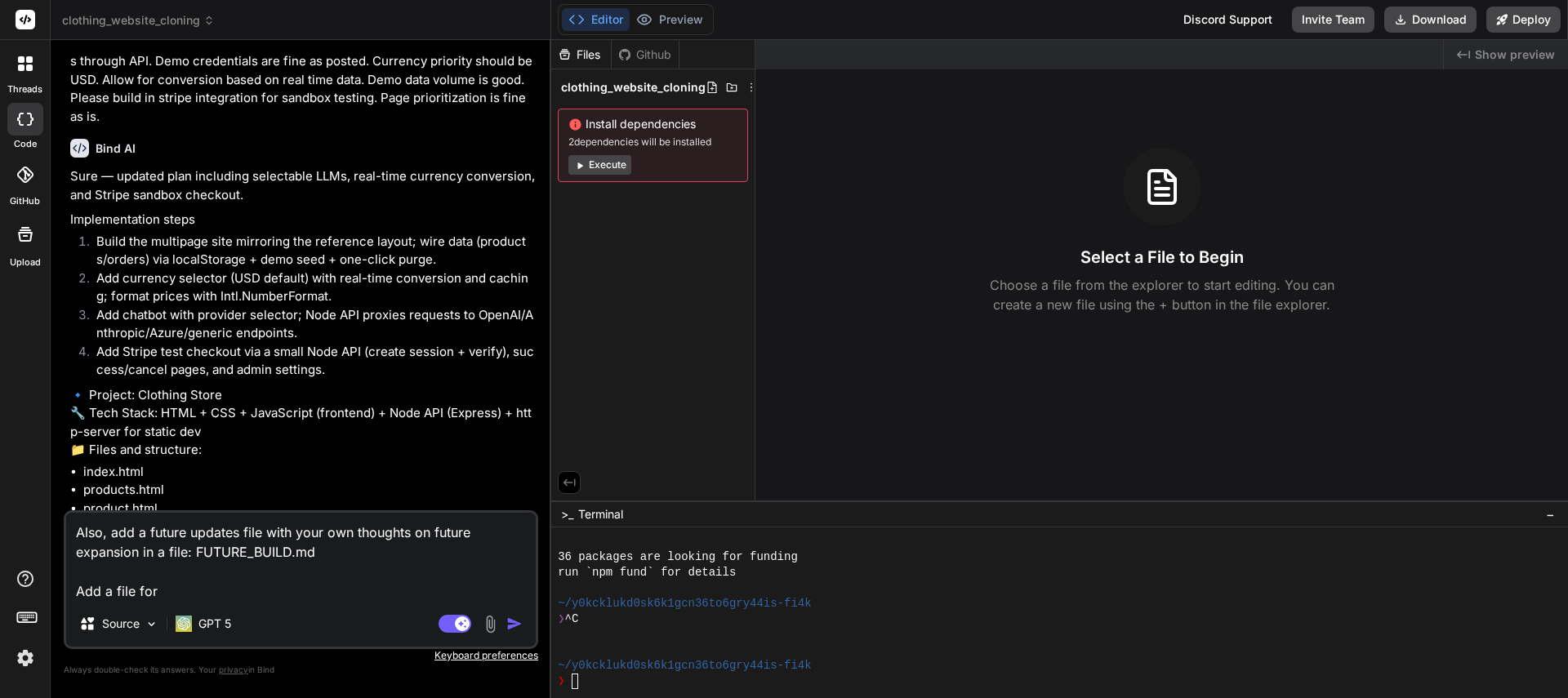
click at [196, 593] on textarea "Also, add a future updates file with your own thoughts on future expansion in a…" at bounding box center [300, 557] width 469 height 88
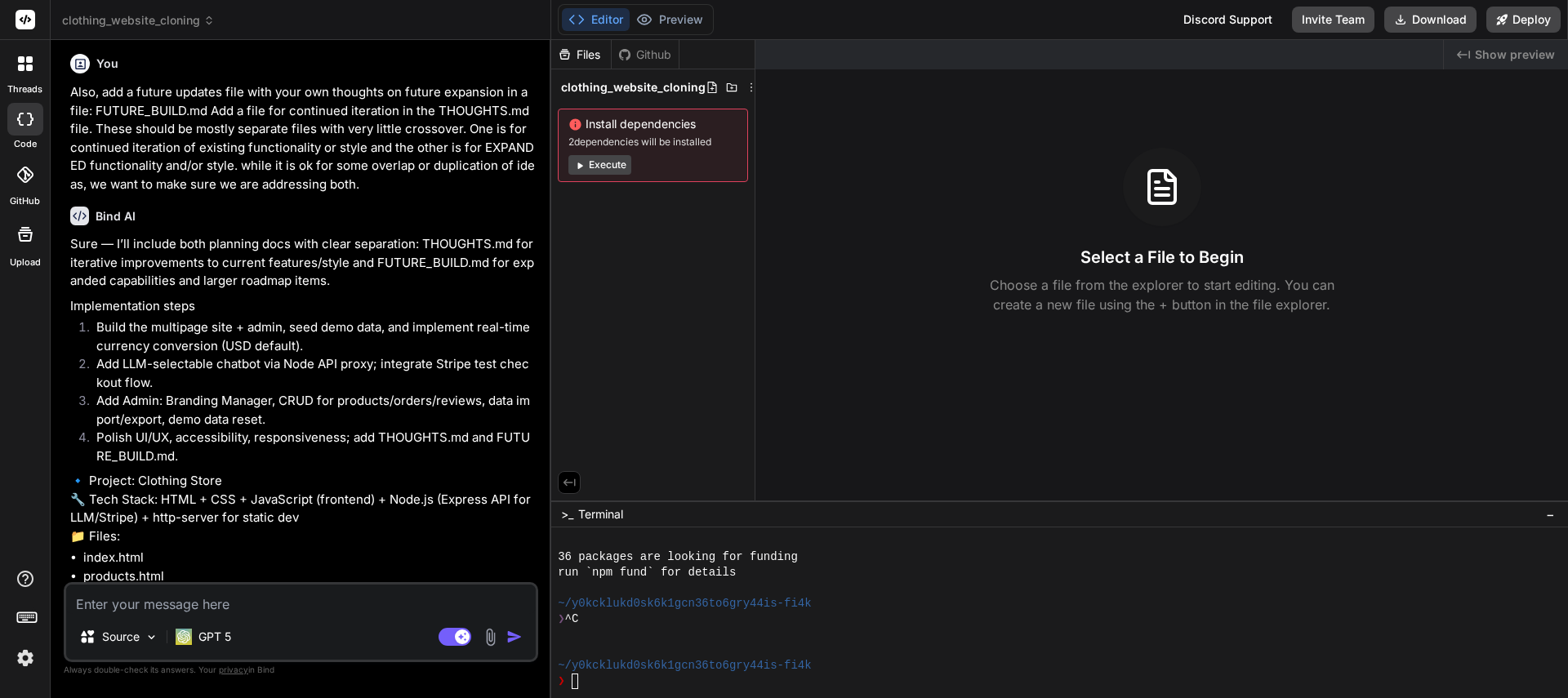
scroll to position [8491, 0]
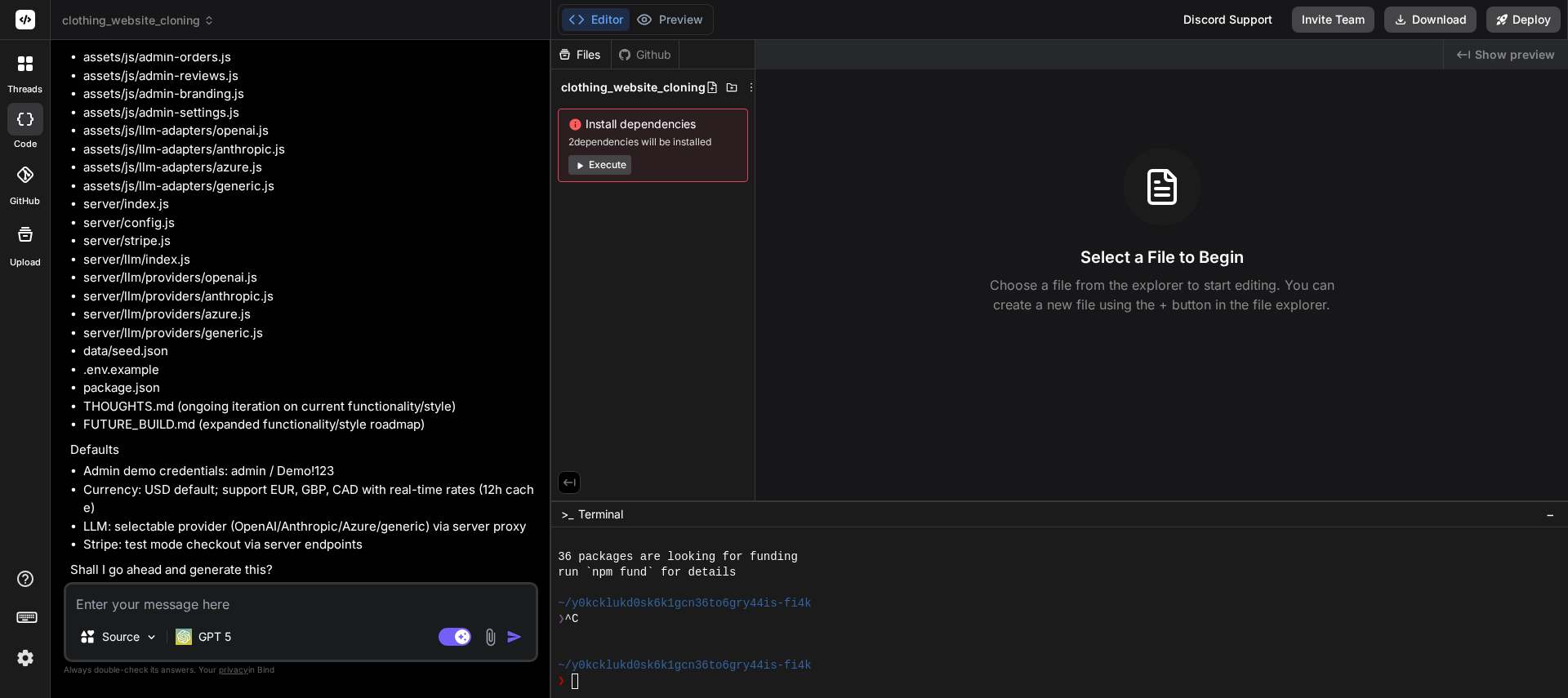
click at [183, 601] on textarea at bounding box center [300, 599] width 469 height 30
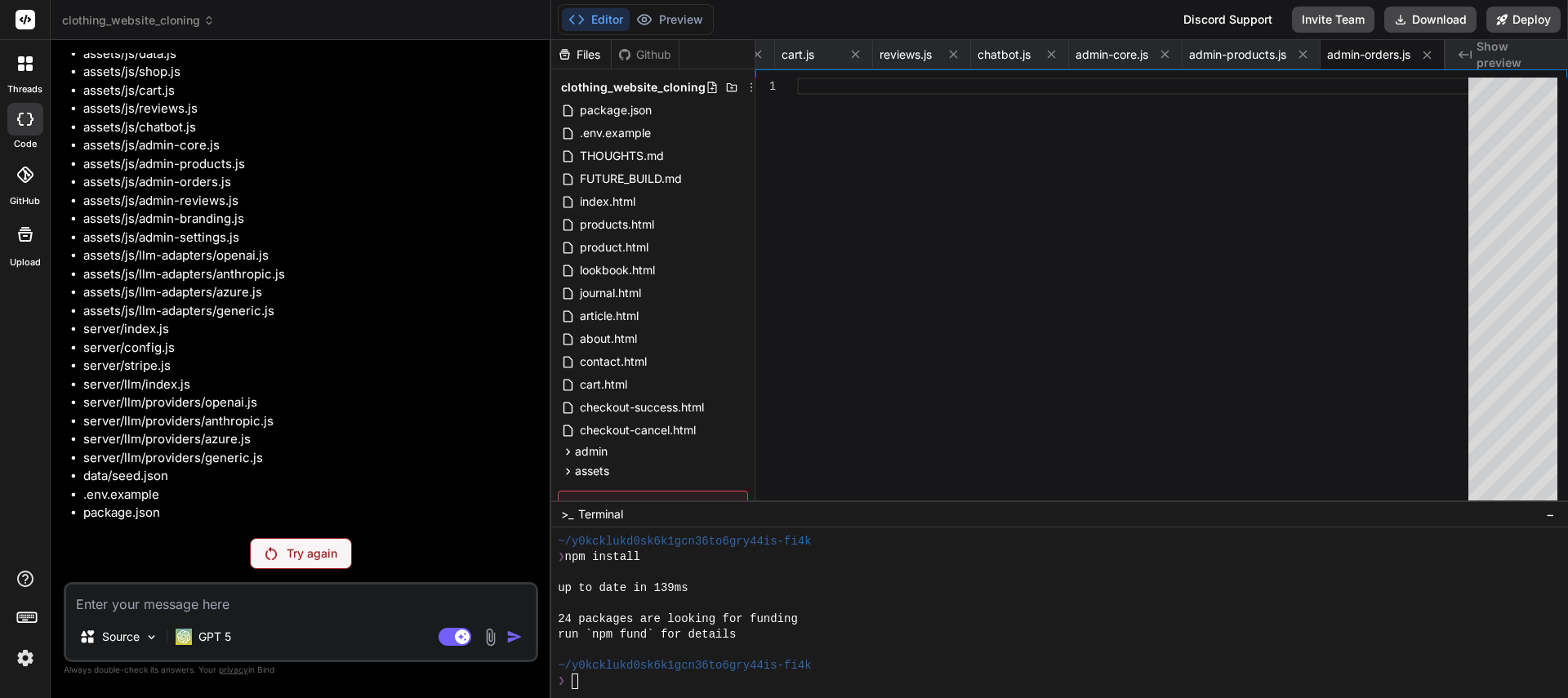
scroll to position [8602, 0]
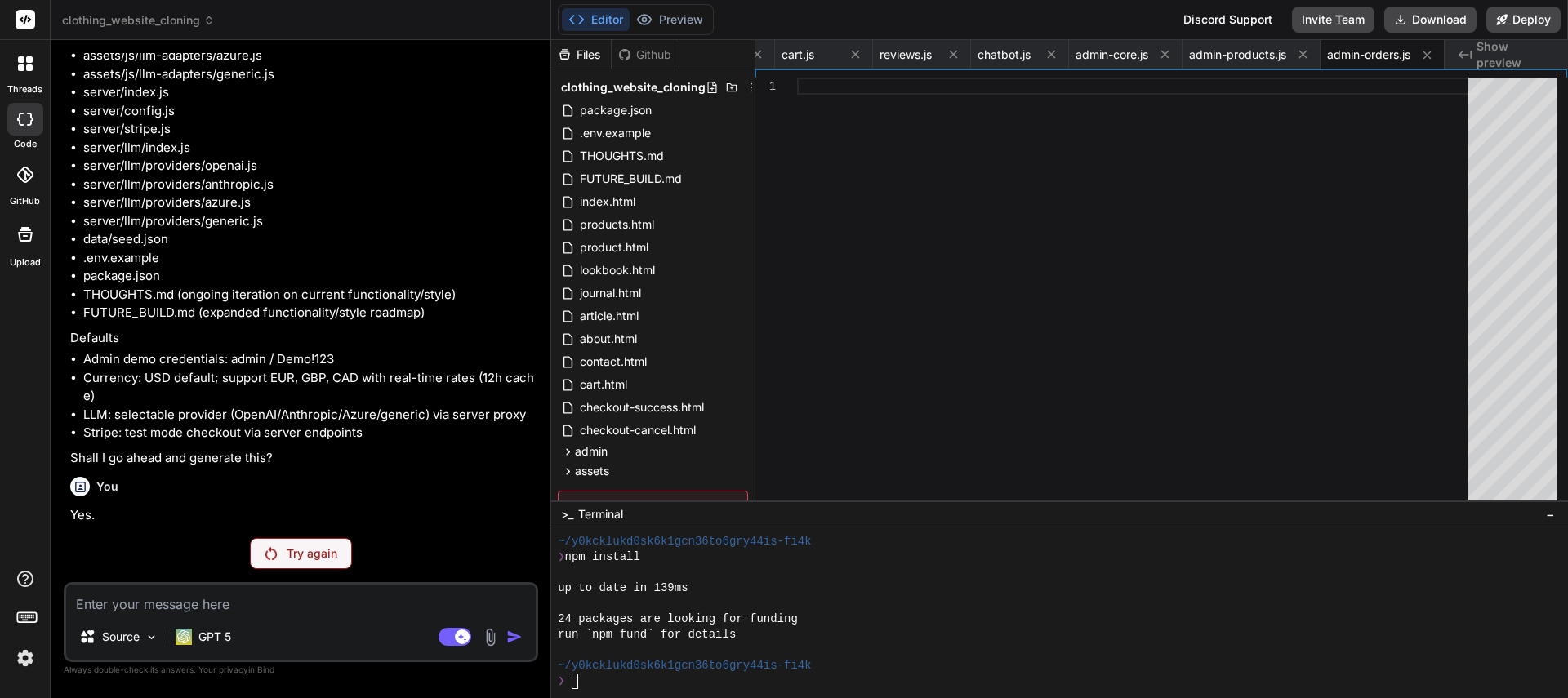
click at [311, 552] on p "Try again" at bounding box center [312, 553] width 51 height 16
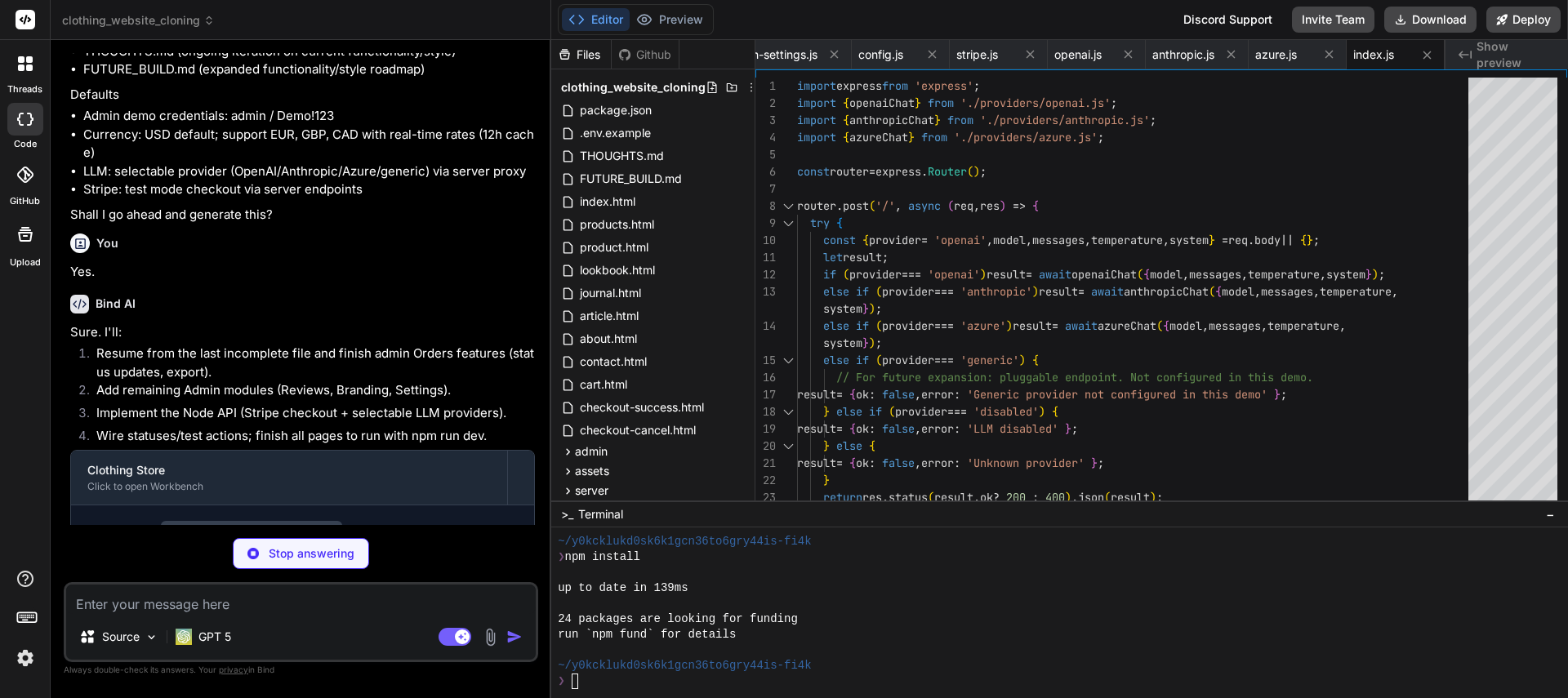
scroll to position [155, 0]
